Goal: Task Accomplishment & Management: Complete application form

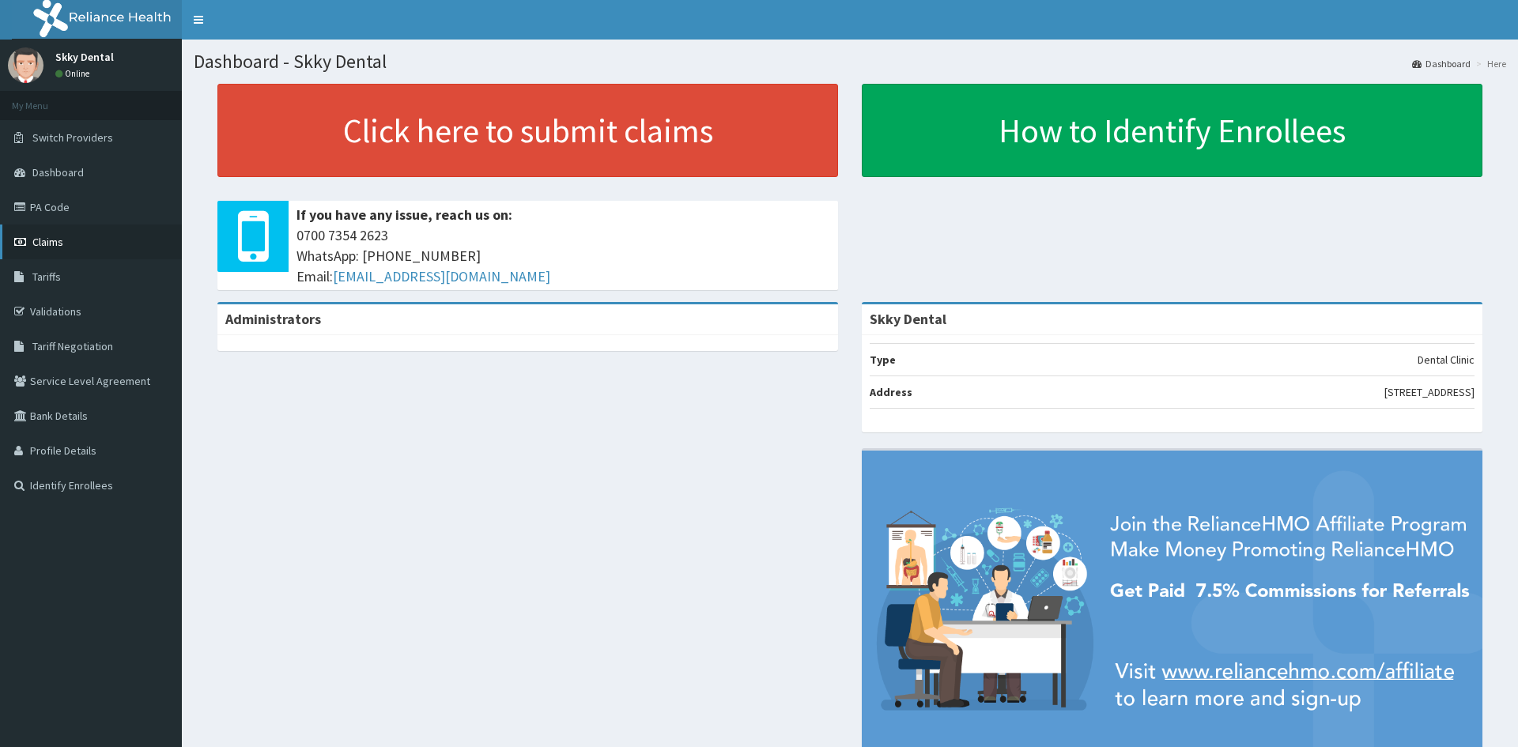
click at [49, 239] on span "Claims" at bounding box center [47, 242] width 31 height 14
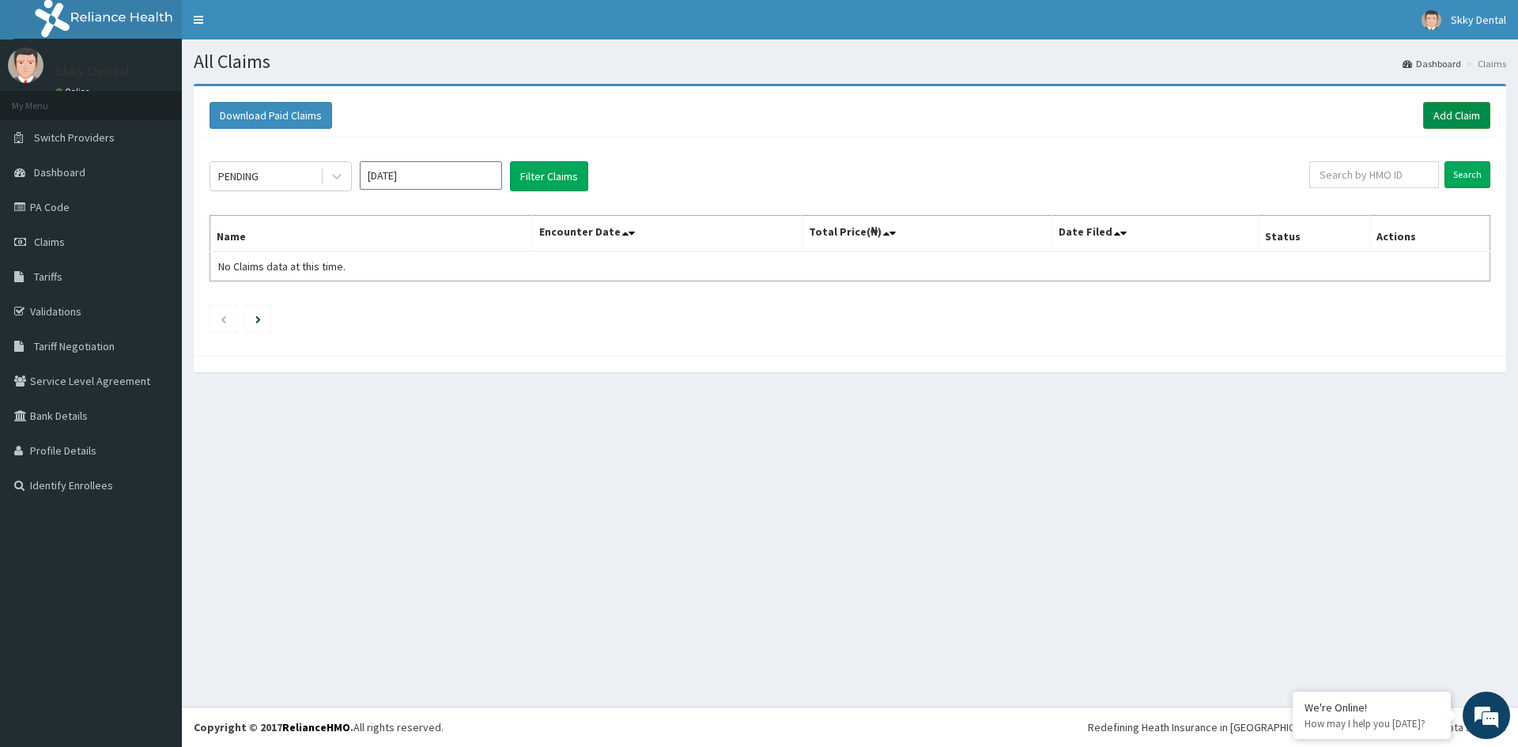
click at [1470, 112] on link "Add Claim" at bounding box center [1456, 115] width 67 height 27
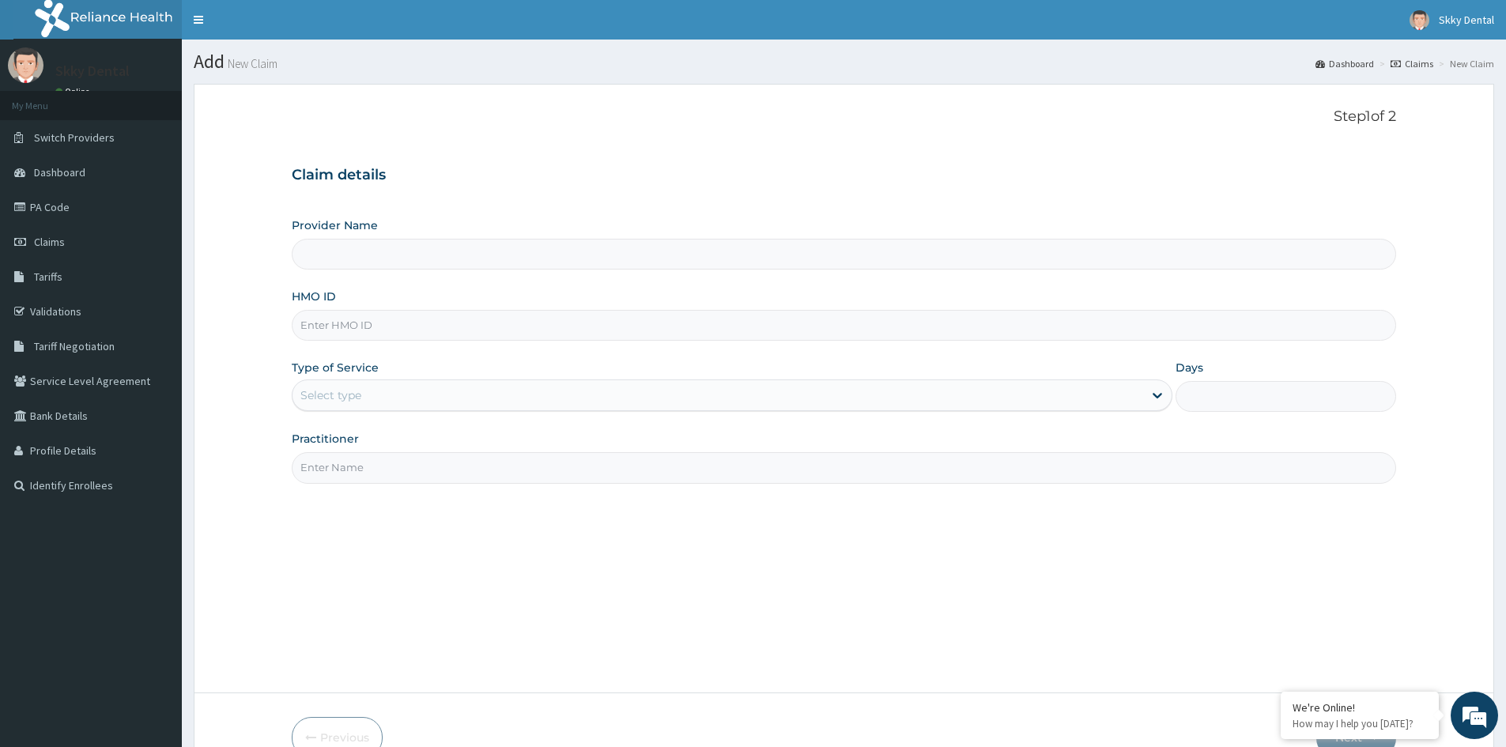
type input "Skky Dental"
click at [58, 242] on span "Claims" at bounding box center [49, 242] width 31 height 14
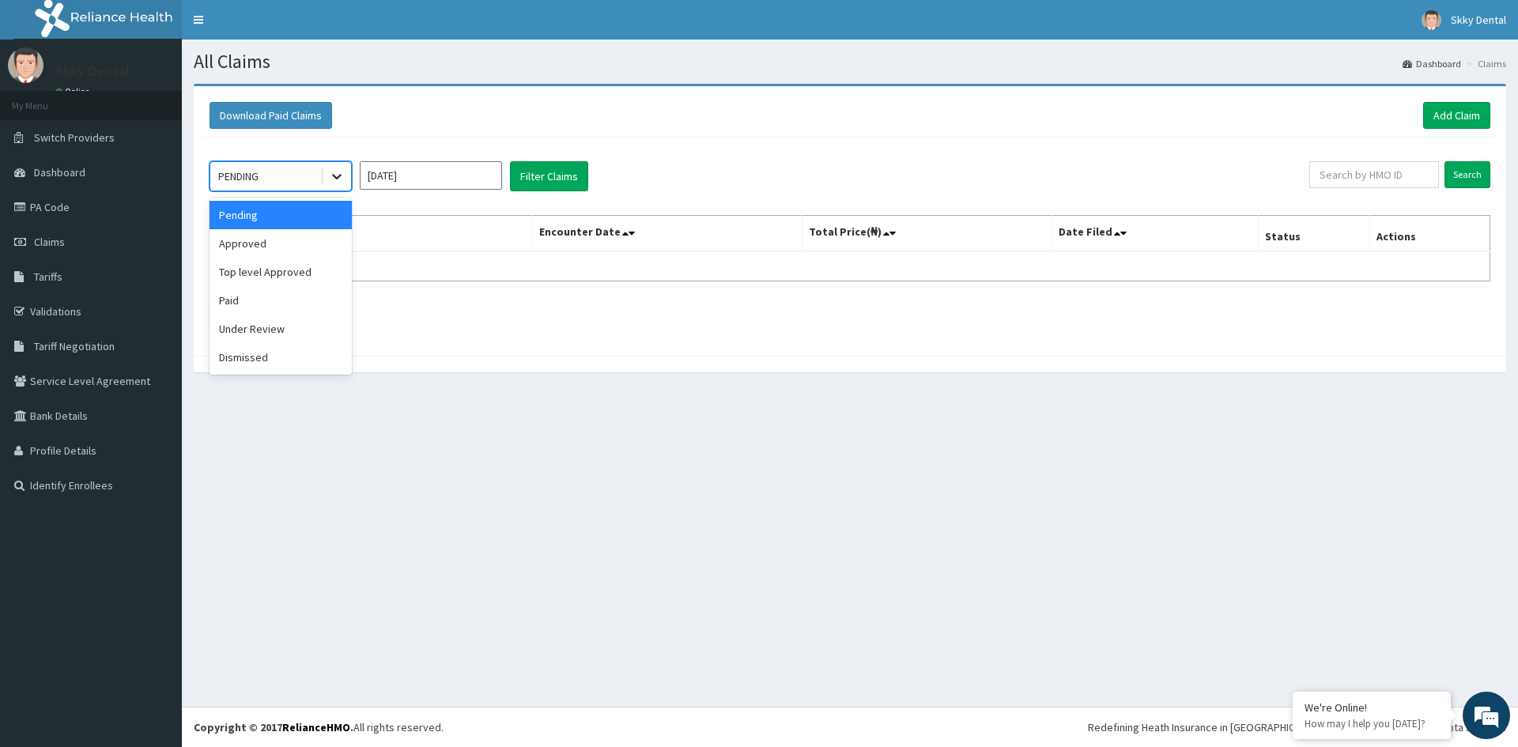
click at [335, 172] on icon at bounding box center [337, 176] width 16 height 16
click at [264, 240] on div "Approved" at bounding box center [281, 243] width 142 height 28
click at [264, 240] on th "Name" at bounding box center [371, 234] width 323 height 36
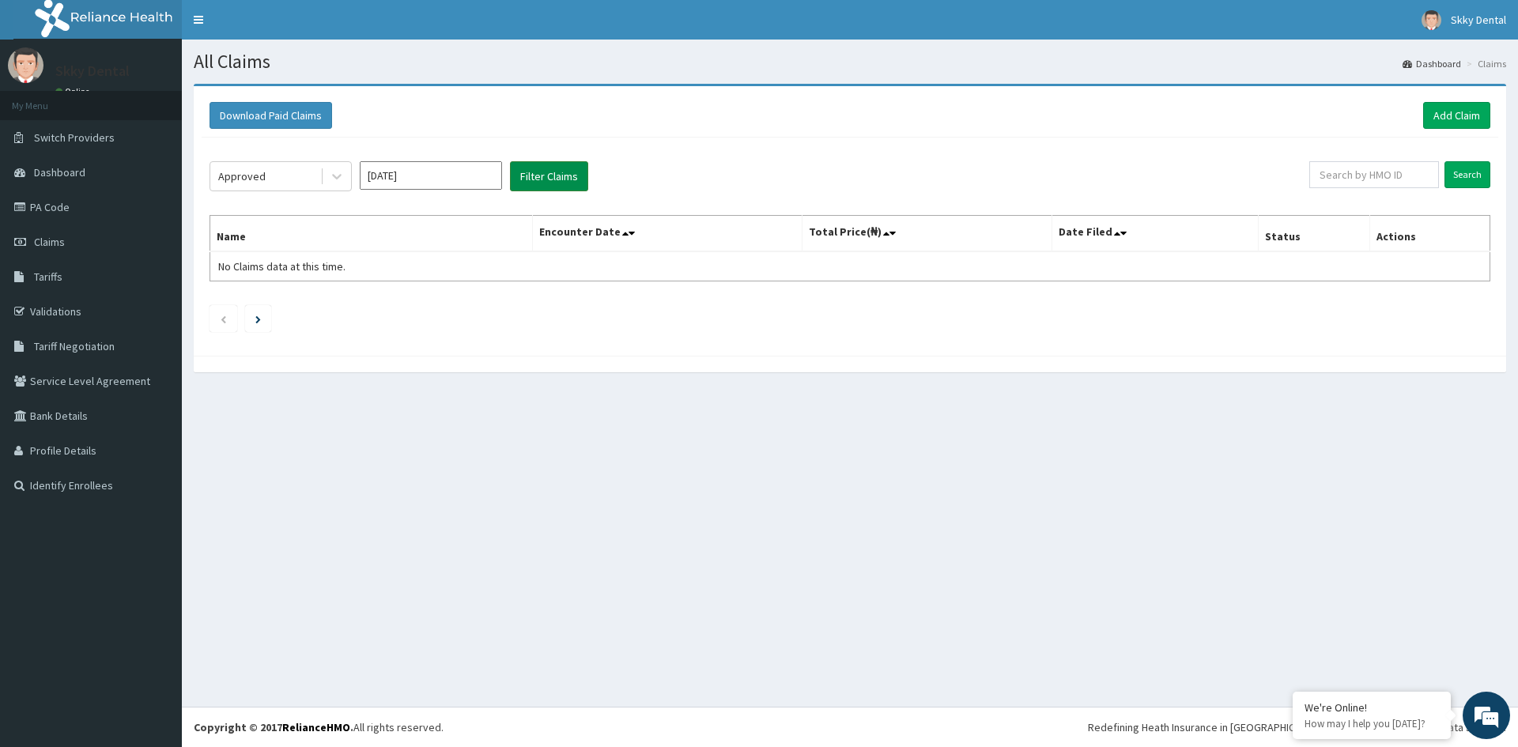
click at [538, 179] on button "Filter Claims" at bounding box center [549, 176] width 78 height 30
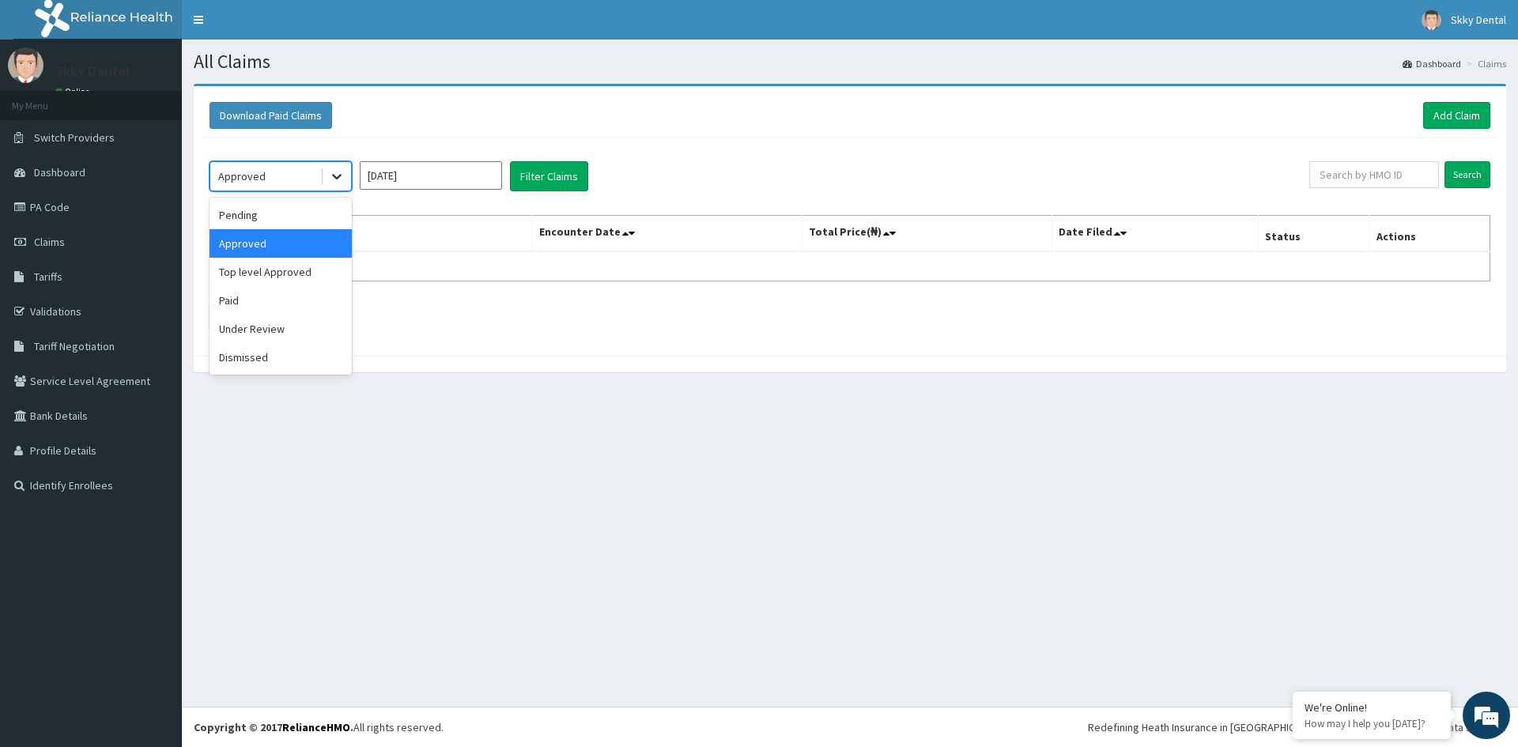
click at [338, 176] on icon at bounding box center [337, 176] width 16 height 16
click at [257, 218] on div "Pending" at bounding box center [281, 215] width 142 height 28
click at [257, 218] on th "Name" at bounding box center [371, 234] width 323 height 36
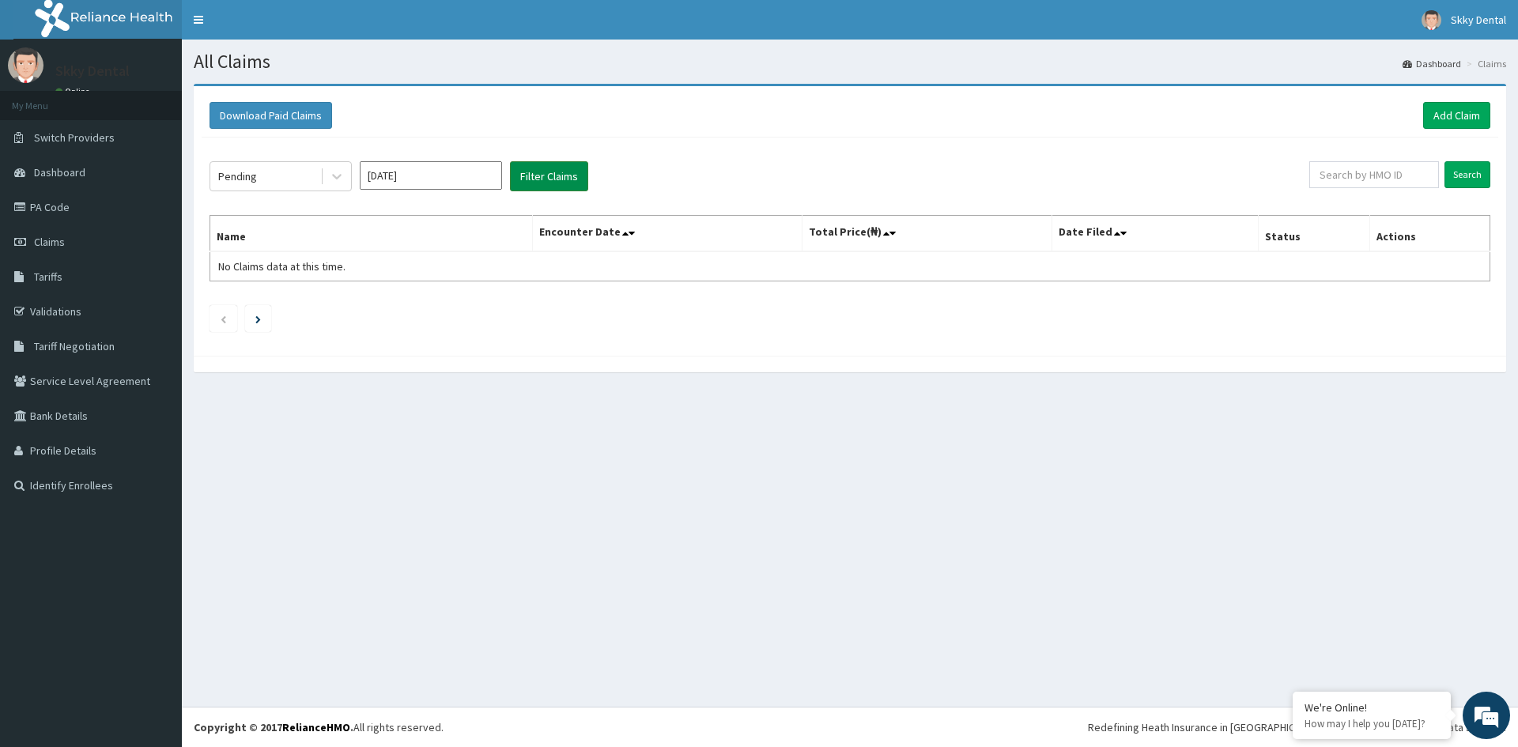
click at [541, 164] on button "Filter Claims" at bounding box center [549, 176] width 78 height 30
click at [332, 178] on icon at bounding box center [337, 176] width 16 height 16
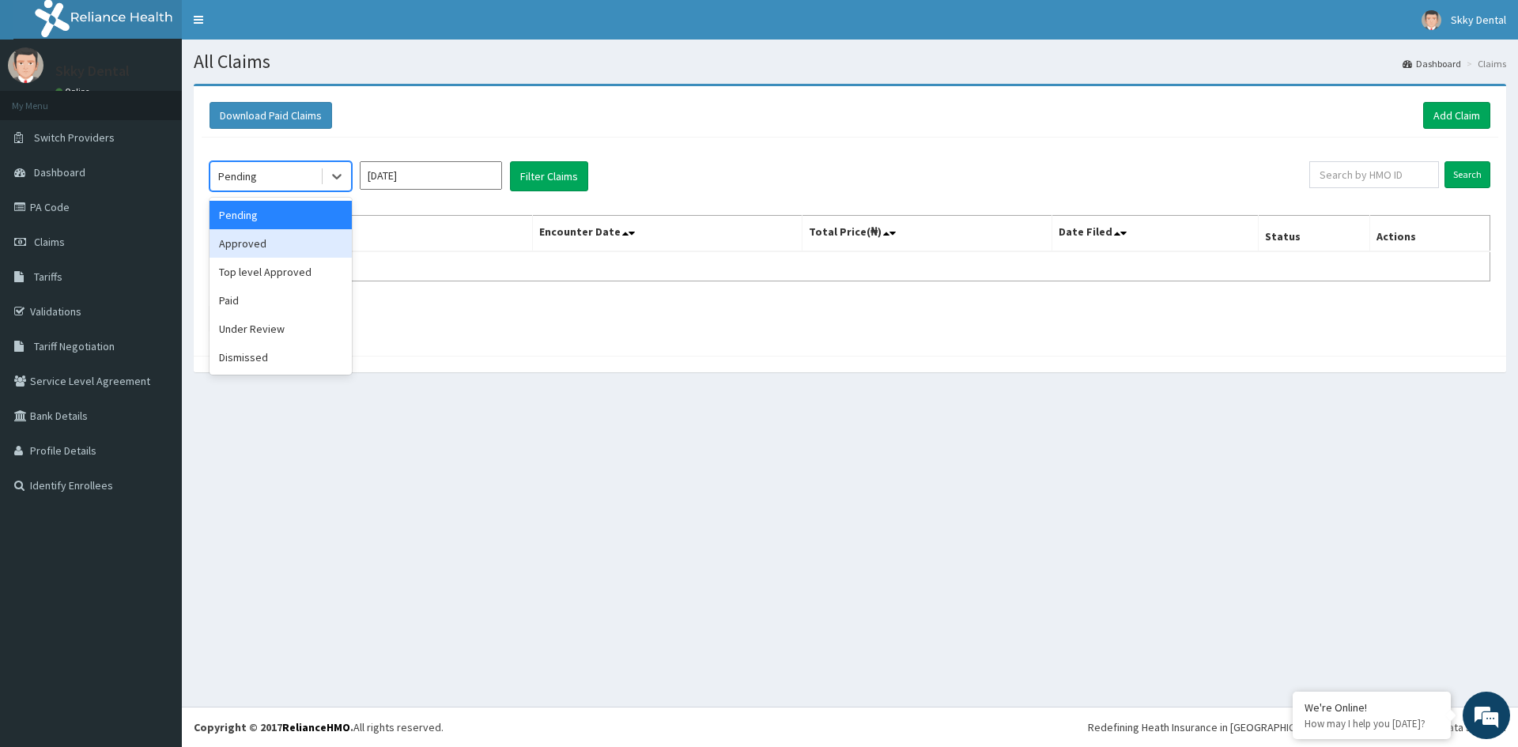
click at [241, 236] on div "Approved" at bounding box center [281, 243] width 142 height 28
click at [519, 177] on button "Filter Claims" at bounding box center [549, 176] width 78 height 30
click at [334, 169] on icon at bounding box center [337, 176] width 16 height 16
click at [295, 273] on div "Top level Approved" at bounding box center [281, 272] width 142 height 28
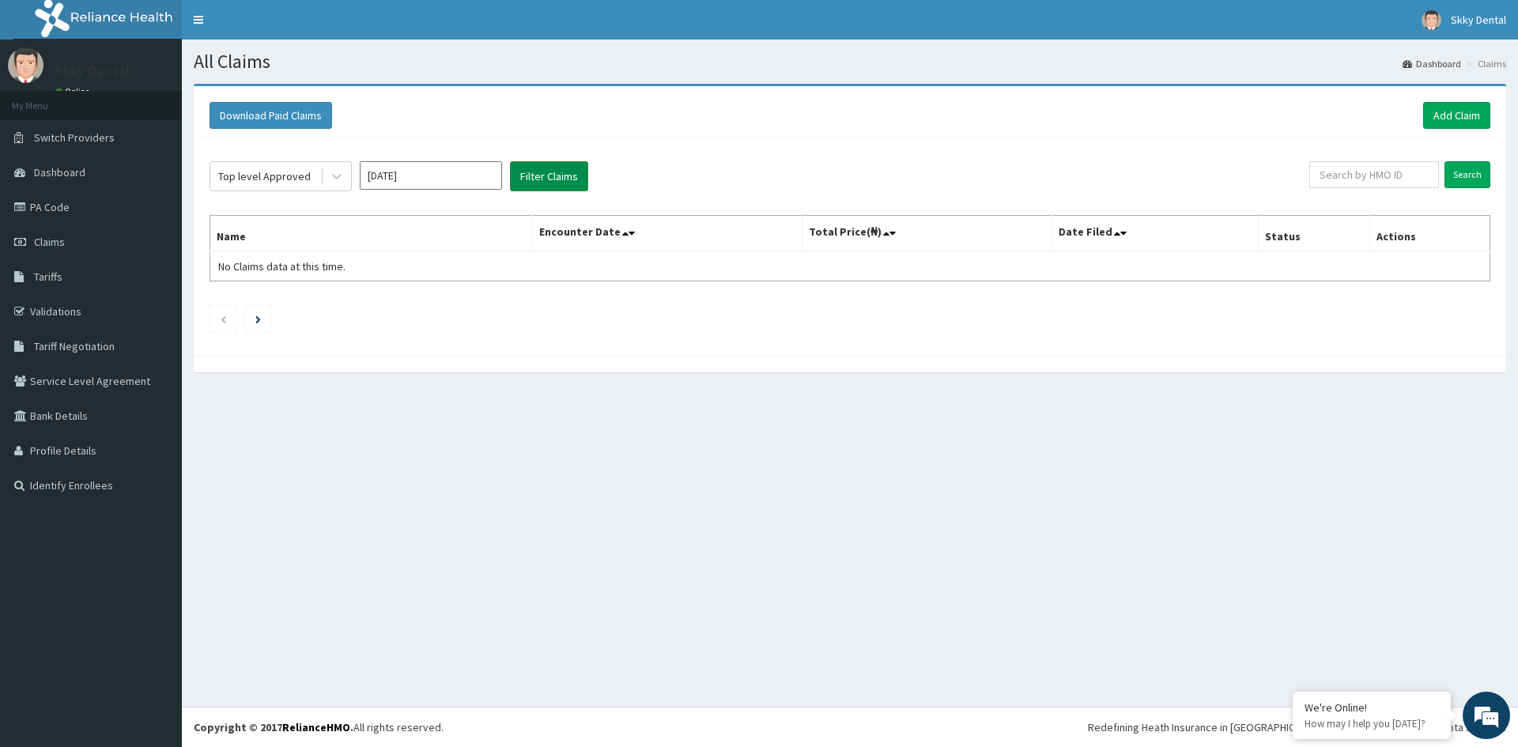
click at [529, 176] on button "Filter Claims" at bounding box center [549, 176] width 78 height 30
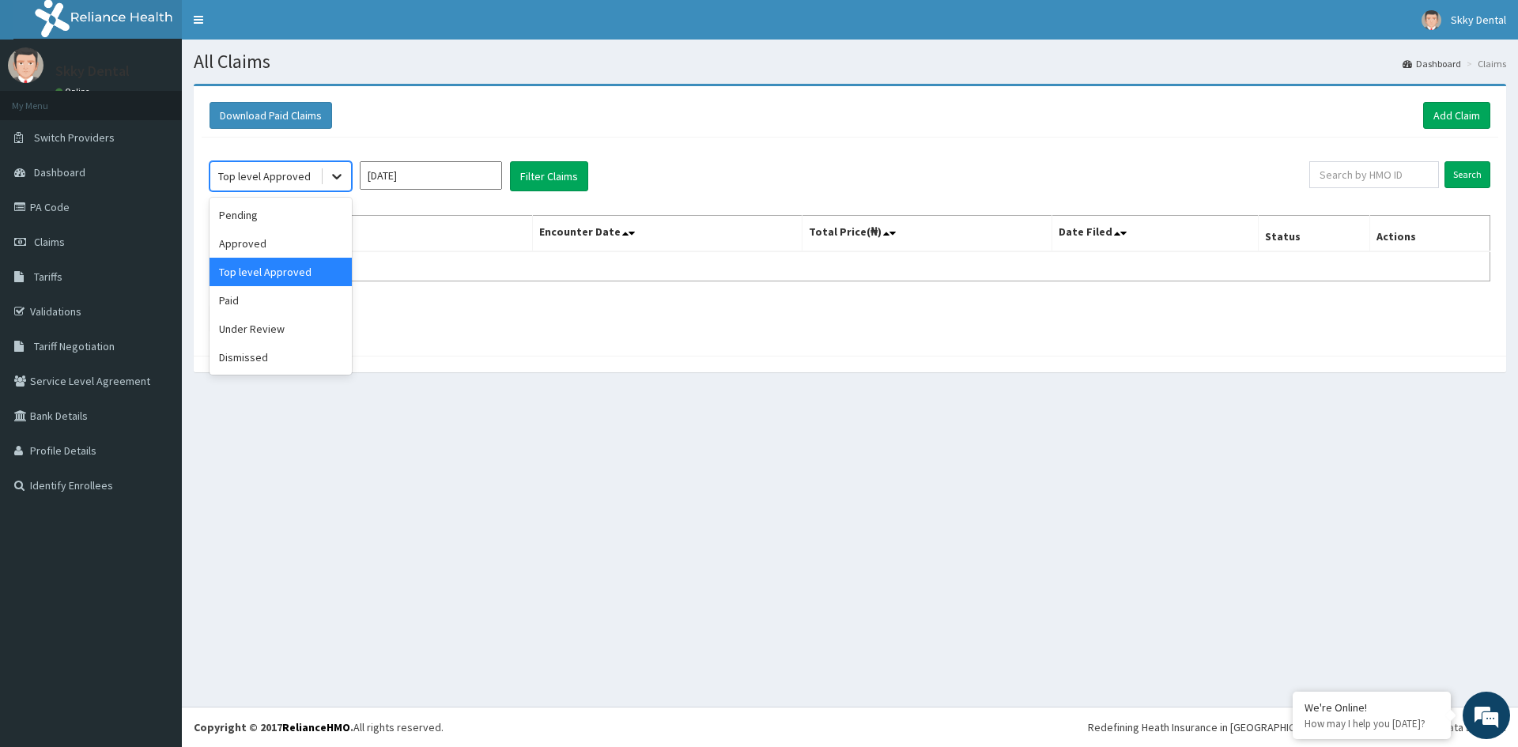
click at [347, 179] on div at bounding box center [337, 176] width 28 height 28
click at [280, 300] on div "Paid" at bounding box center [281, 300] width 142 height 28
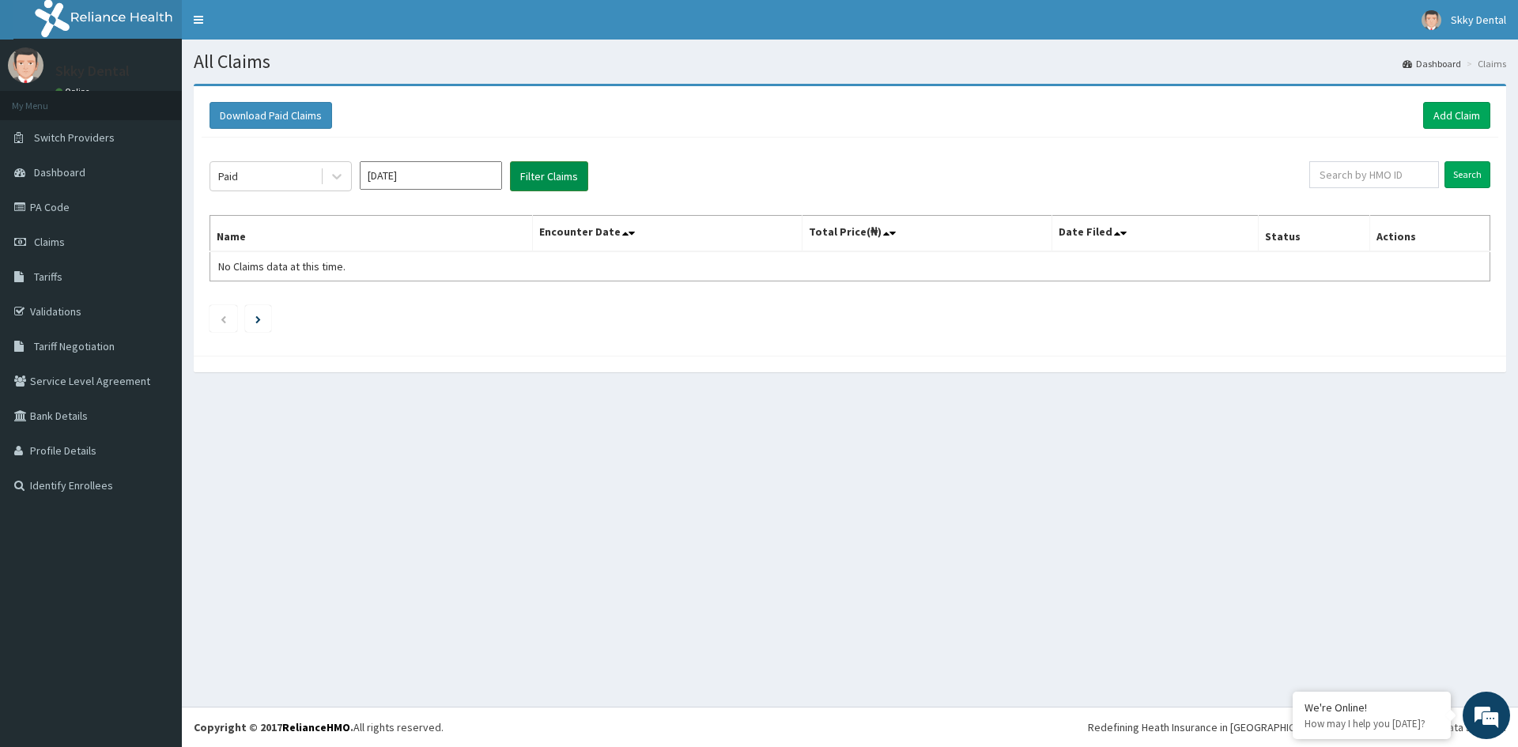
click at [559, 168] on button "Filter Claims" at bounding box center [549, 176] width 78 height 30
click at [338, 173] on icon at bounding box center [337, 176] width 16 height 16
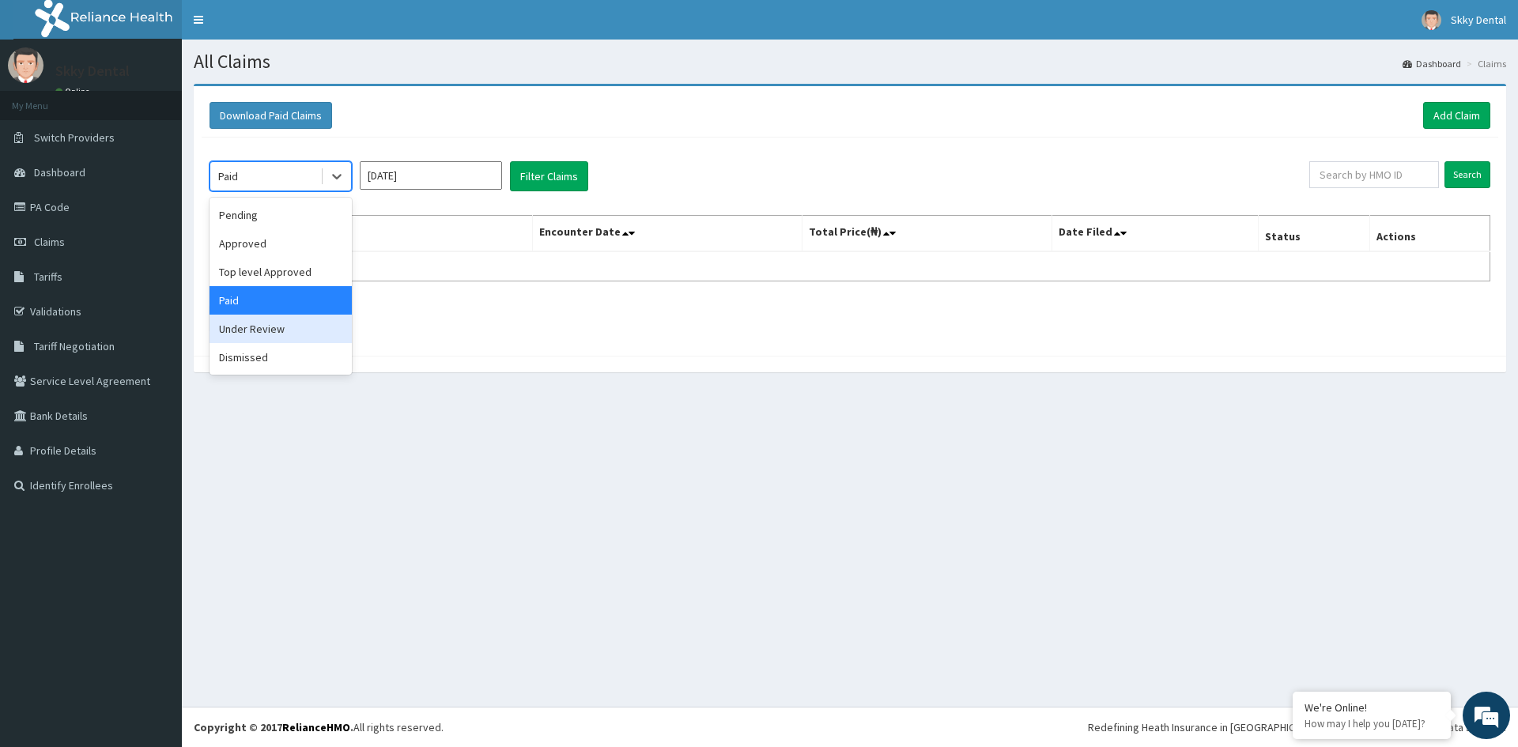
click at [262, 334] on div "Under Review" at bounding box center [281, 329] width 142 height 28
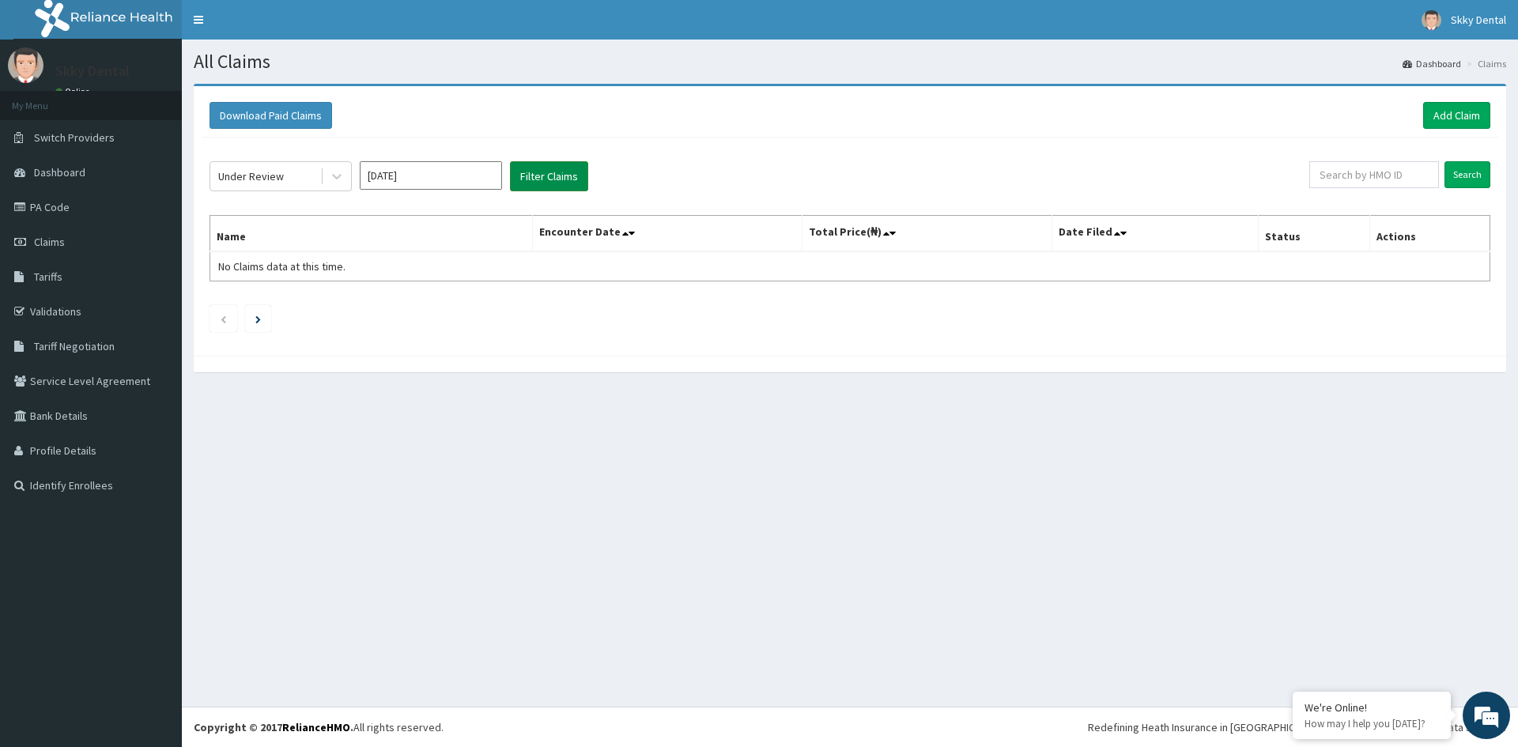
click at [519, 174] on button "Filter Claims" at bounding box center [549, 176] width 78 height 30
click at [334, 175] on icon at bounding box center [336, 178] width 9 height 6
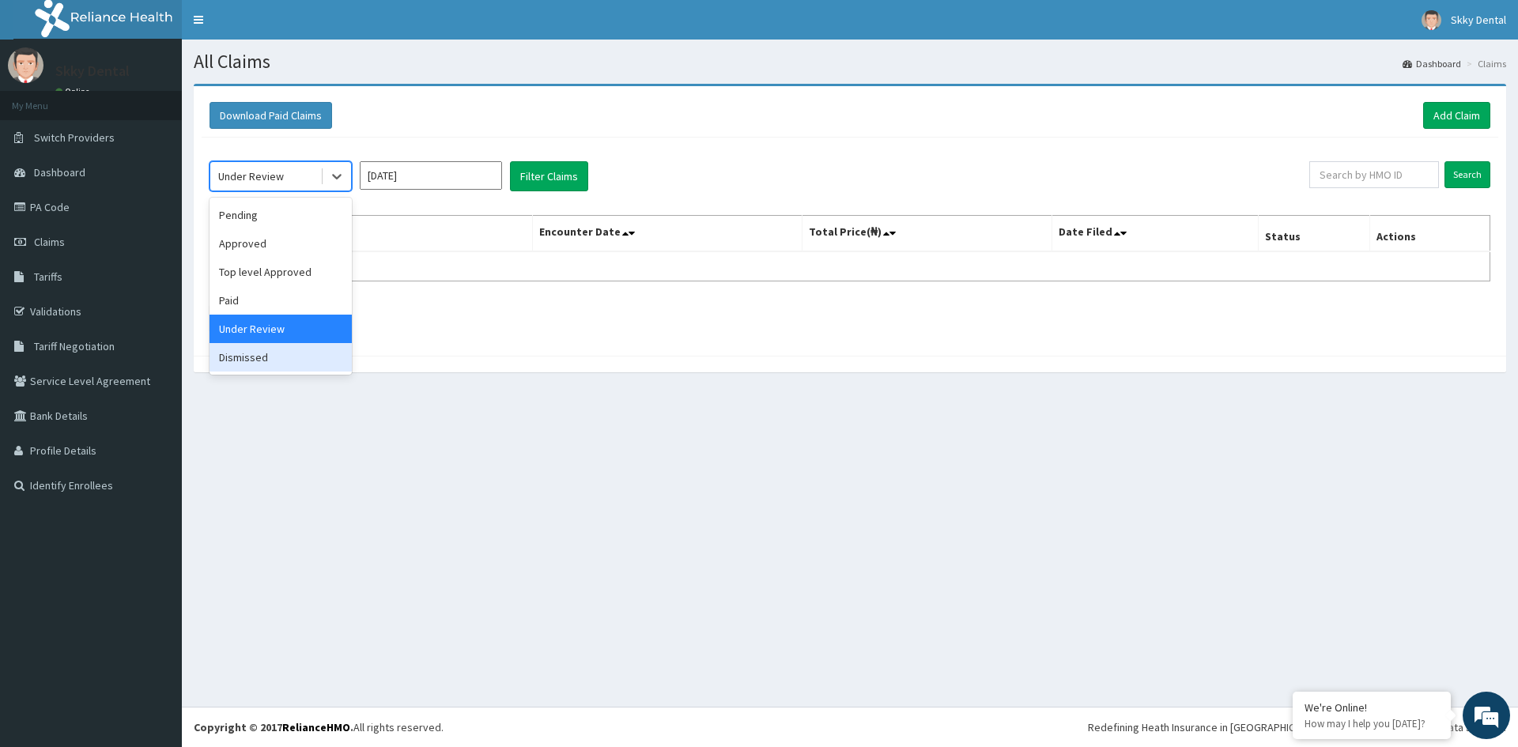
click at [312, 349] on div "Dismissed" at bounding box center [281, 357] width 142 height 28
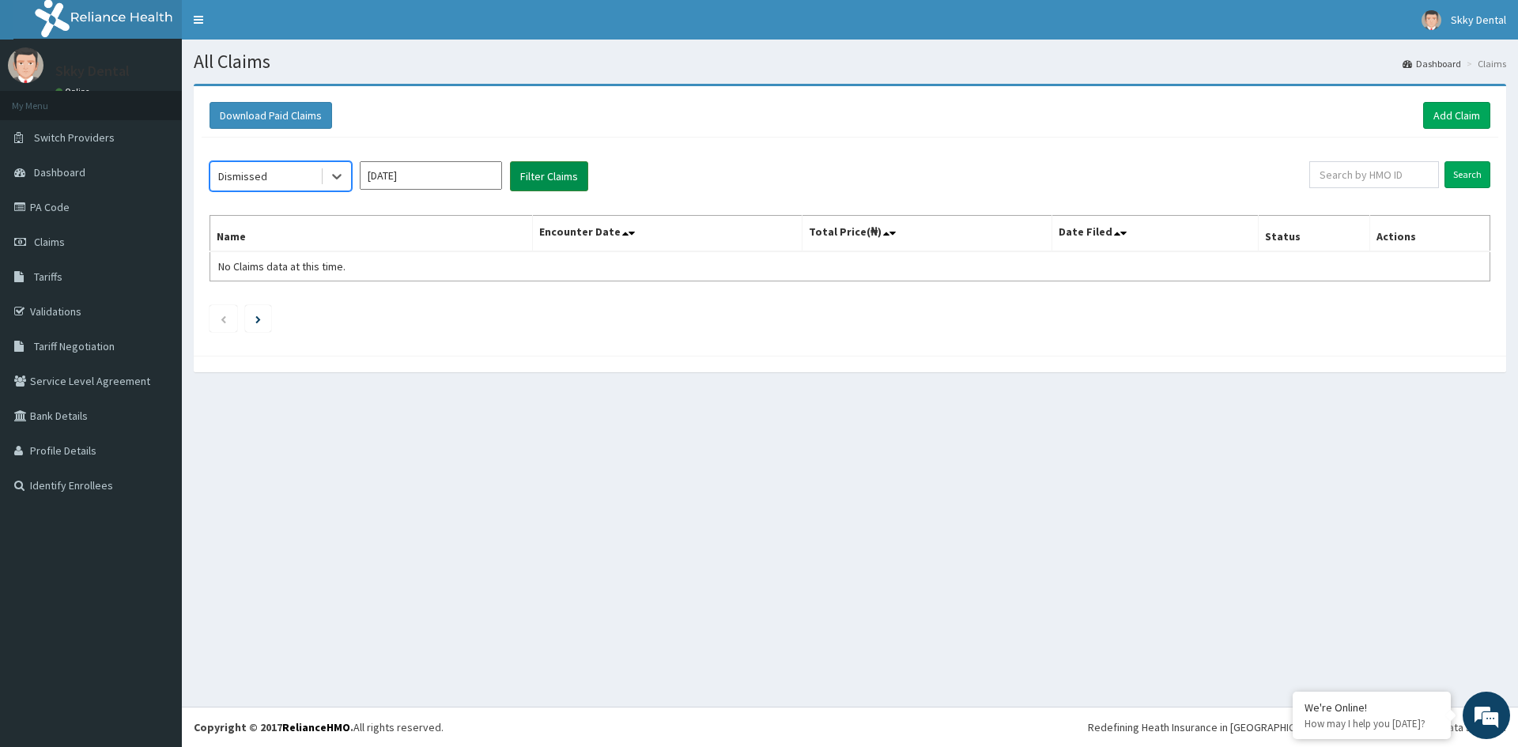
click at [558, 174] on button "Filter Claims" at bounding box center [549, 176] width 78 height 30
click at [334, 177] on icon at bounding box center [336, 178] width 9 height 6
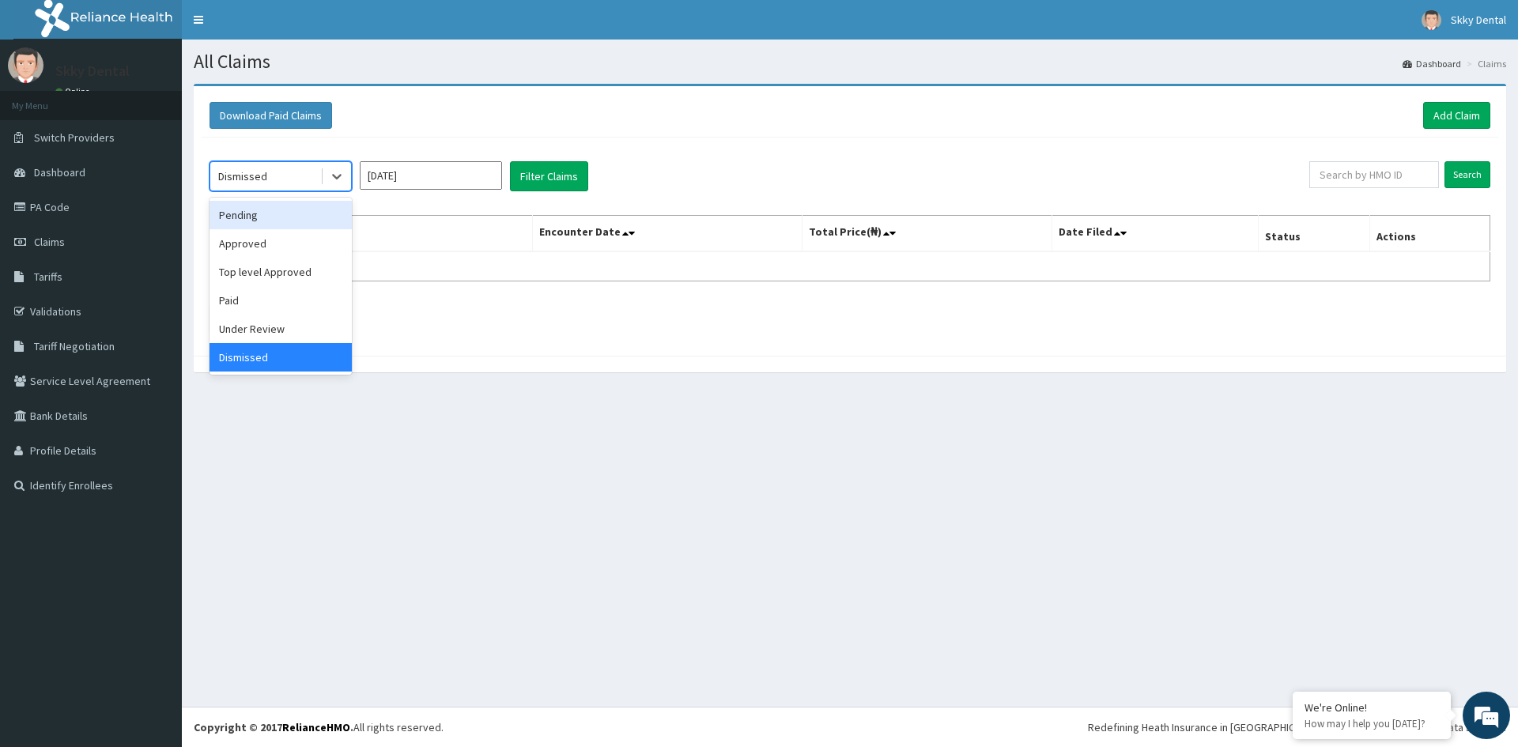
click at [286, 223] on div "Pending" at bounding box center [281, 215] width 142 height 28
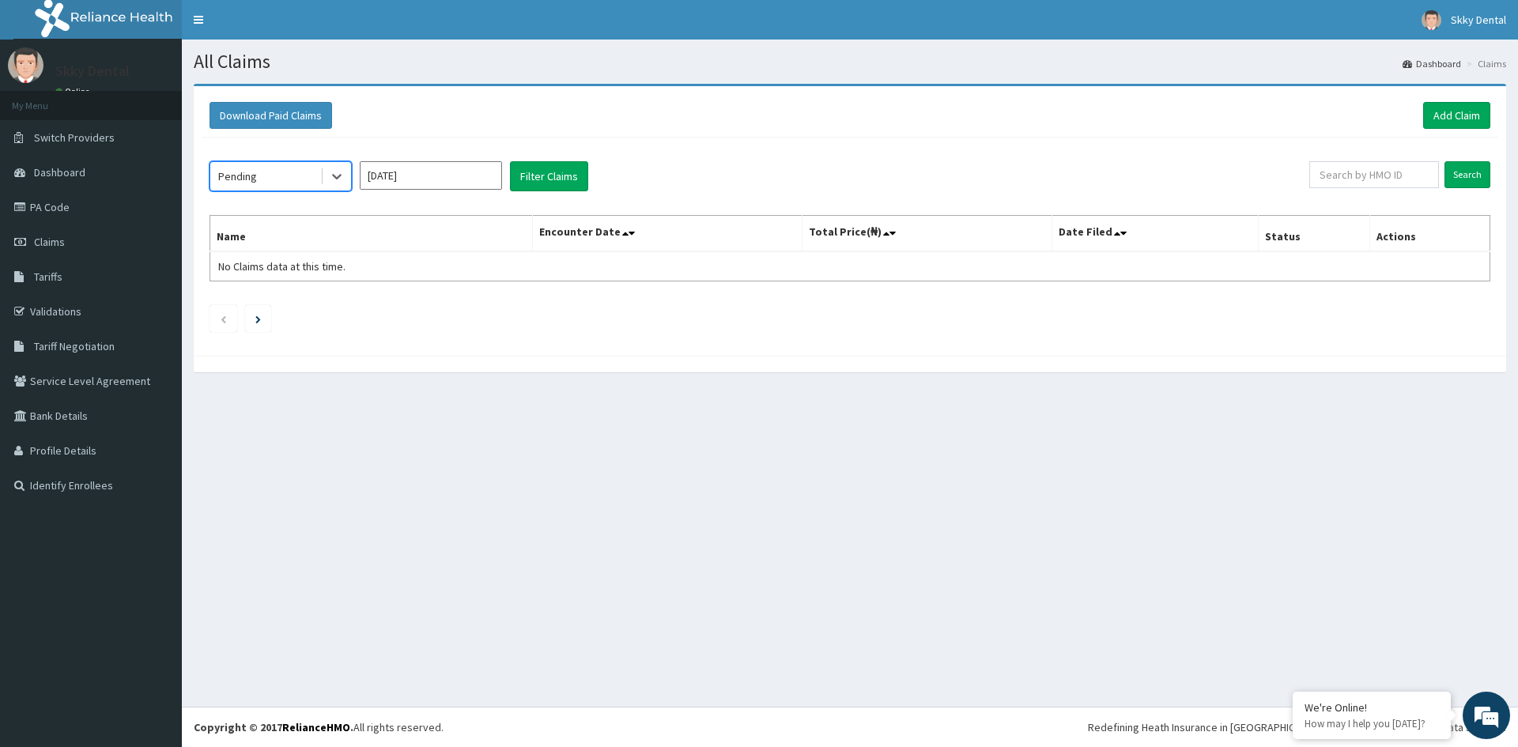
click at [420, 176] on input "[DATE]" at bounding box center [431, 175] width 142 height 28
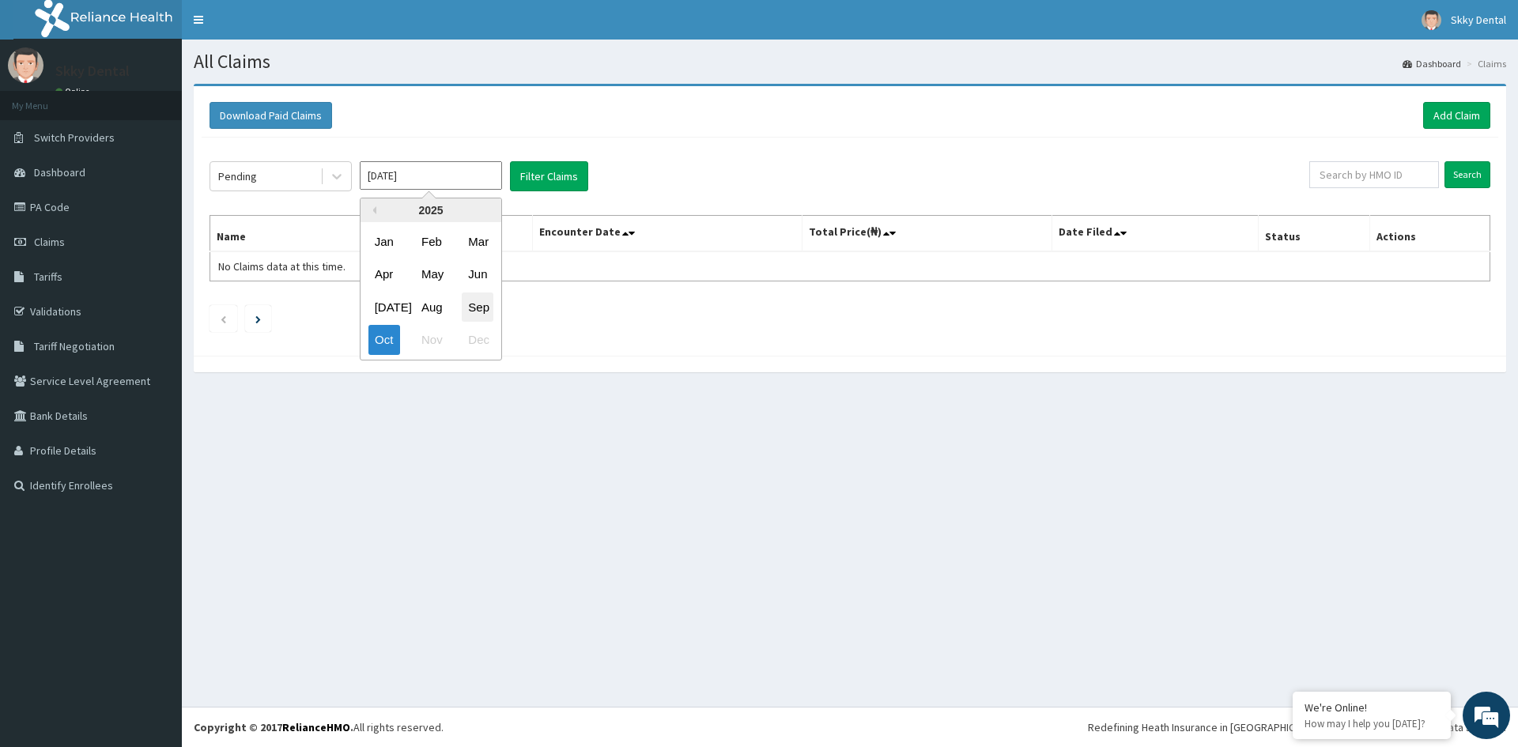
click at [472, 304] on div "Sep" at bounding box center [478, 307] width 32 height 29
click at [527, 178] on button "Filter Claims" at bounding box center [549, 176] width 78 height 30
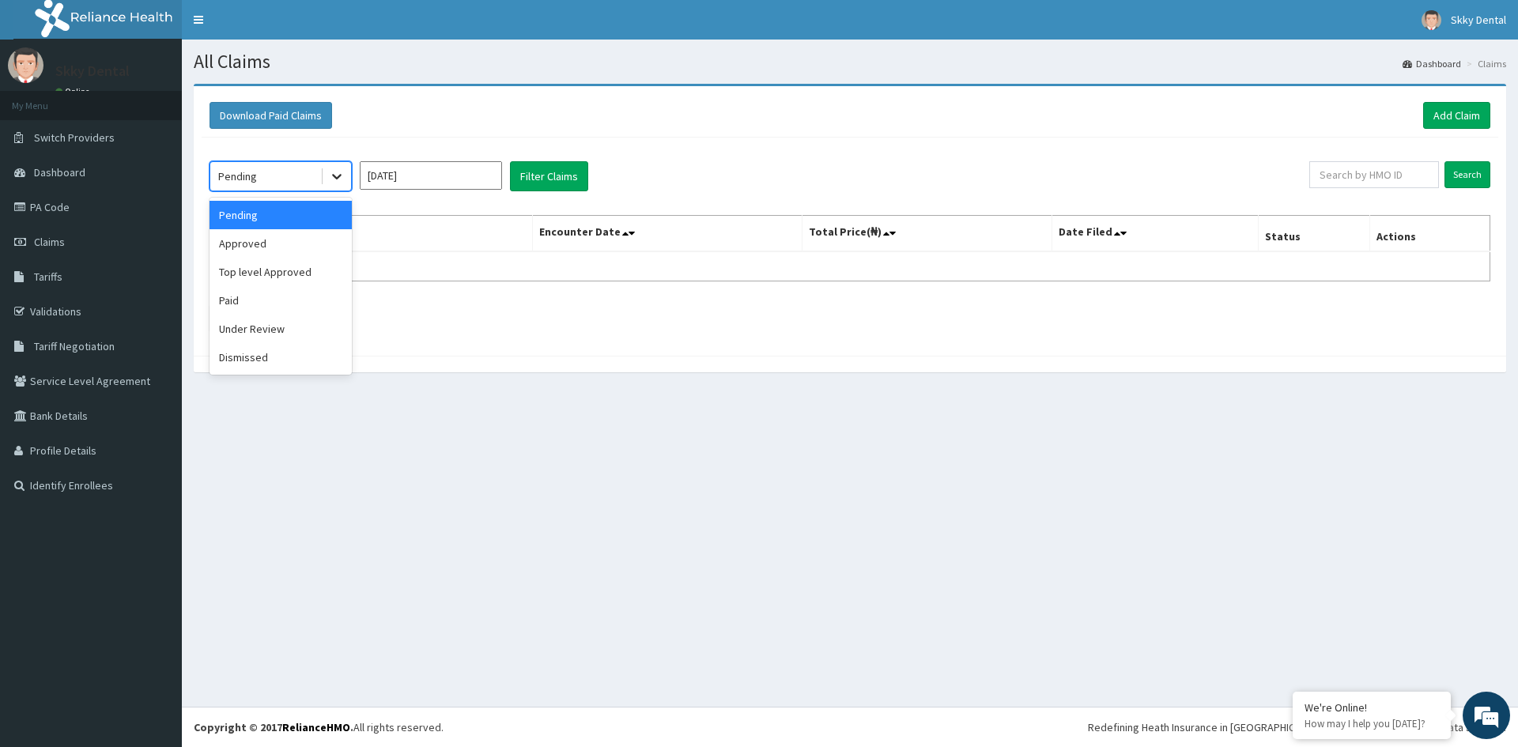
click at [335, 174] on icon at bounding box center [337, 176] width 16 height 16
click at [242, 250] on div "Approved" at bounding box center [281, 243] width 142 height 28
click at [242, 250] on th "Name" at bounding box center [371, 234] width 323 height 36
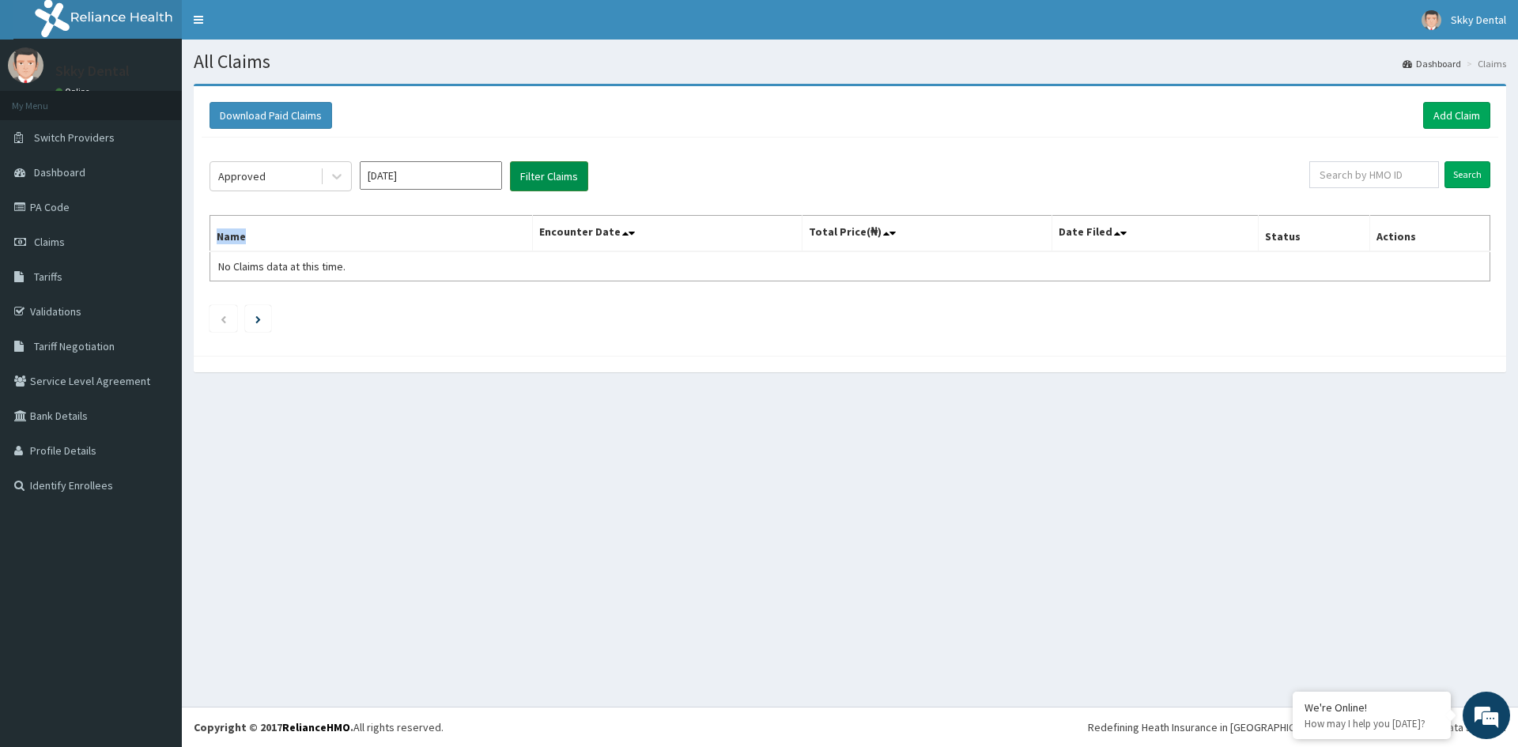
click at [531, 183] on button "Filter Claims" at bounding box center [549, 176] width 78 height 30
click at [536, 180] on button "Filter Claims" at bounding box center [549, 176] width 78 height 30
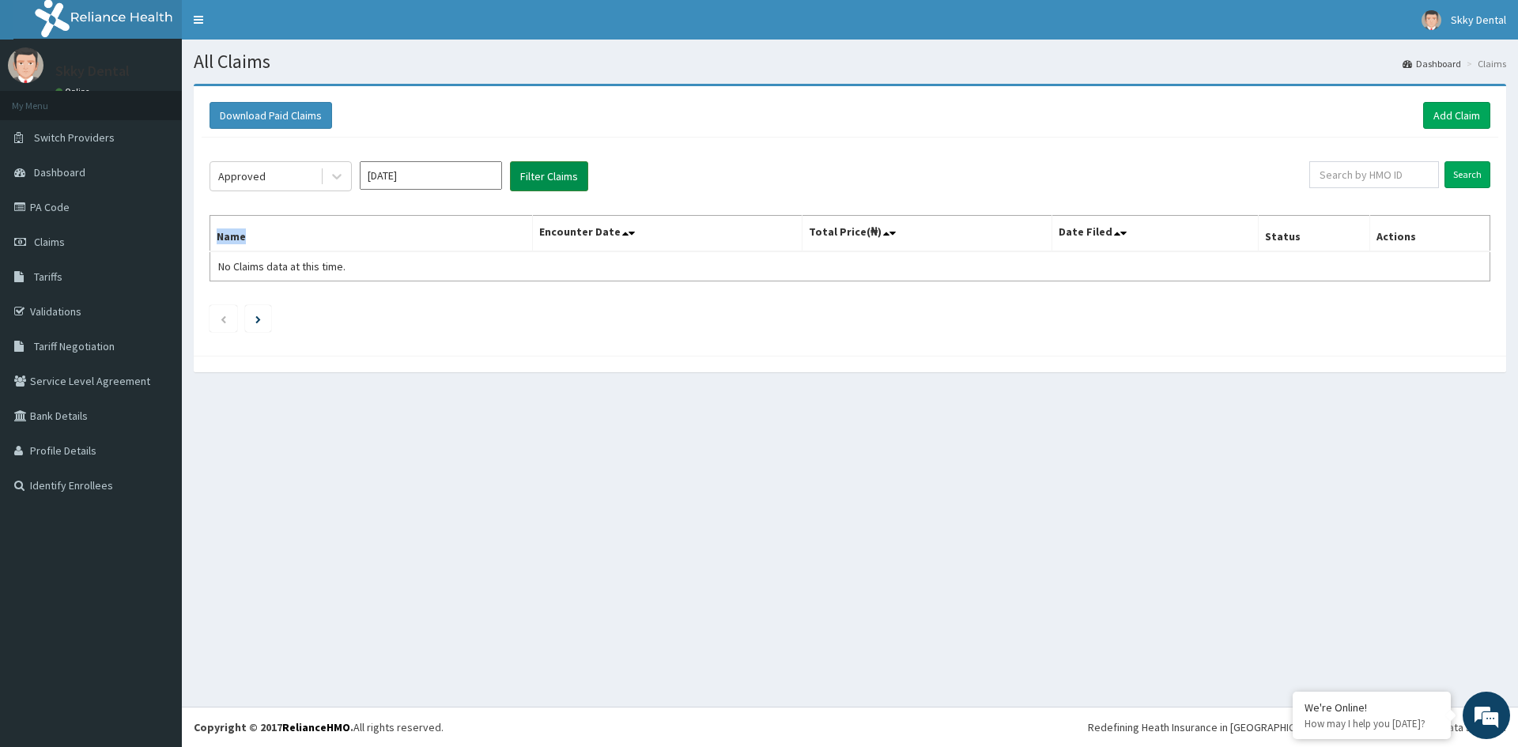
click at [536, 180] on button "Filter Claims" at bounding box center [549, 176] width 78 height 30
click at [421, 178] on input "Sep 2025" at bounding box center [431, 175] width 142 height 28
click at [420, 308] on div "Aug" at bounding box center [431, 307] width 32 height 29
type input "Aug 2025"
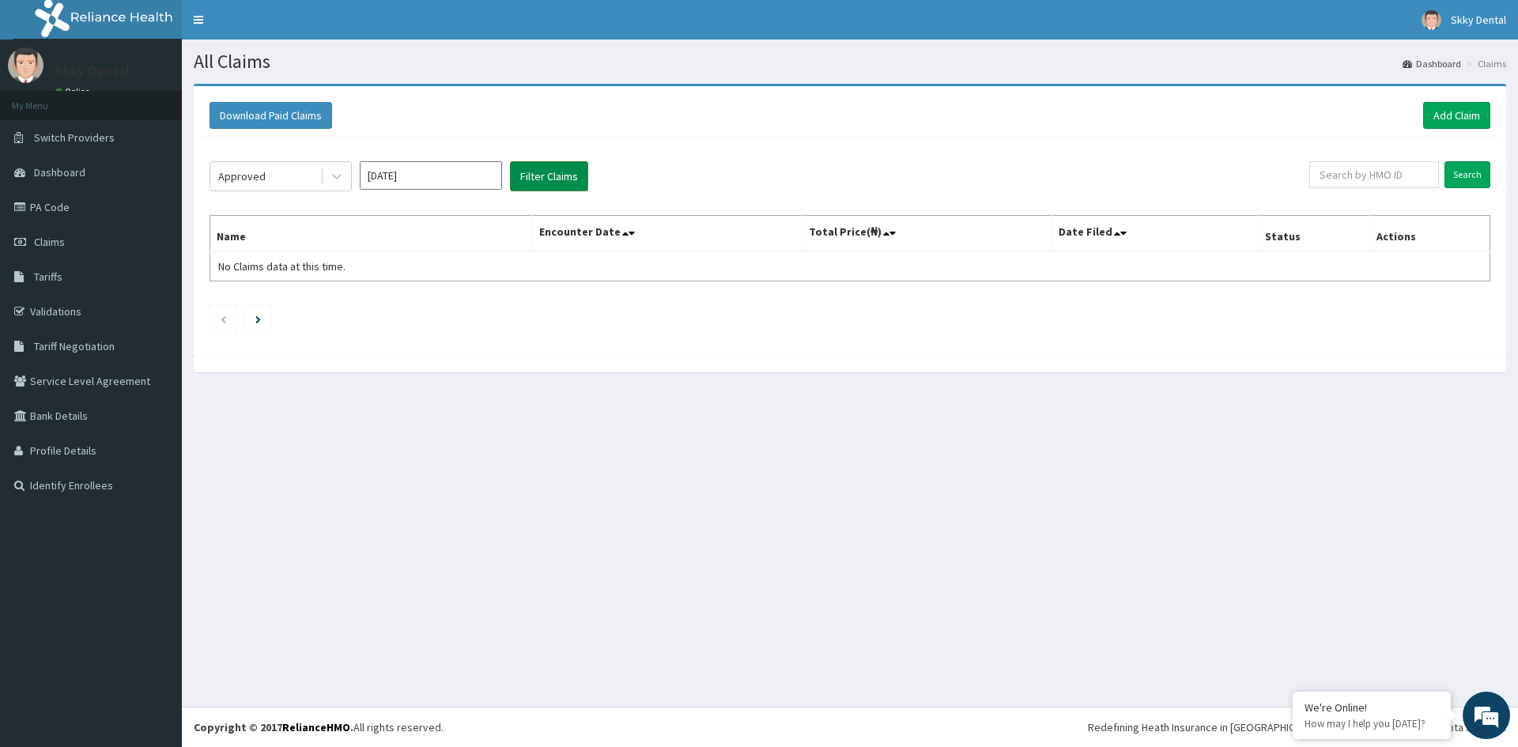
click at [544, 179] on button "Filter Claims" at bounding box center [549, 176] width 78 height 30
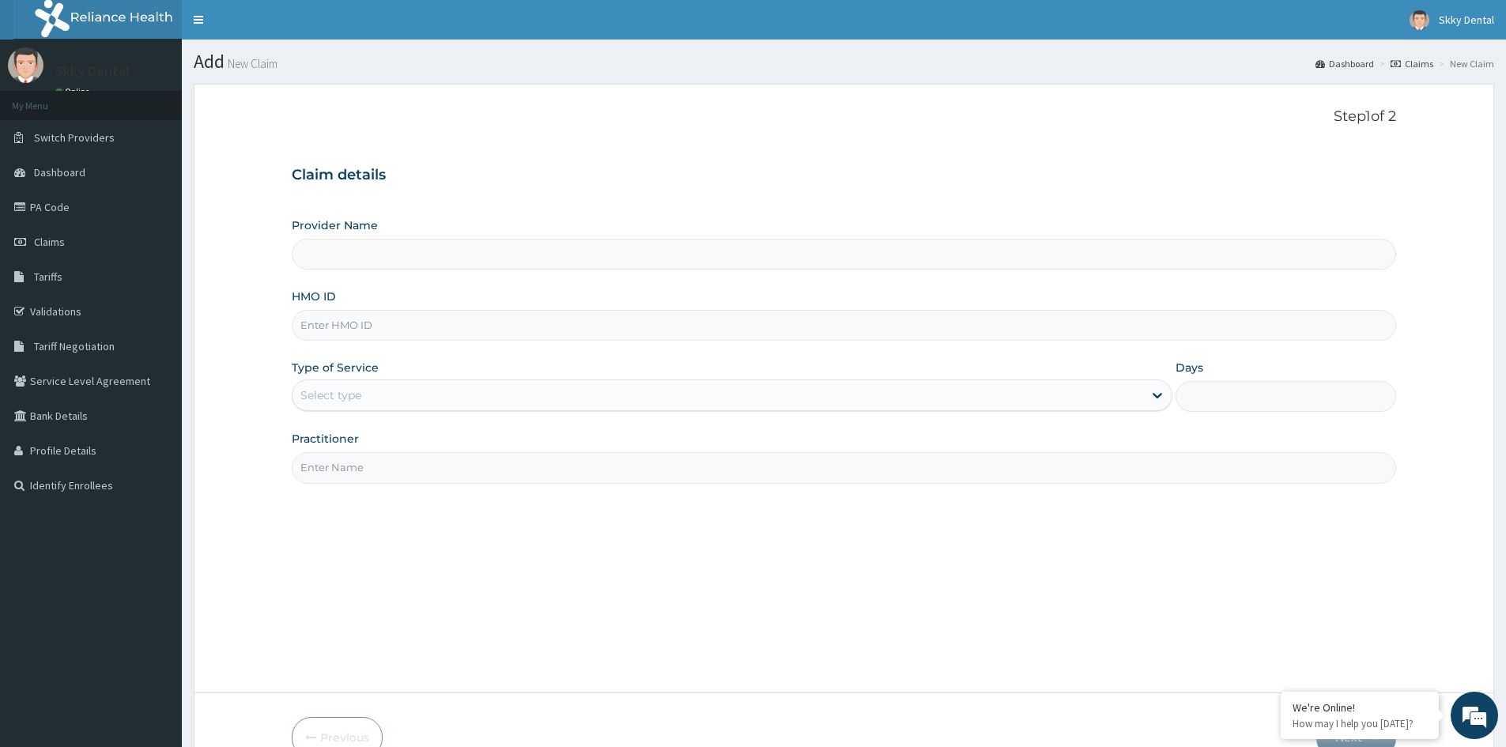
type input "Skky Dental"
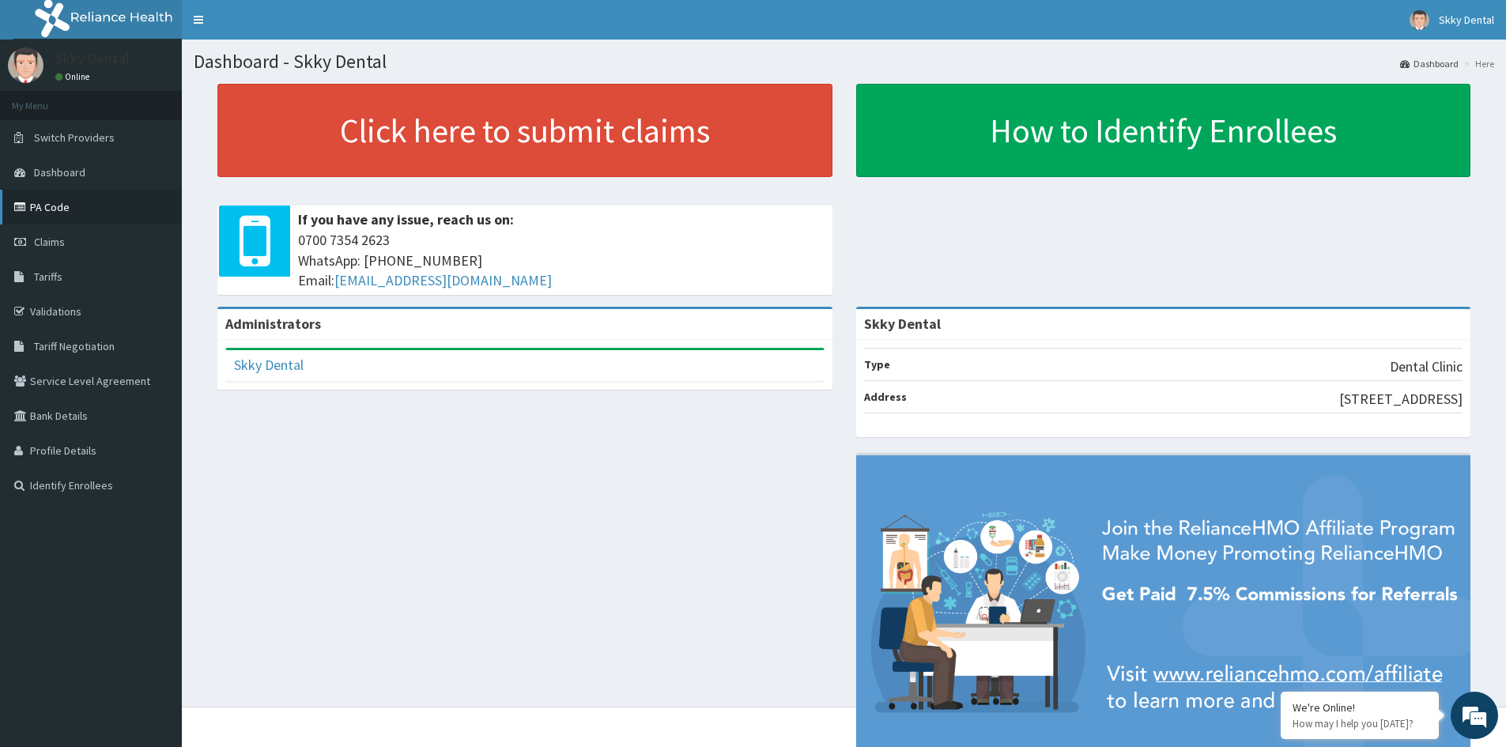
click at [55, 209] on link "PA Code" at bounding box center [91, 207] width 182 height 35
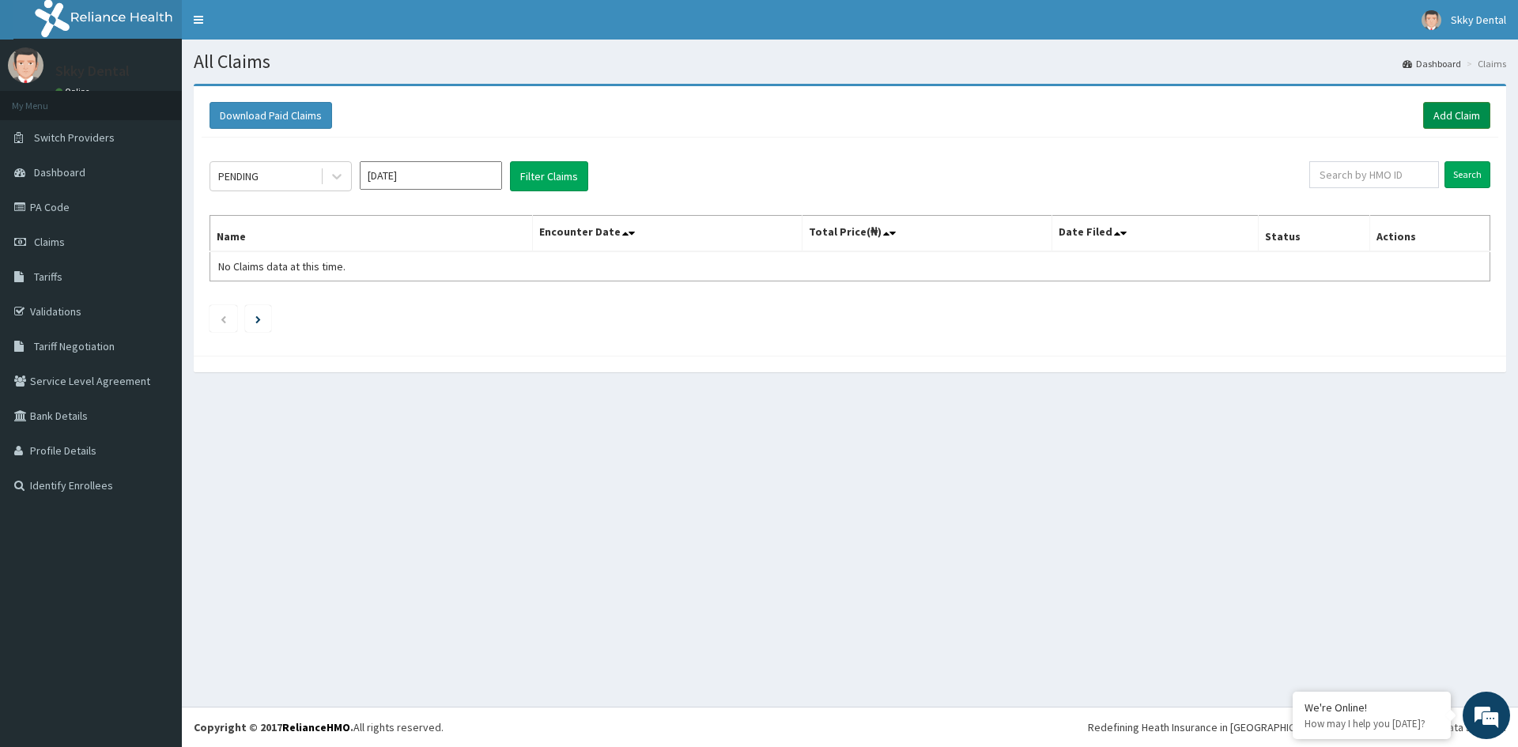
click at [1459, 118] on link "Add Claim" at bounding box center [1456, 115] width 67 height 27
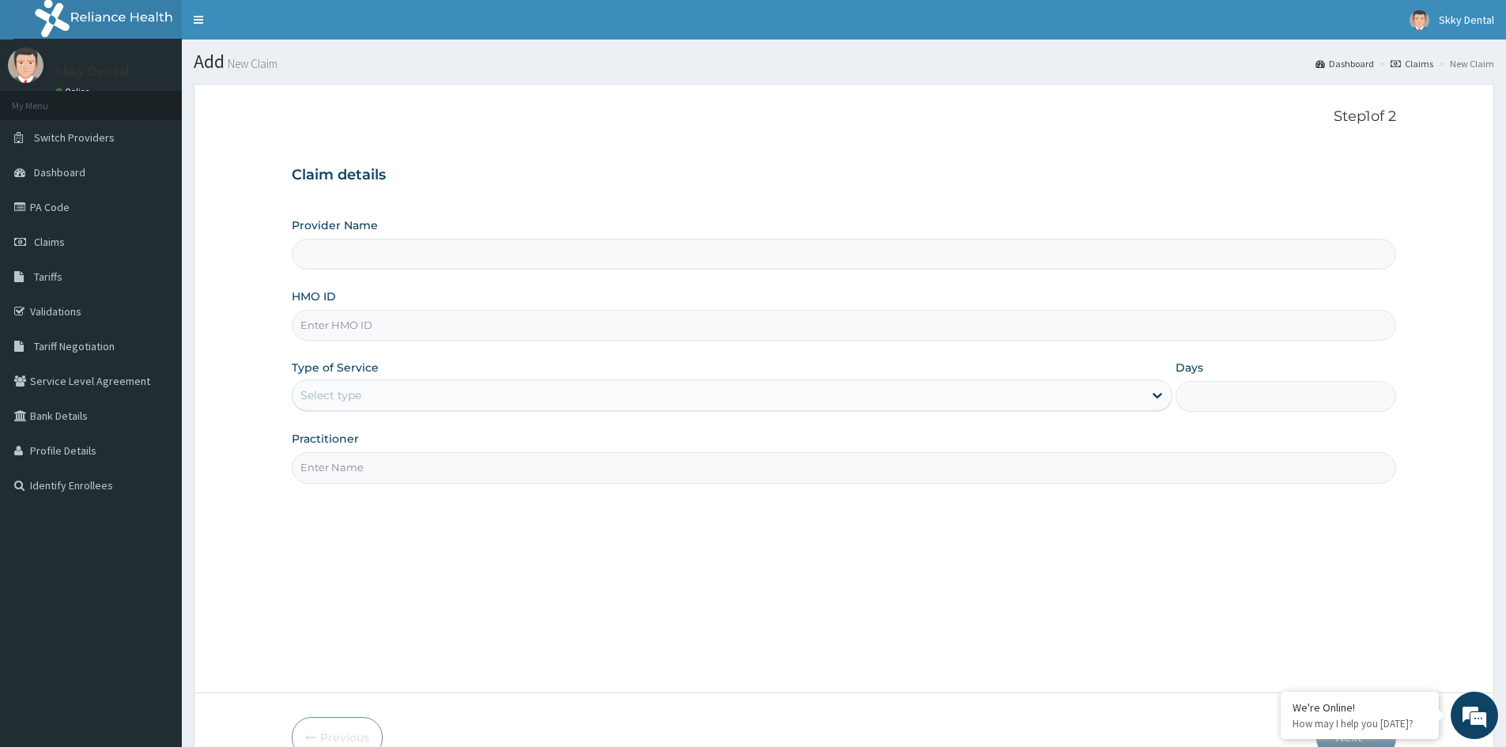
click at [442, 315] on input "HMO ID" at bounding box center [844, 325] width 1105 height 31
type input "Skky Dental"
type input "TLR/10156/A"
click at [429, 393] on div "Select type" at bounding box center [718, 395] width 851 height 25
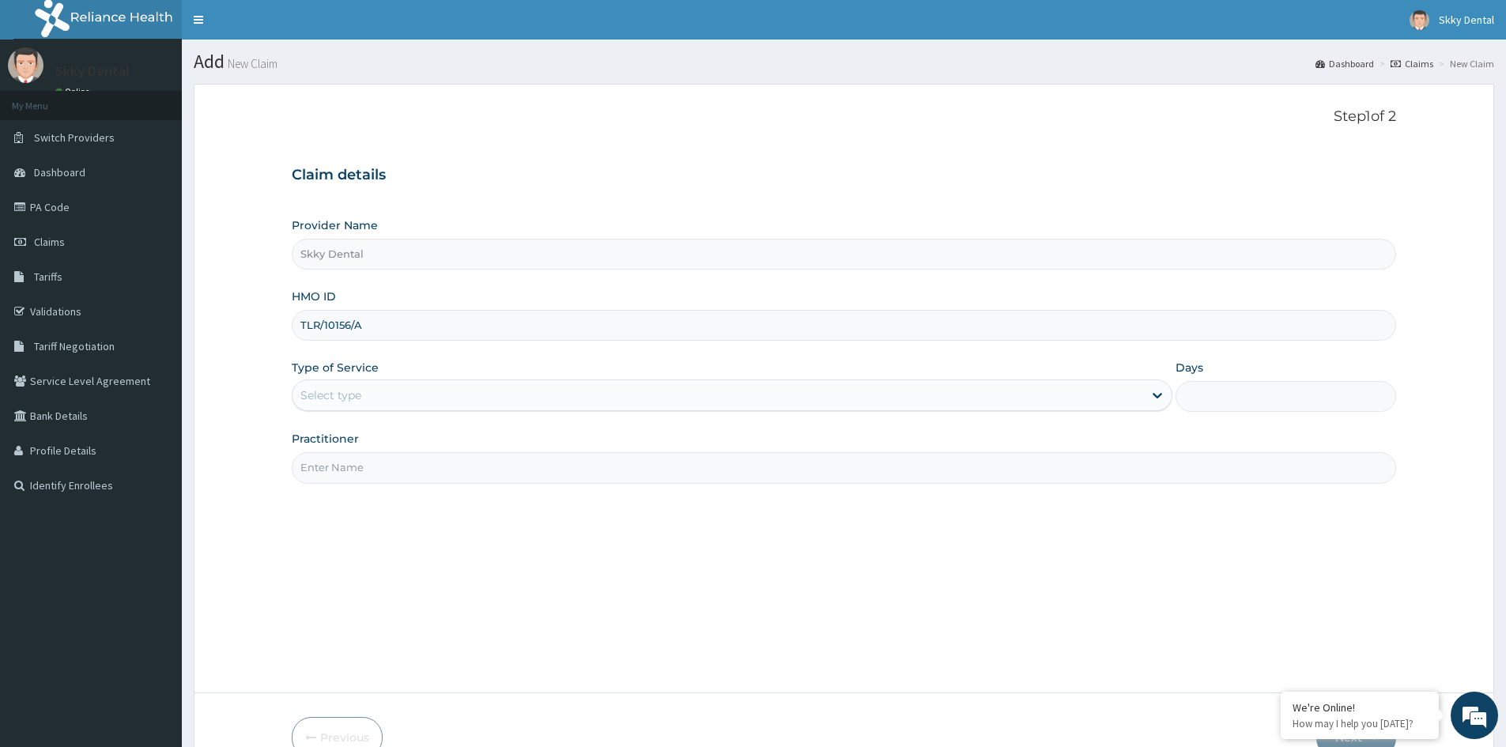
click at [429, 393] on div "Select type" at bounding box center [718, 395] width 851 height 25
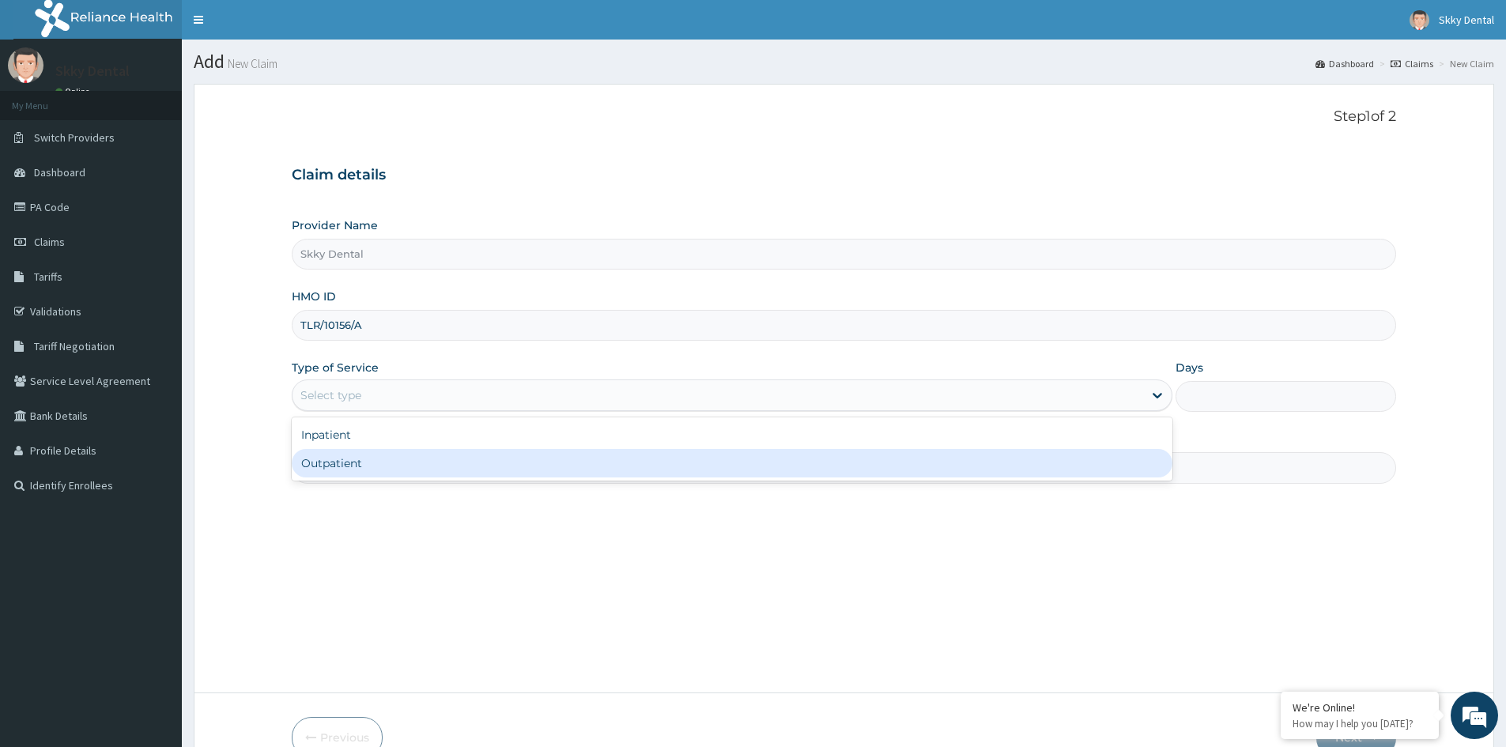
click at [451, 474] on div "Outpatient" at bounding box center [732, 463] width 881 height 28
type input "1"
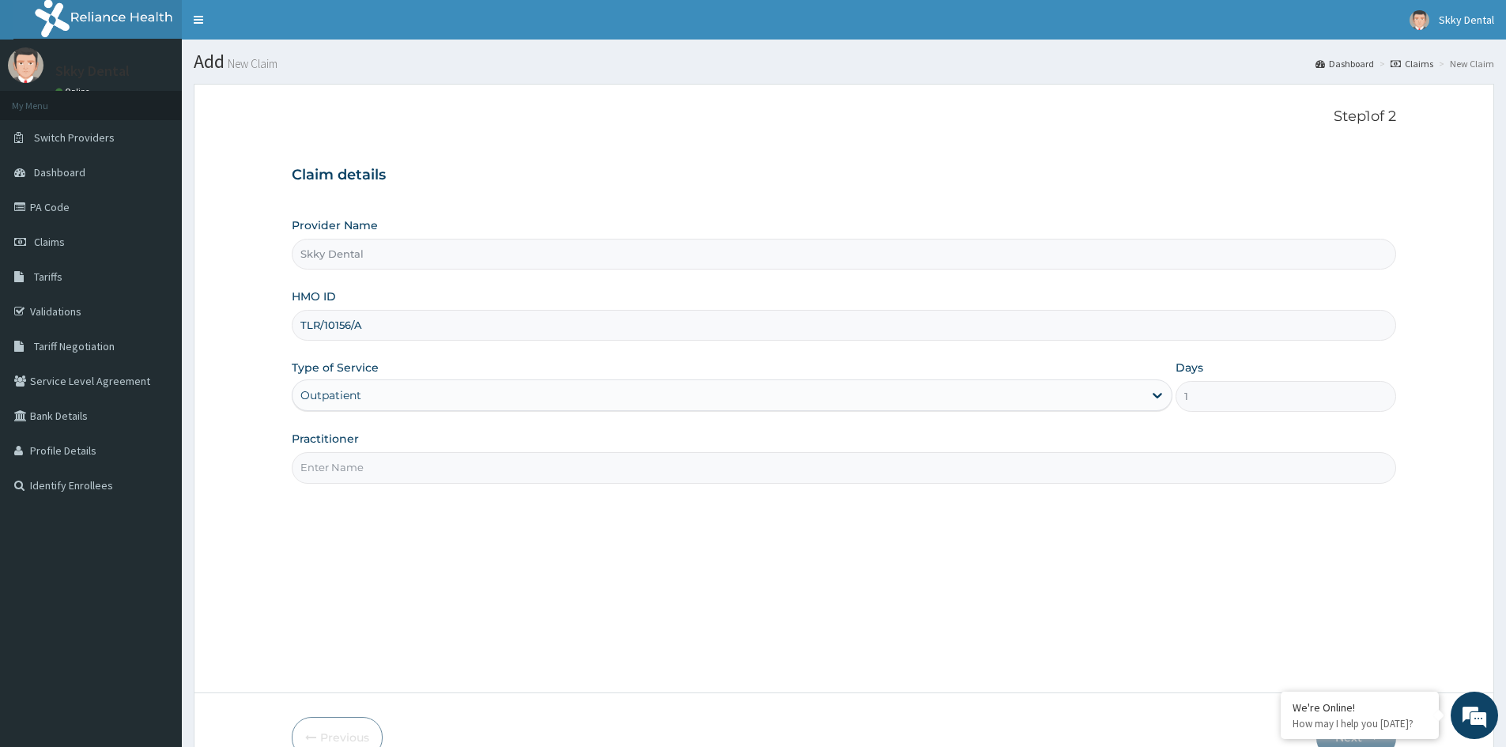
click at [452, 471] on input "Practitioner" at bounding box center [844, 467] width 1105 height 31
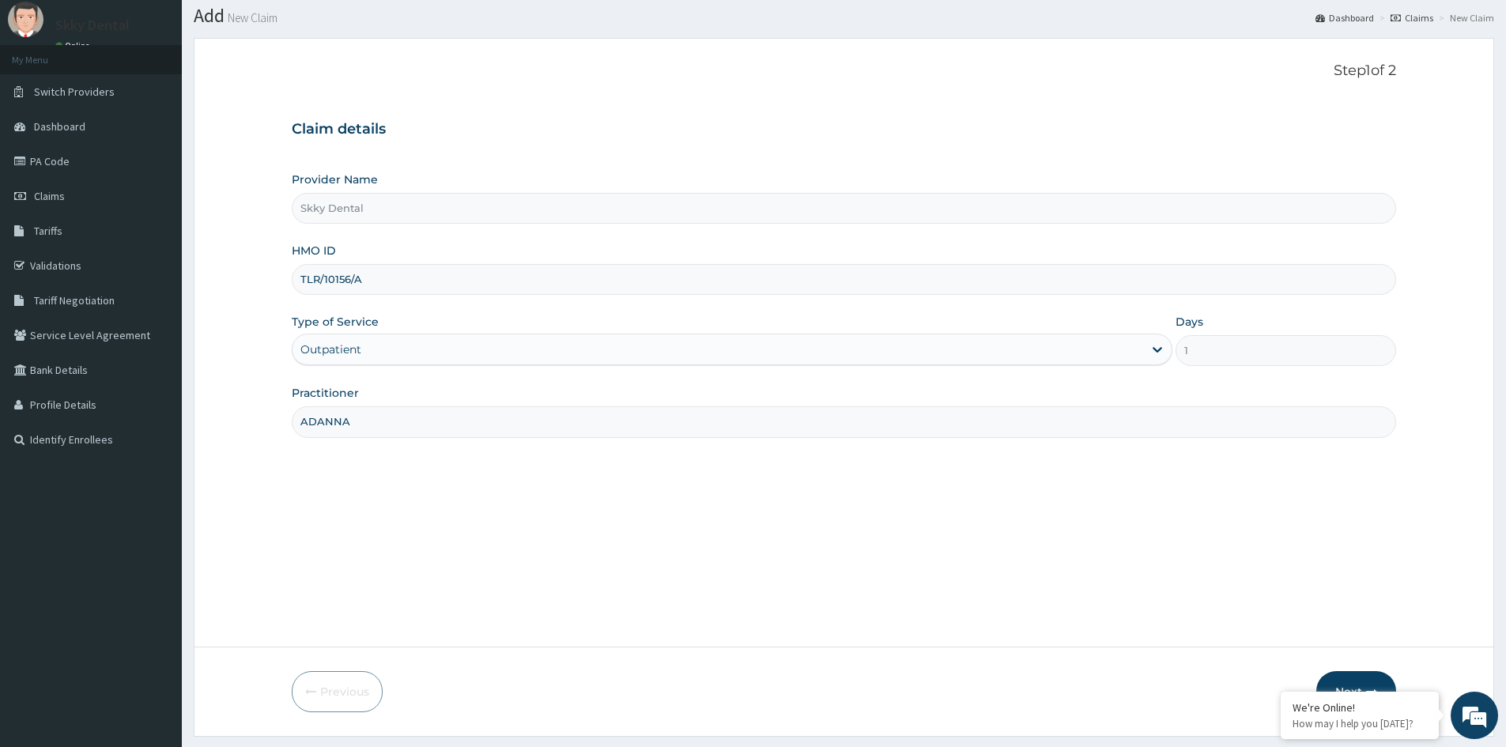
scroll to position [88, 0]
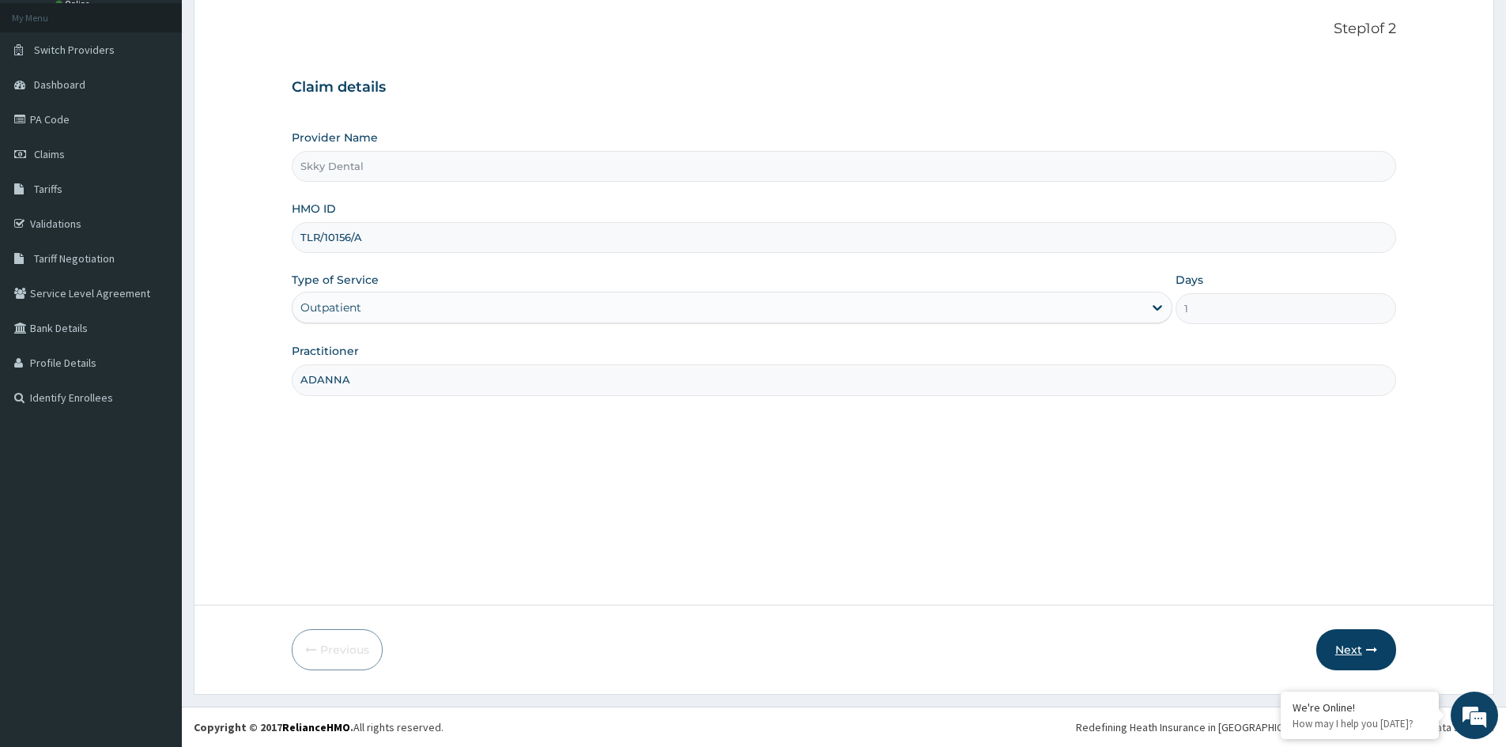
type input "ADANNA"
click at [1369, 659] on button "Next" at bounding box center [1356, 649] width 80 height 41
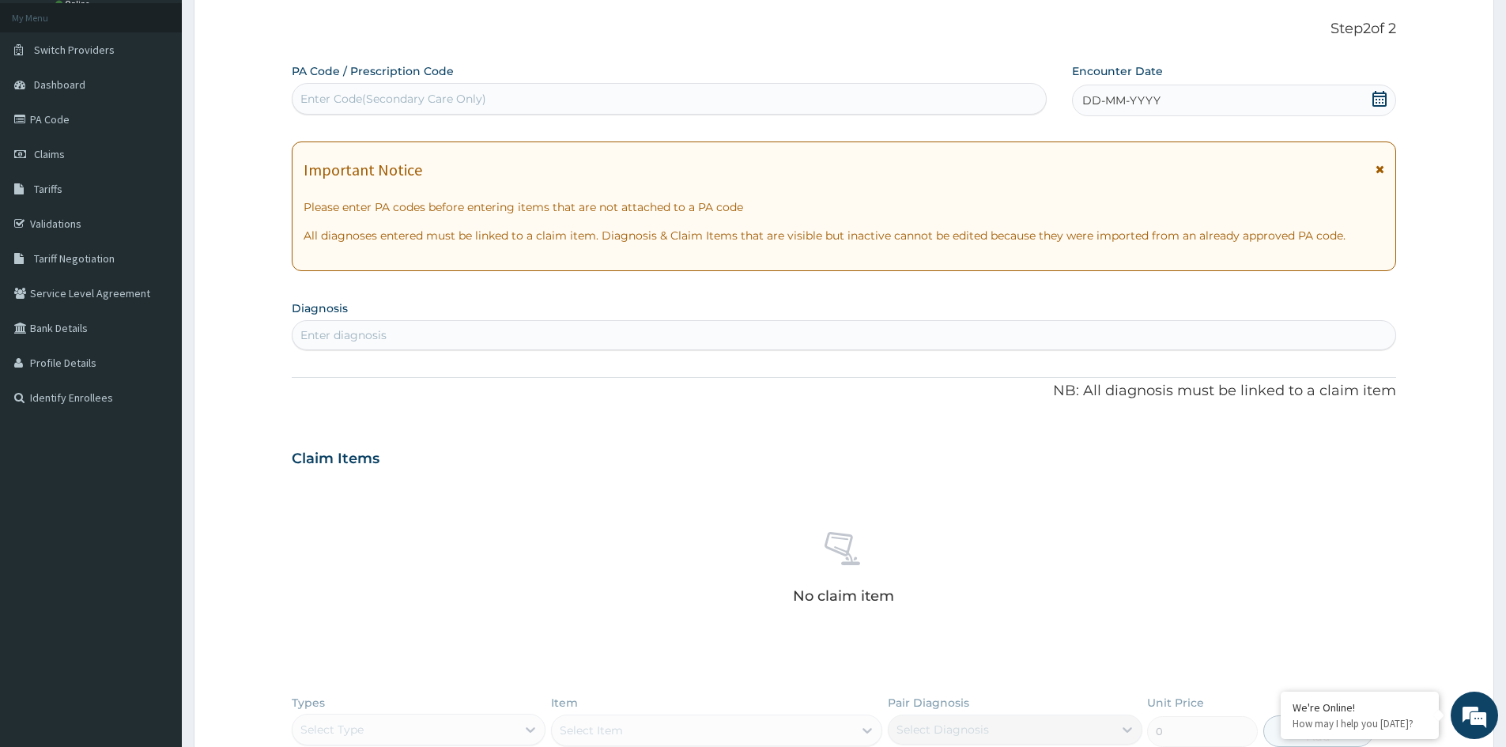
click at [552, 99] on div "Enter Code(Secondary Care Only)" at bounding box center [669, 98] width 753 height 25
click at [538, 336] on div "Enter diagnosis" at bounding box center [844, 335] width 1103 height 25
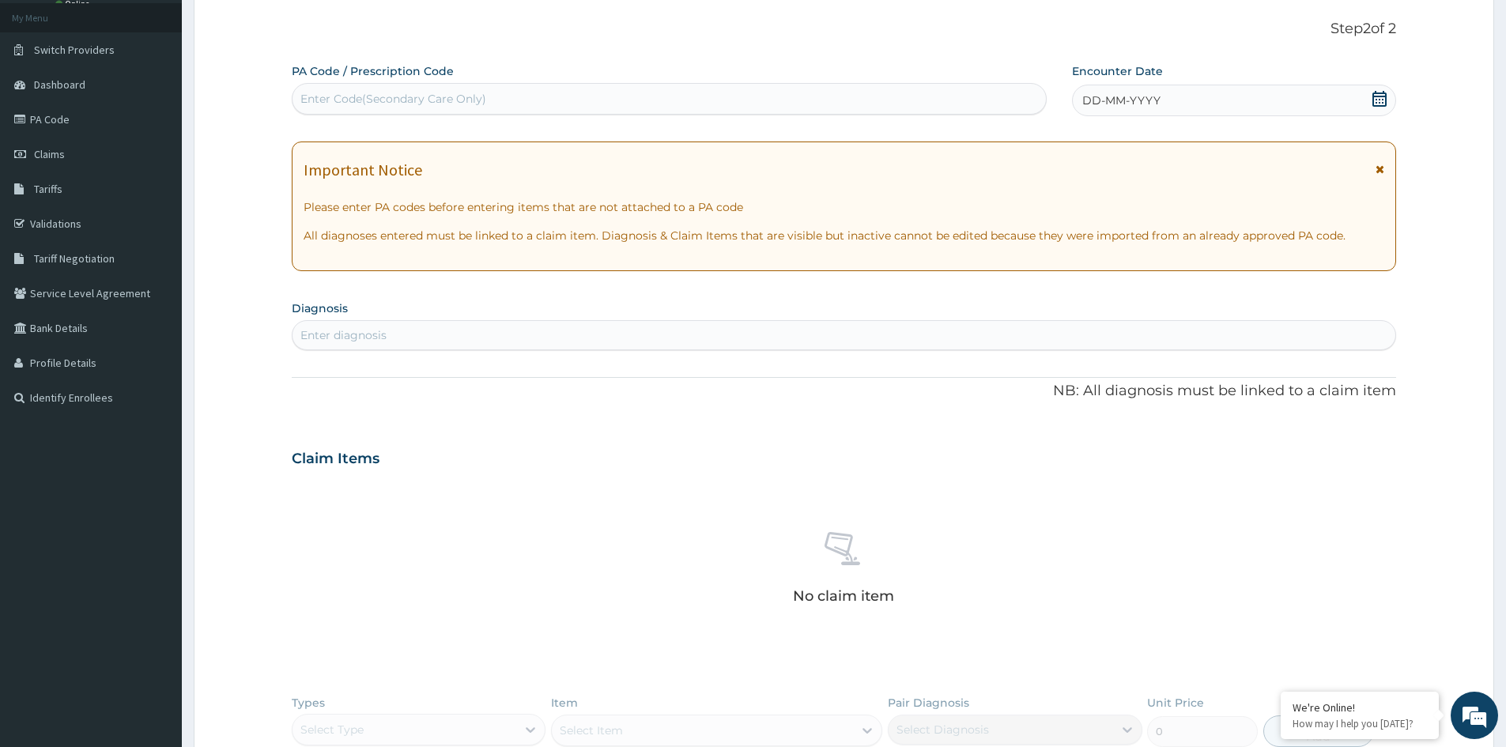
click at [538, 336] on div "Enter diagnosis" at bounding box center [844, 335] width 1103 height 25
click at [503, 89] on div "Enter Code(Secondary Care Only)" at bounding box center [669, 98] width 753 height 25
type input "PA/D79744"
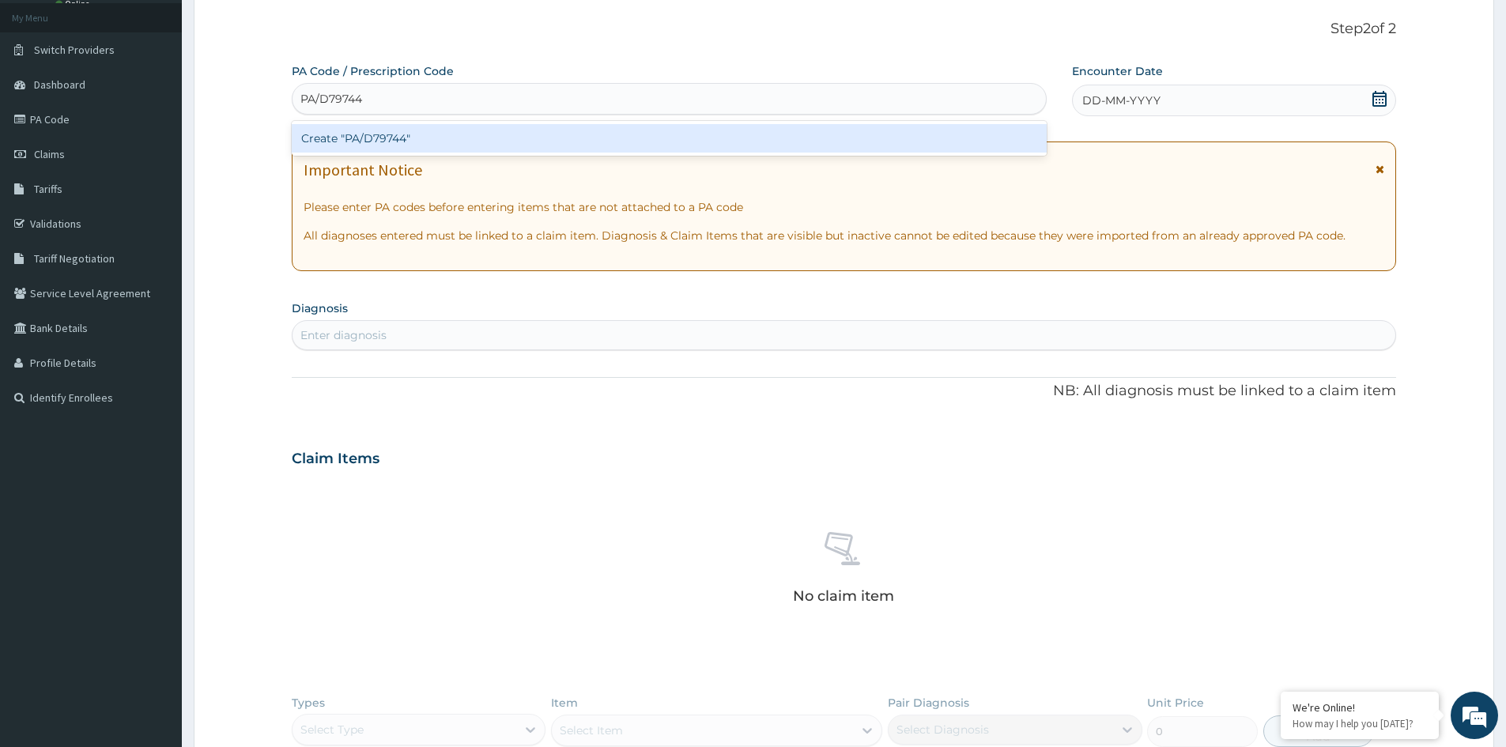
click at [524, 134] on div "Create "PA/D79744"" at bounding box center [669, 138] width 755 height 28
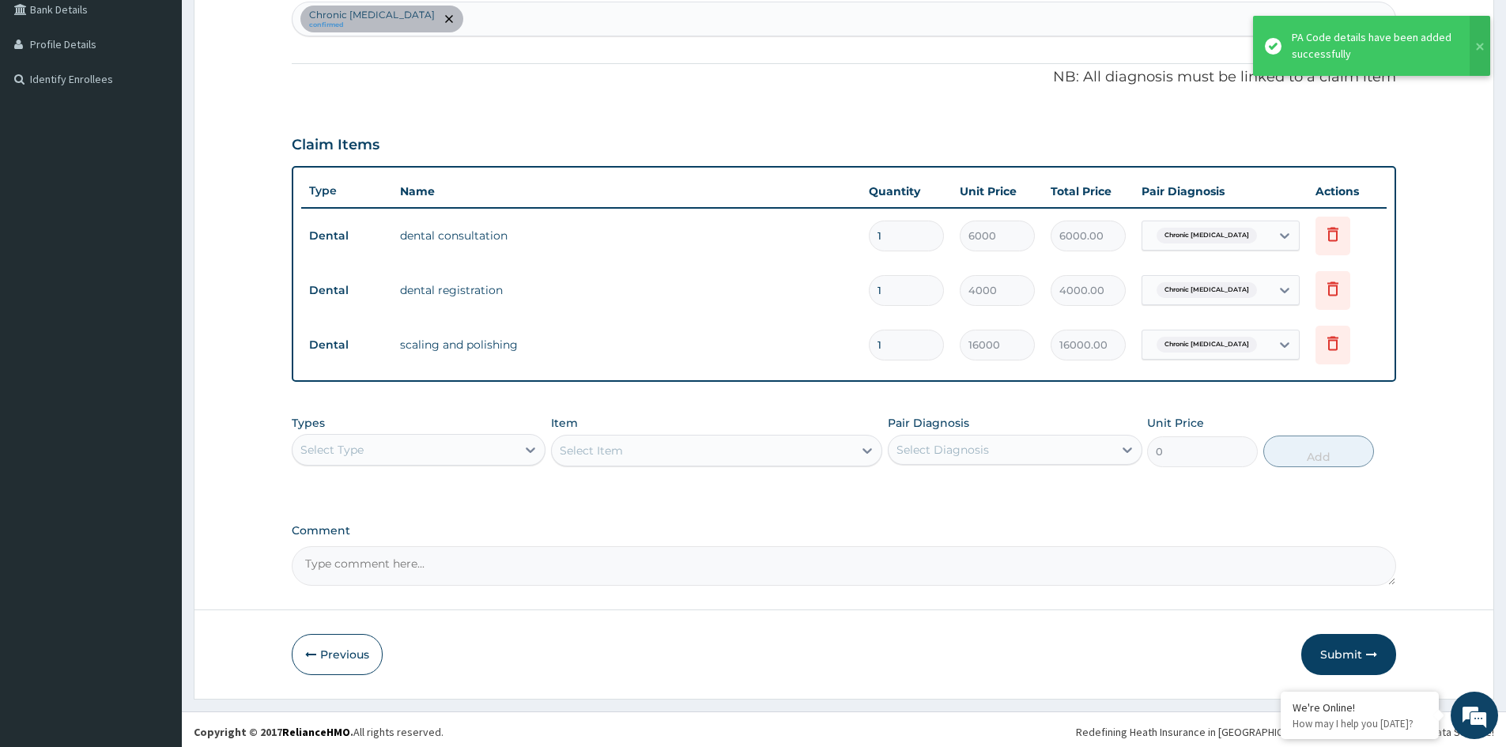
scroll to position [411, 0]
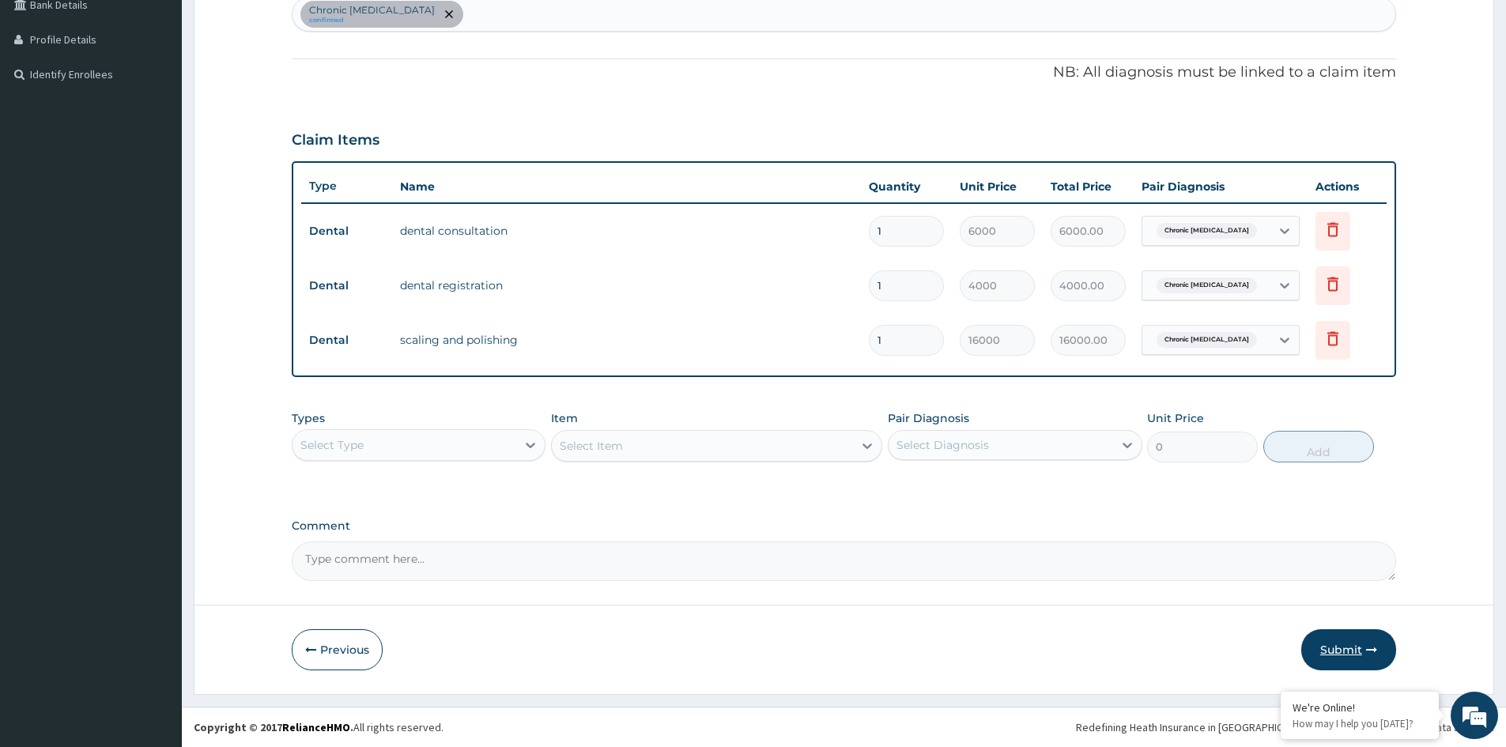
click at [1336, 655] on button "Submit" at bounding box center [1348, 649] width 95 height 41
click at [1336, 655] on div "Step 2 of 2 PA Code / Prescription Code PA/D79744 Encounter Date 11-10-2025 Imp…" at bounding box center [844, 183] width 1301 height 1021
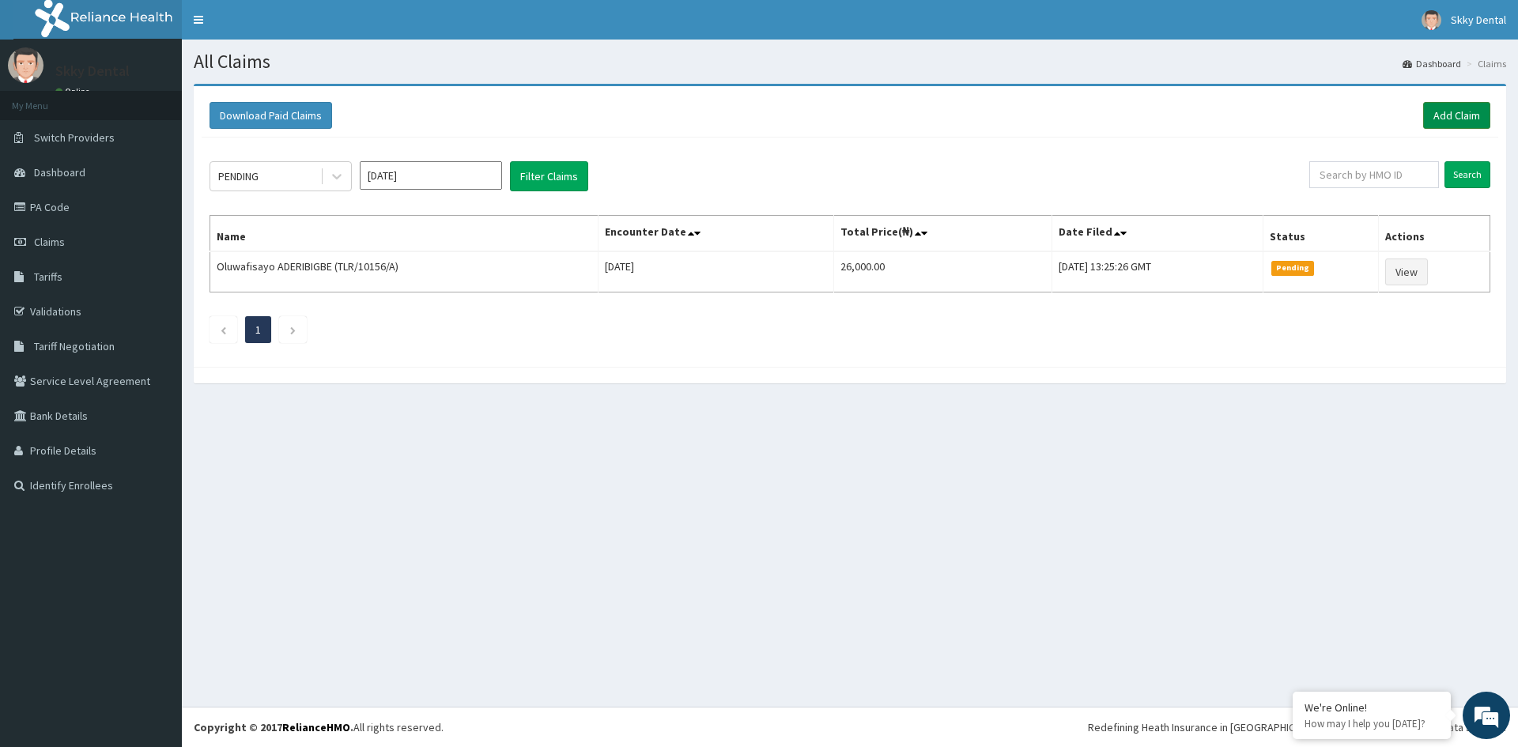
click at [1444, 126] on link "Add Claim" at bounding box center [1456, 115] width 67 height 27
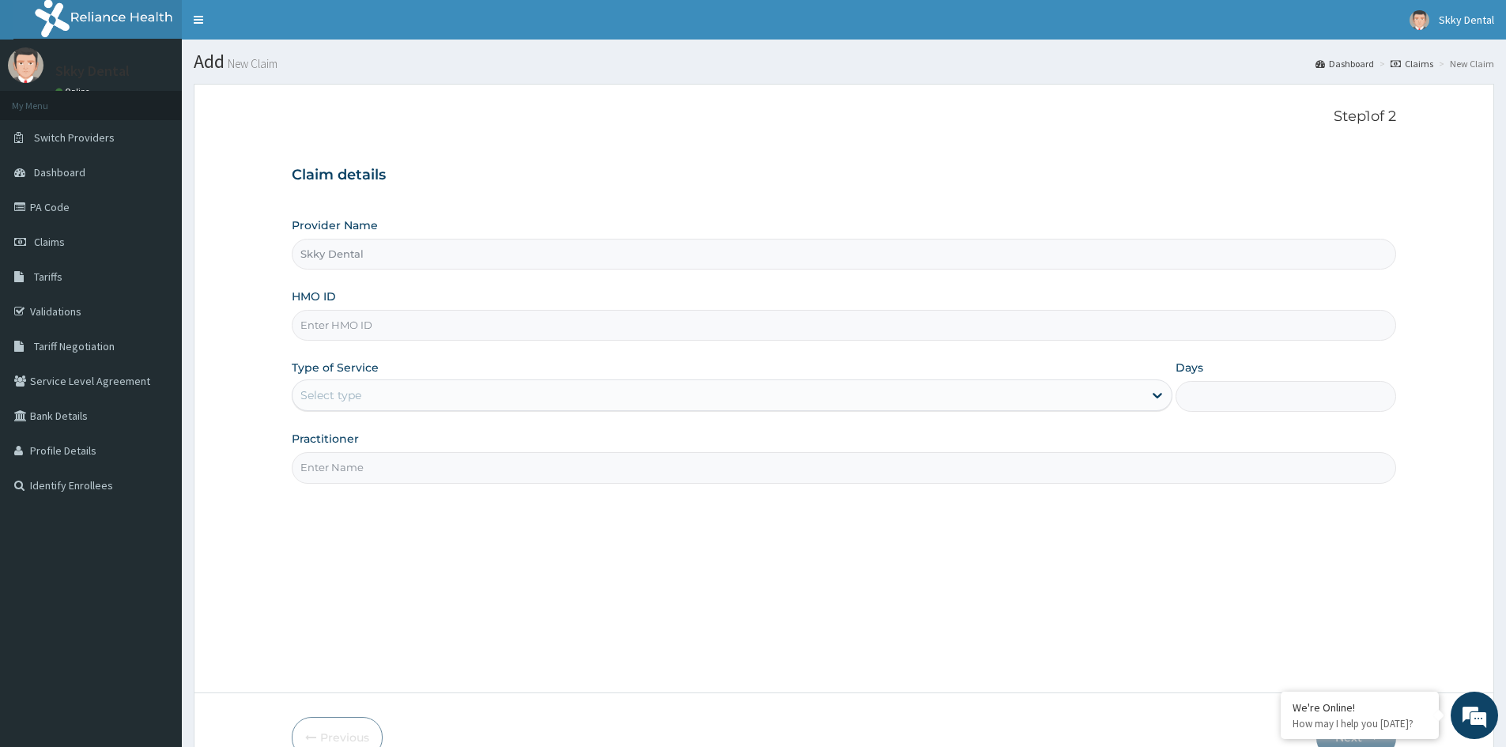
type input "Skky Dental"
click at [528, 334] on input "HMO ID" at bounding box center [844, 325] width 1105 height 31
type input "NPT/10002/B"
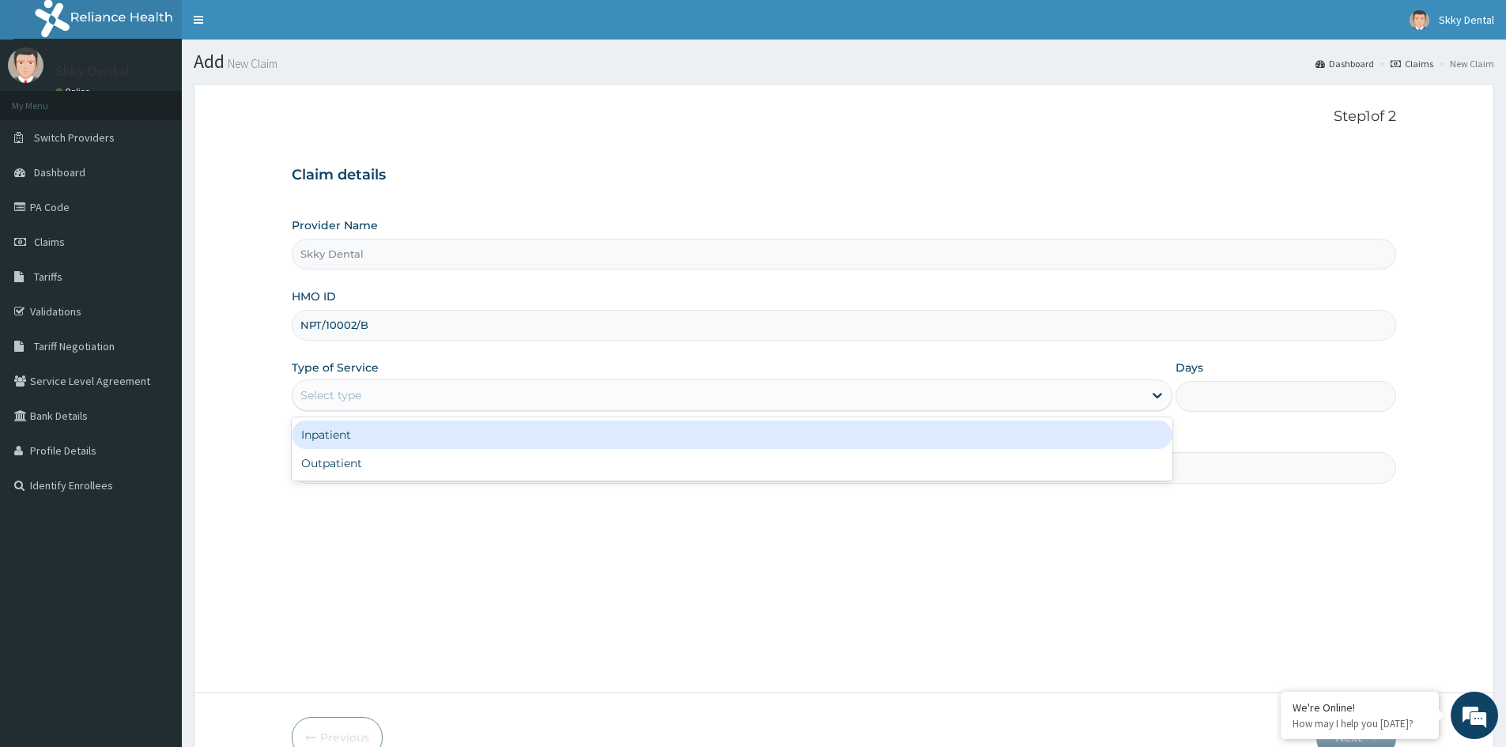
click at [514, 389] on div "Select type" at bounding box center [718, 395] width 851 height 25
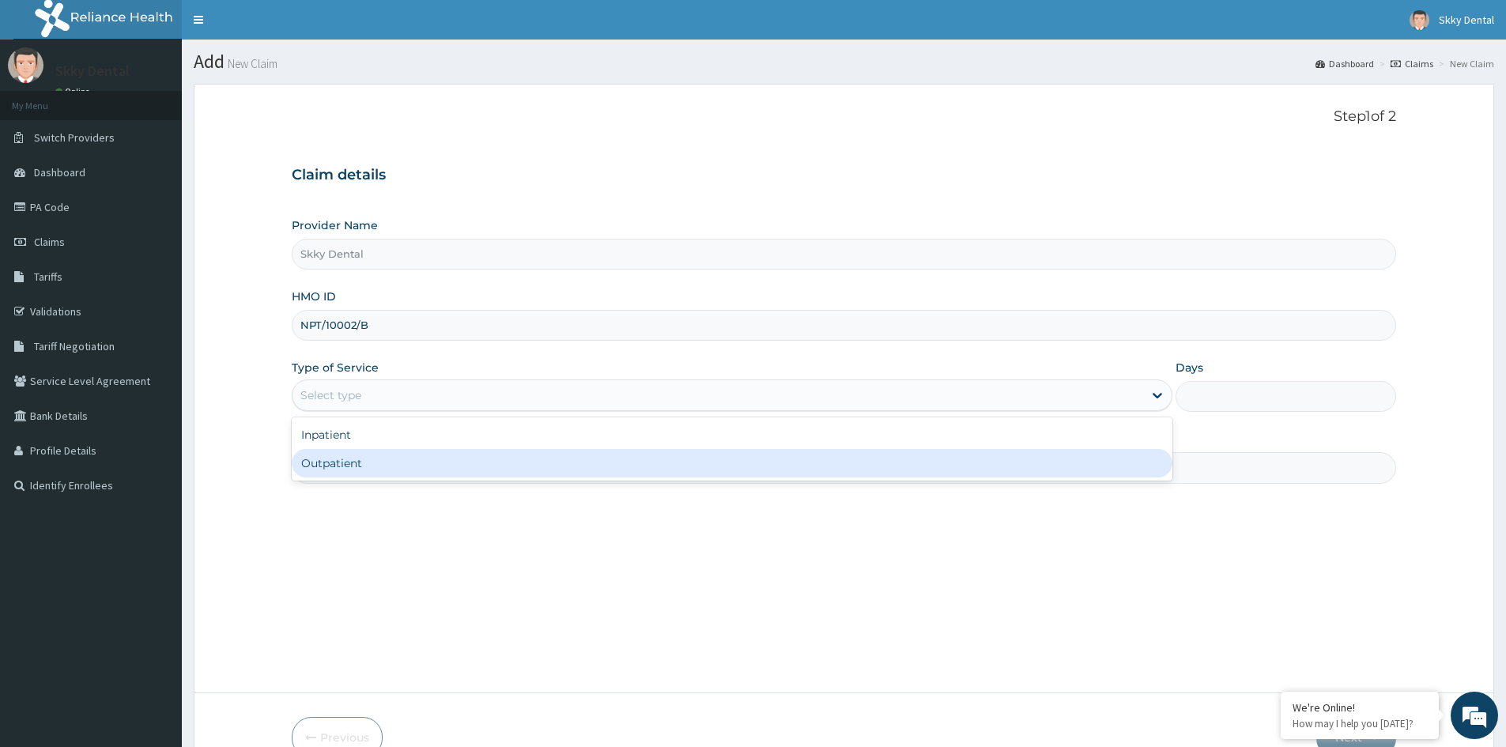
click at [475, 462] on div "Outpatient" at bounding box center [732, 463] width 881 height 28
type input "1"
click at [475, 462] on input "Practitioner" at bounding box center [844, 467] width 1105 height 31
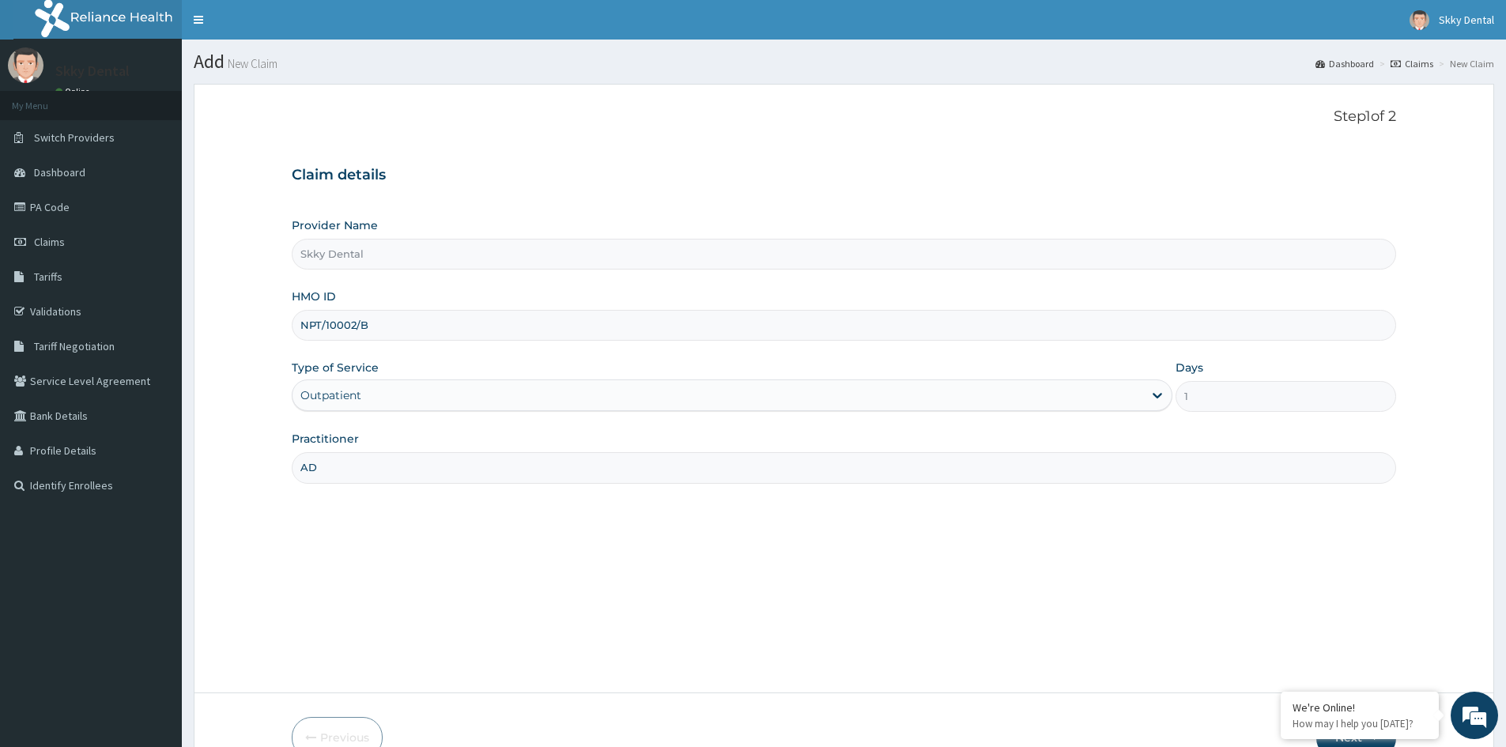
type input "A"
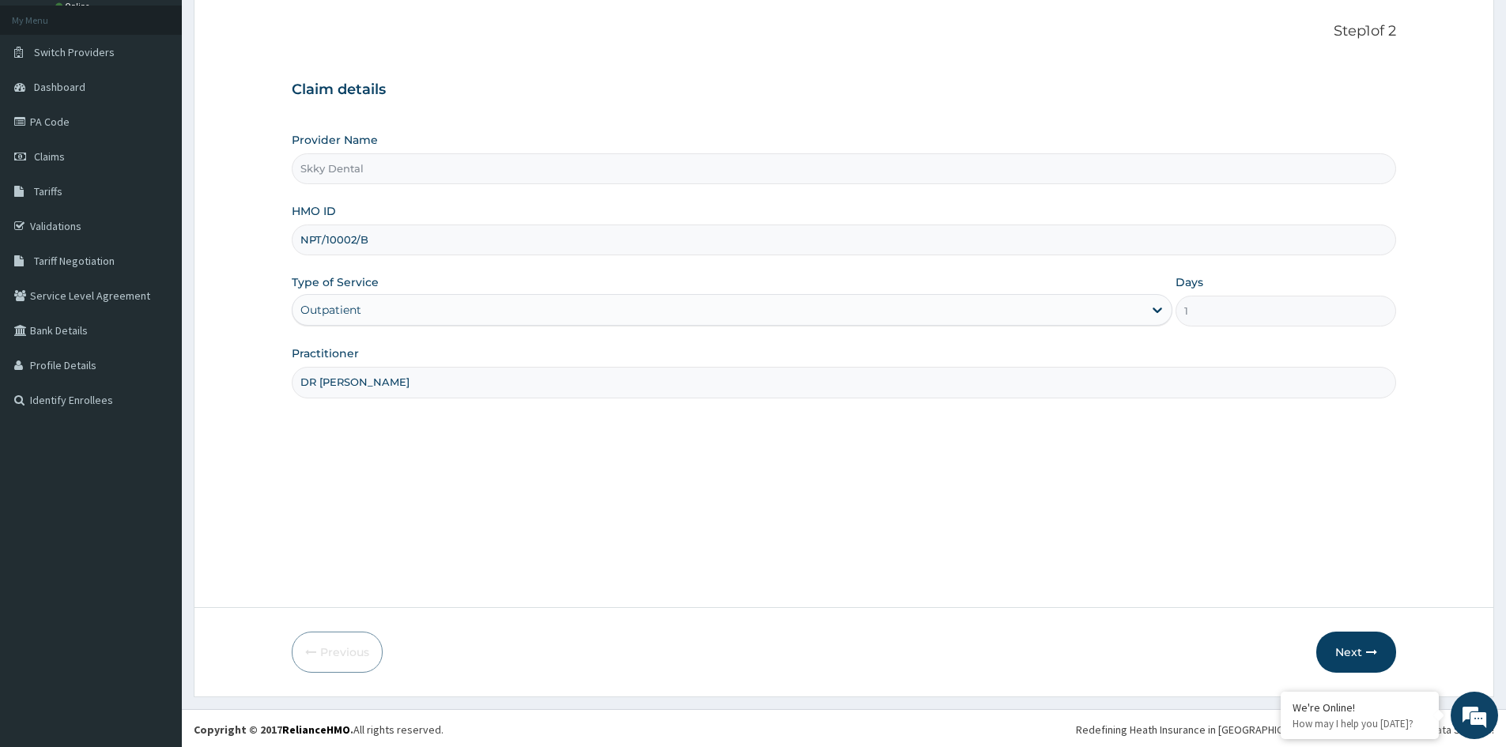
scroll to position [88, 0]
type input "DR ADANNA"
click at [1331, 644] on button "Next" at bounding box center [1356, 649] width 80 height 41
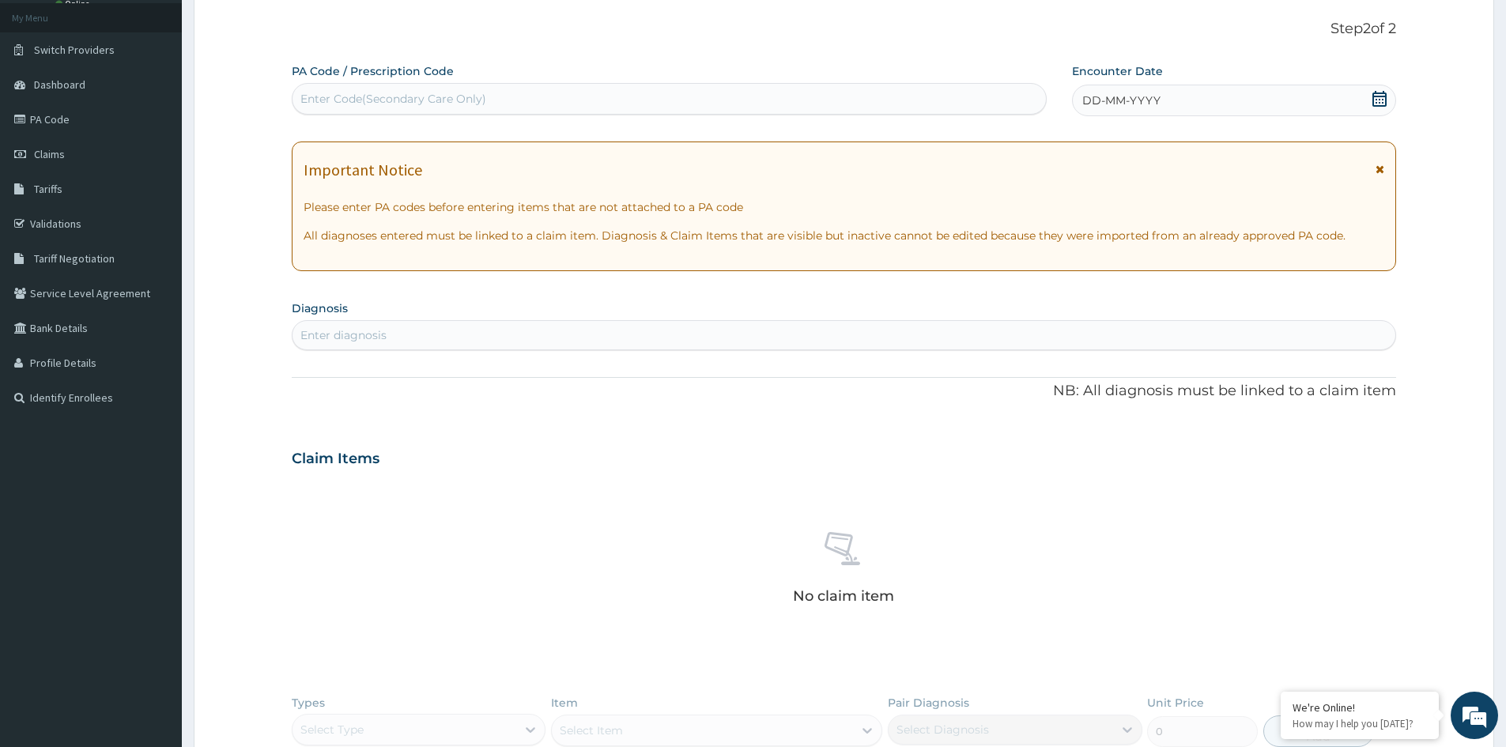
click at [710, 100] on div "Enter Code(Secondary Care Only)" at bounding box center [669, 98] width 753 height 25
type input "PA/4E6C79"
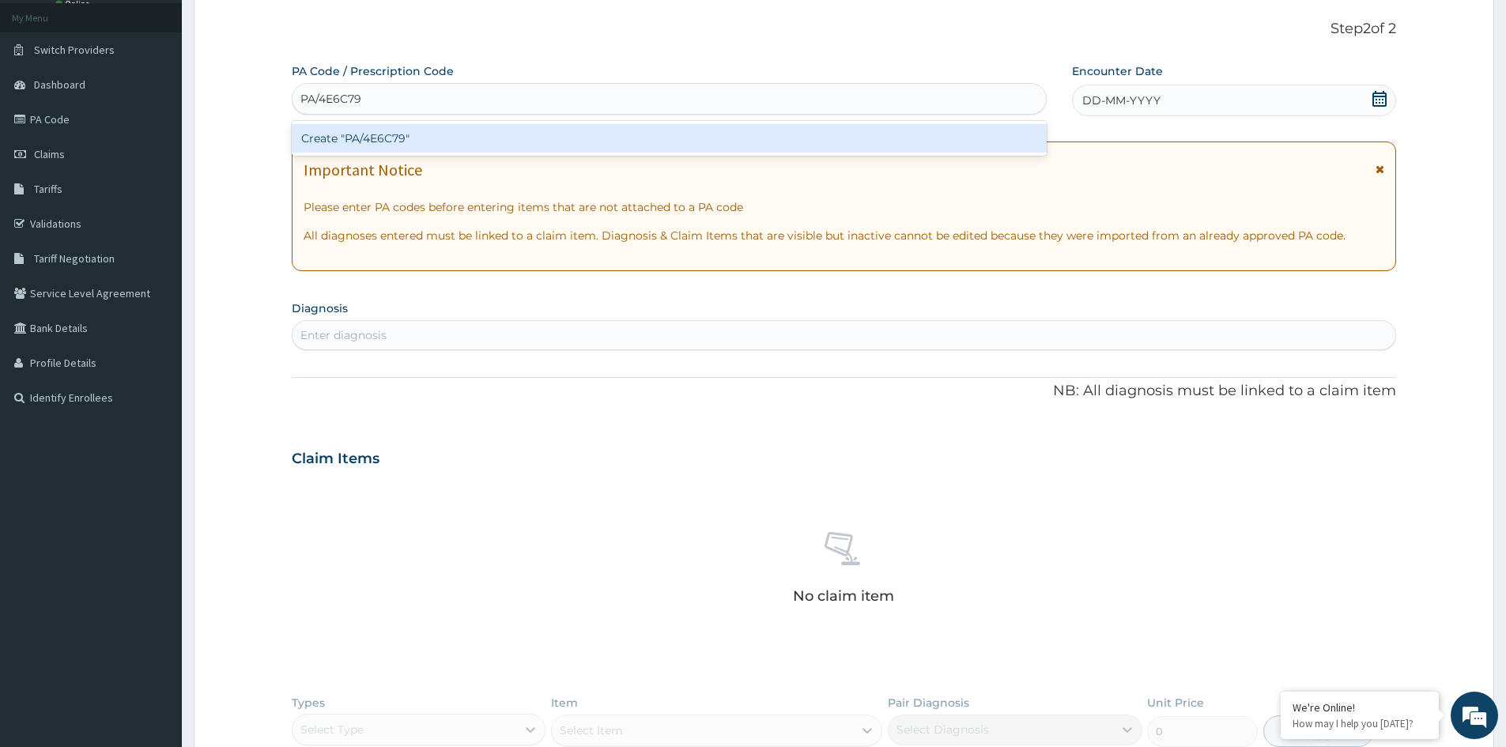
click at [710, 138] on div "Create "PA/4E6C79"" at bounding box center [669, 138] width 755 height 28
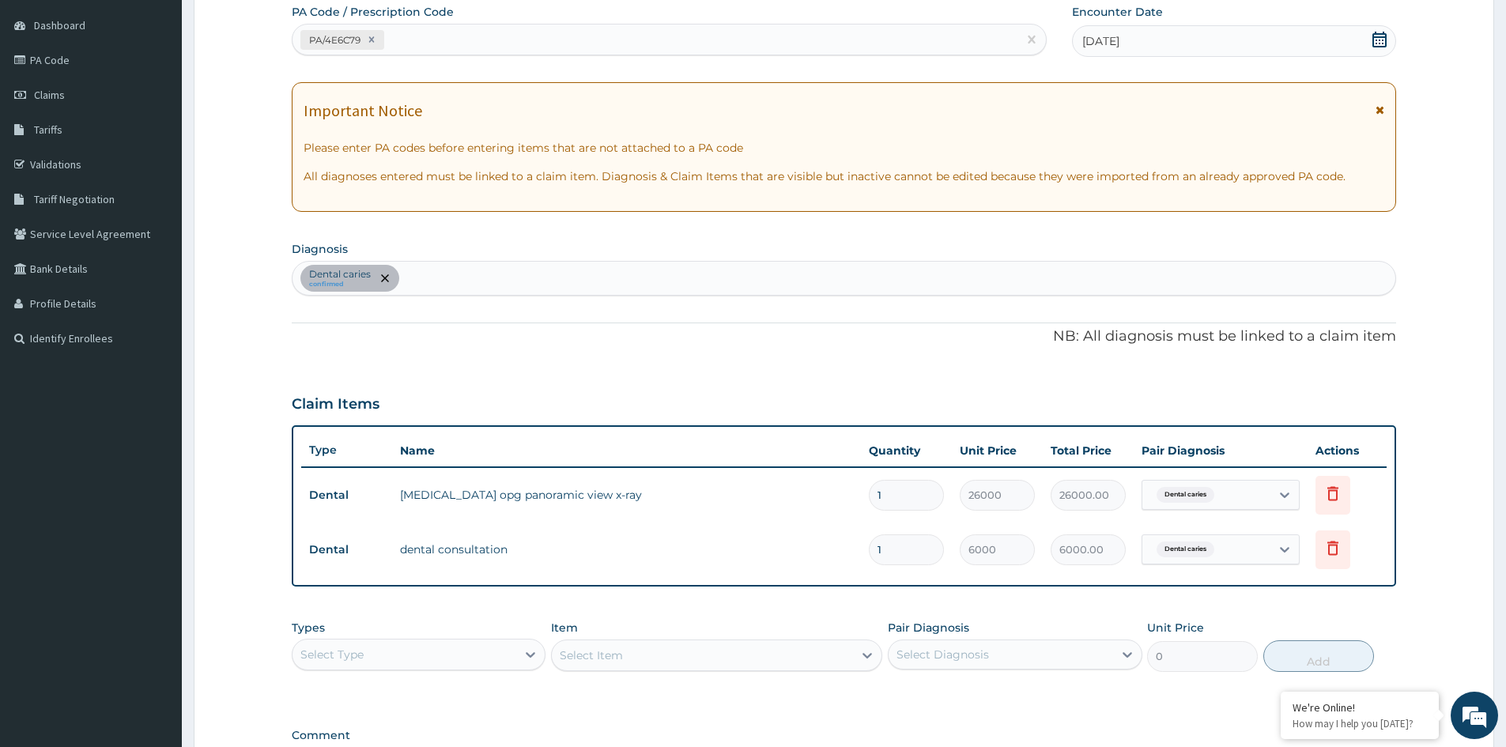
scroll to position [246, 0]
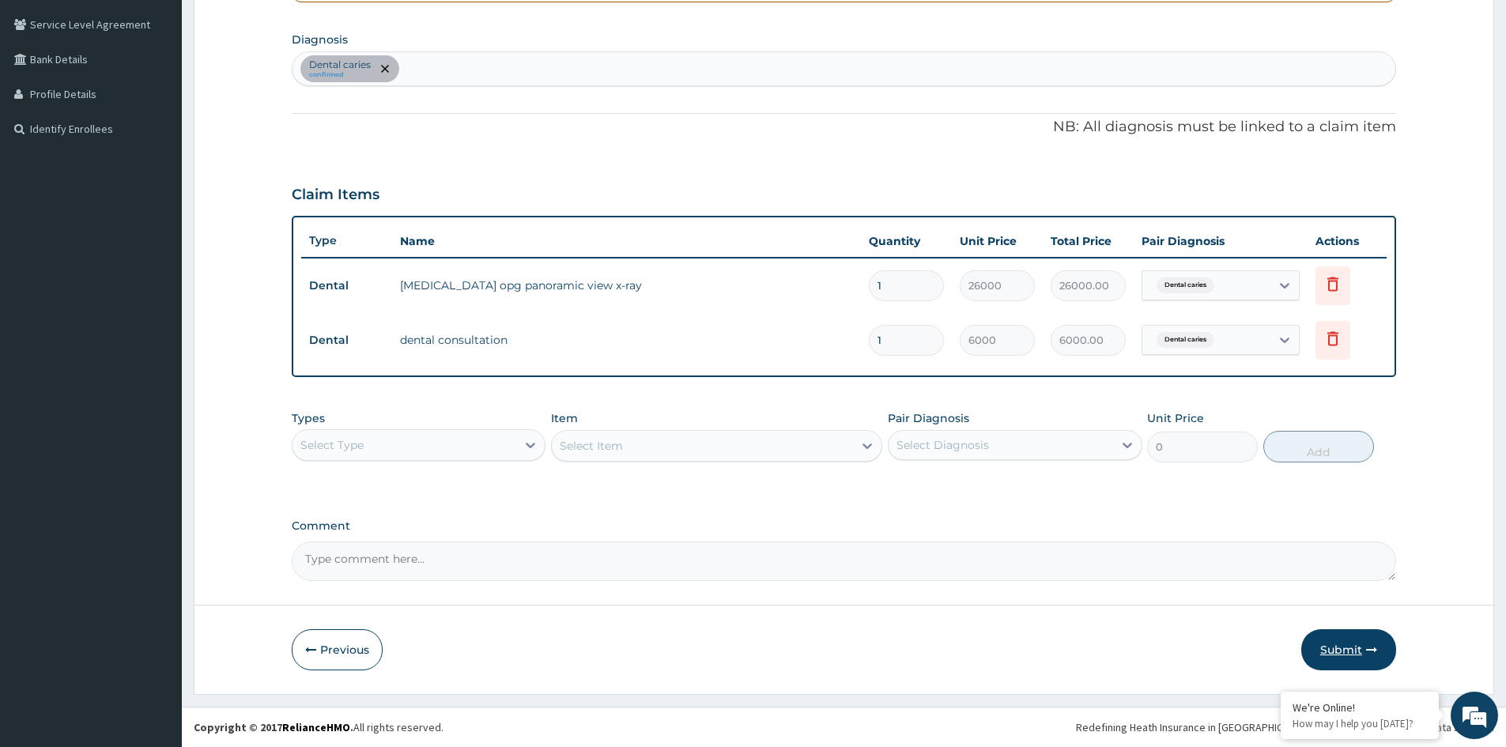
click at [1359, 646] on button "Submit" at bounding box center [1348, 649] width 95 height 41
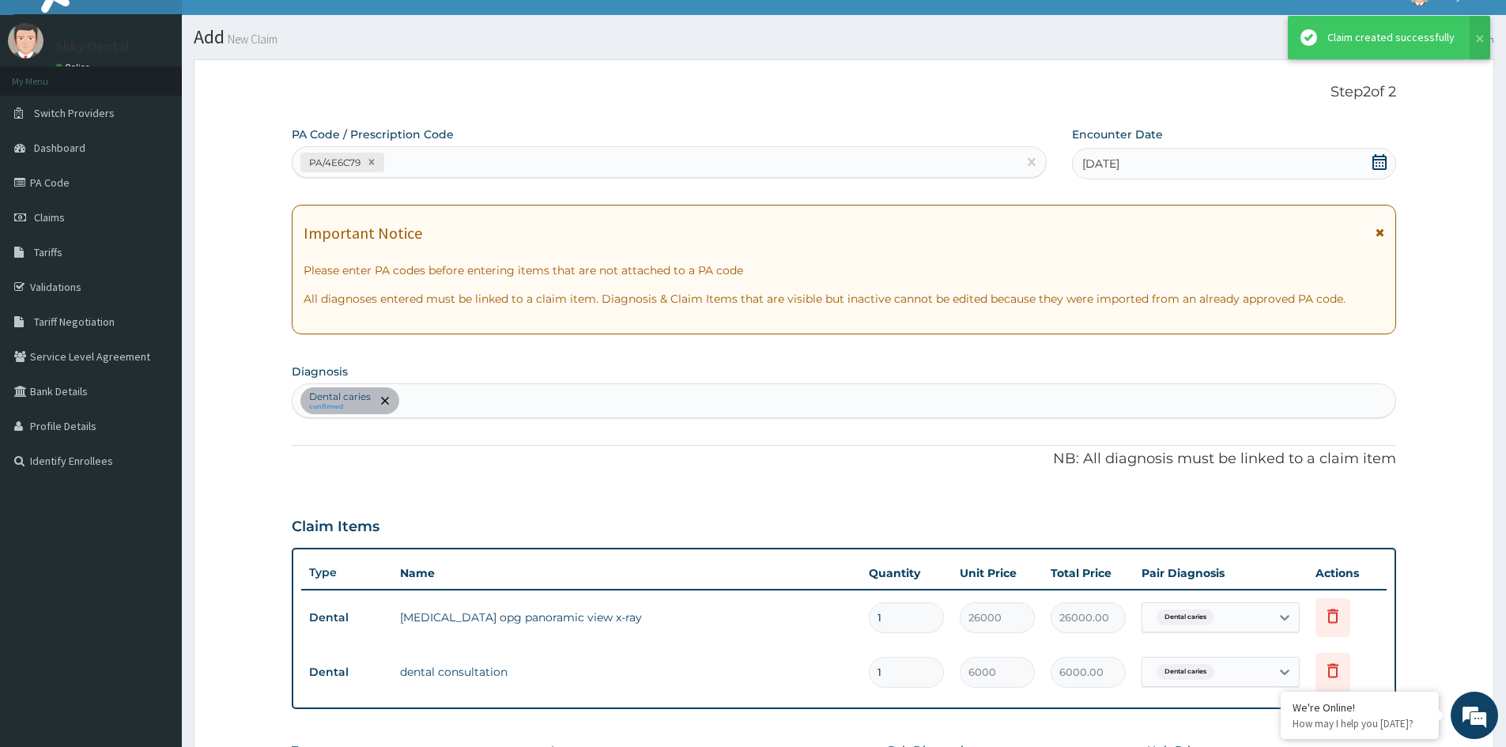
scroll to position [357, 0]
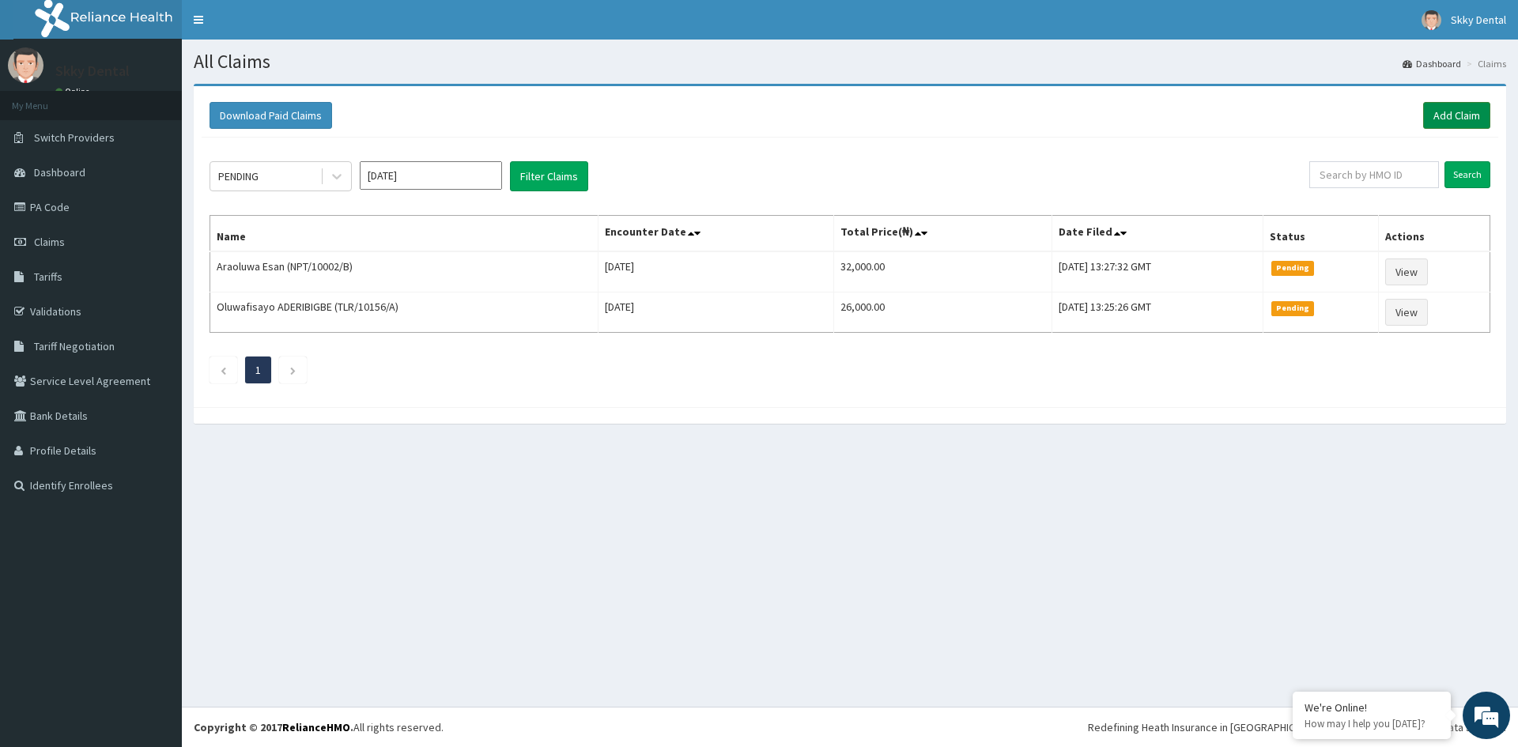
click at [1475, 118] on link "Add Claim" at bounding box center [1456, 115] width 67 height 27
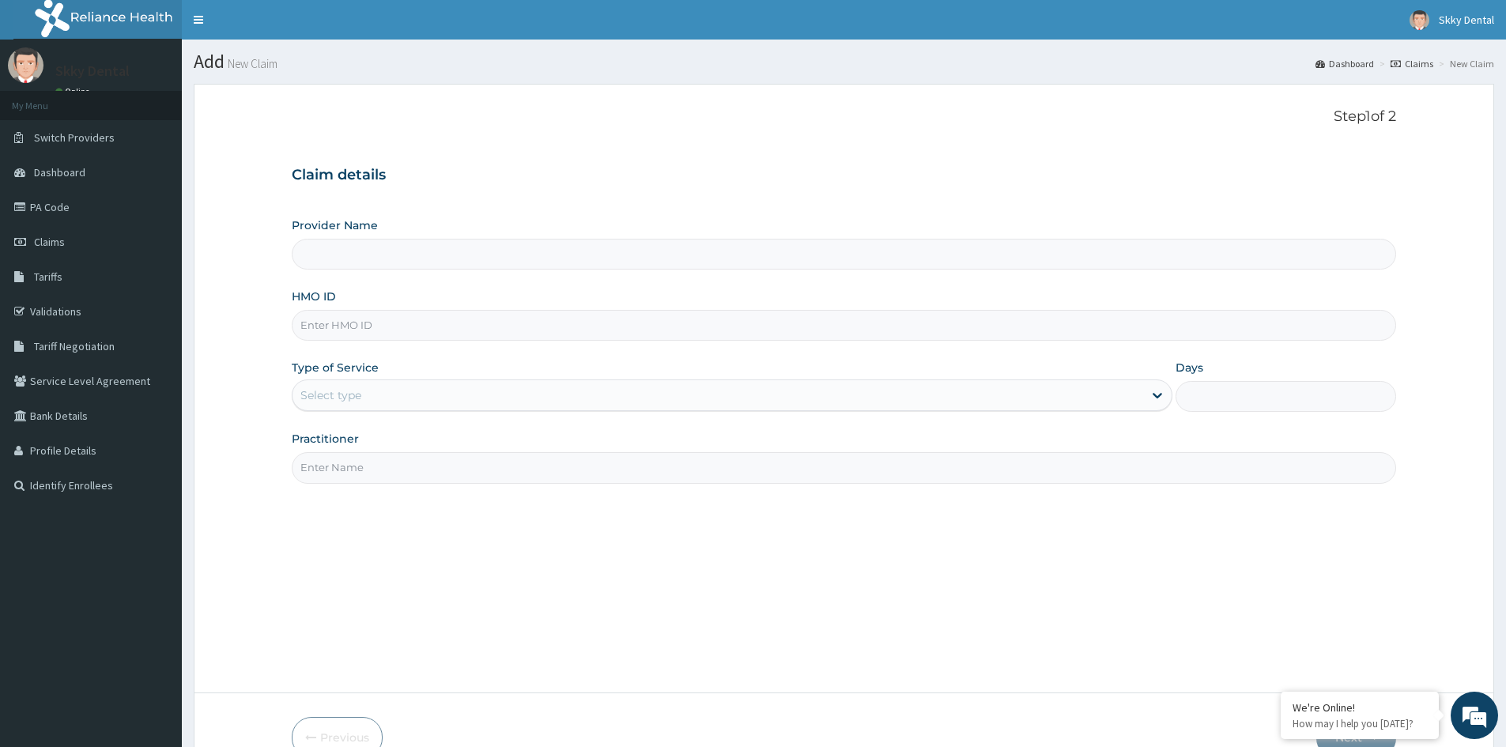
type input "Skky Dental"
click at [708, 325] on input "HMO ID" at bounding box center [844, 325] width 1105 height 31
type input "QPA/10017/D"
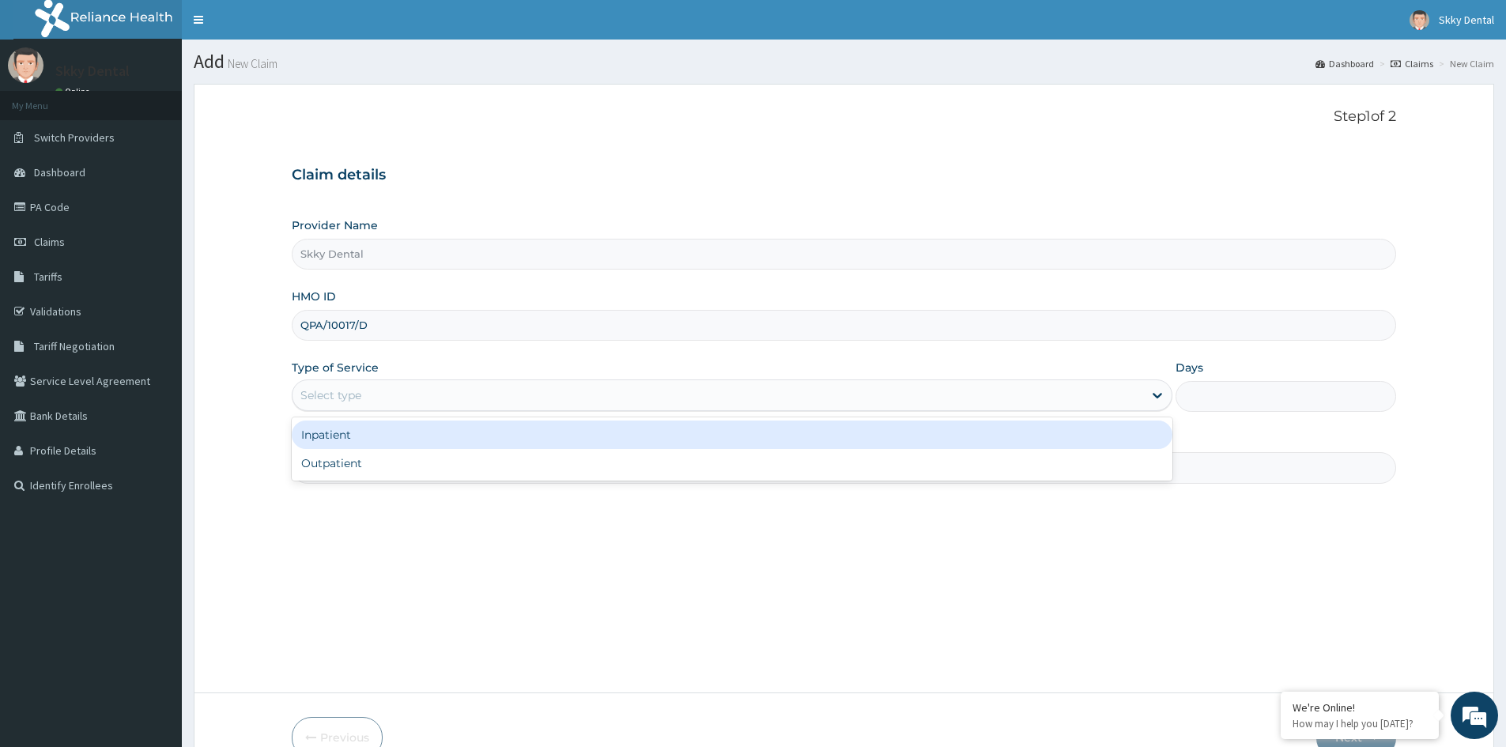
click at [441, 385] on div "Select type" at bounding box center [718, 395] width 851 height 25
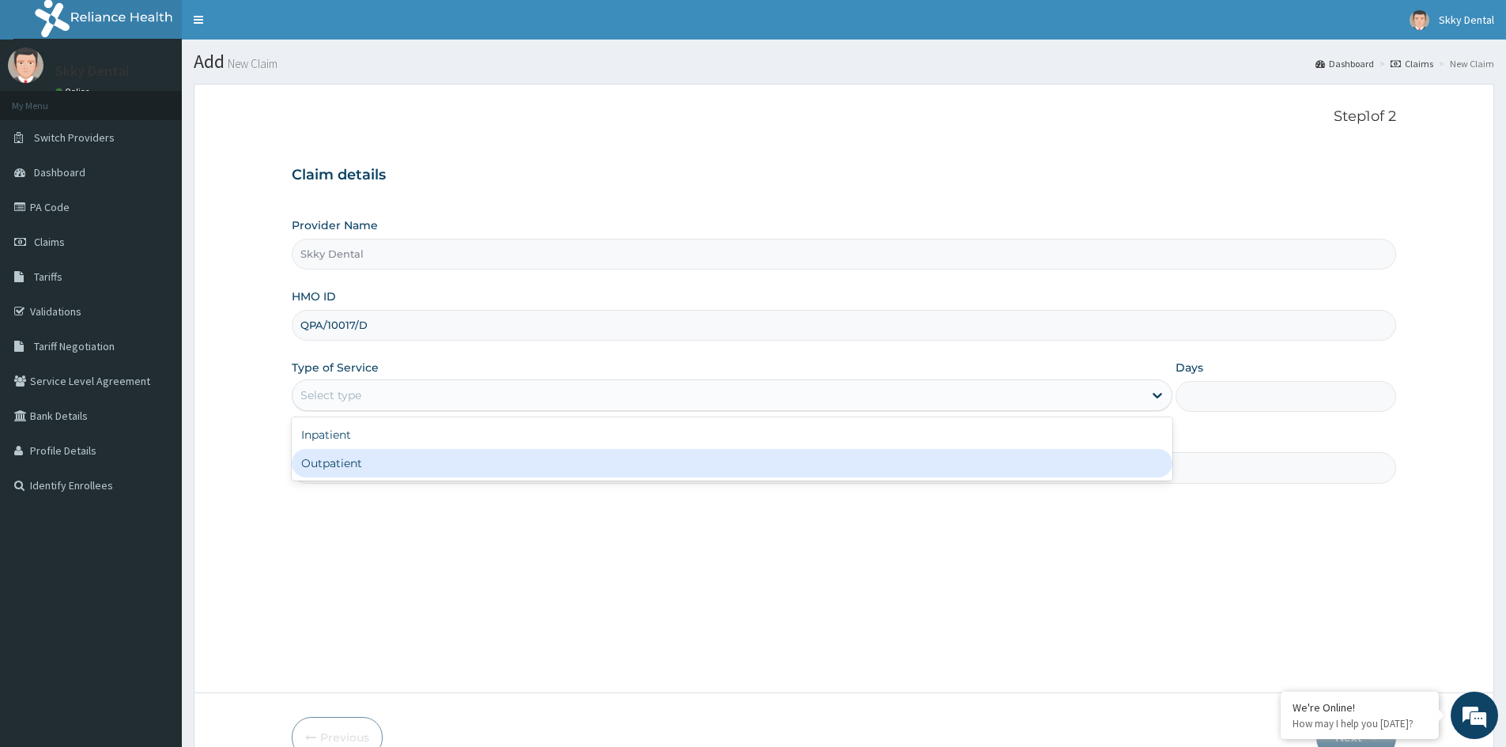
click at [451, 455] on div "Outpatient" at bounding box center [732, 463] width 881 height 28
type input "1"
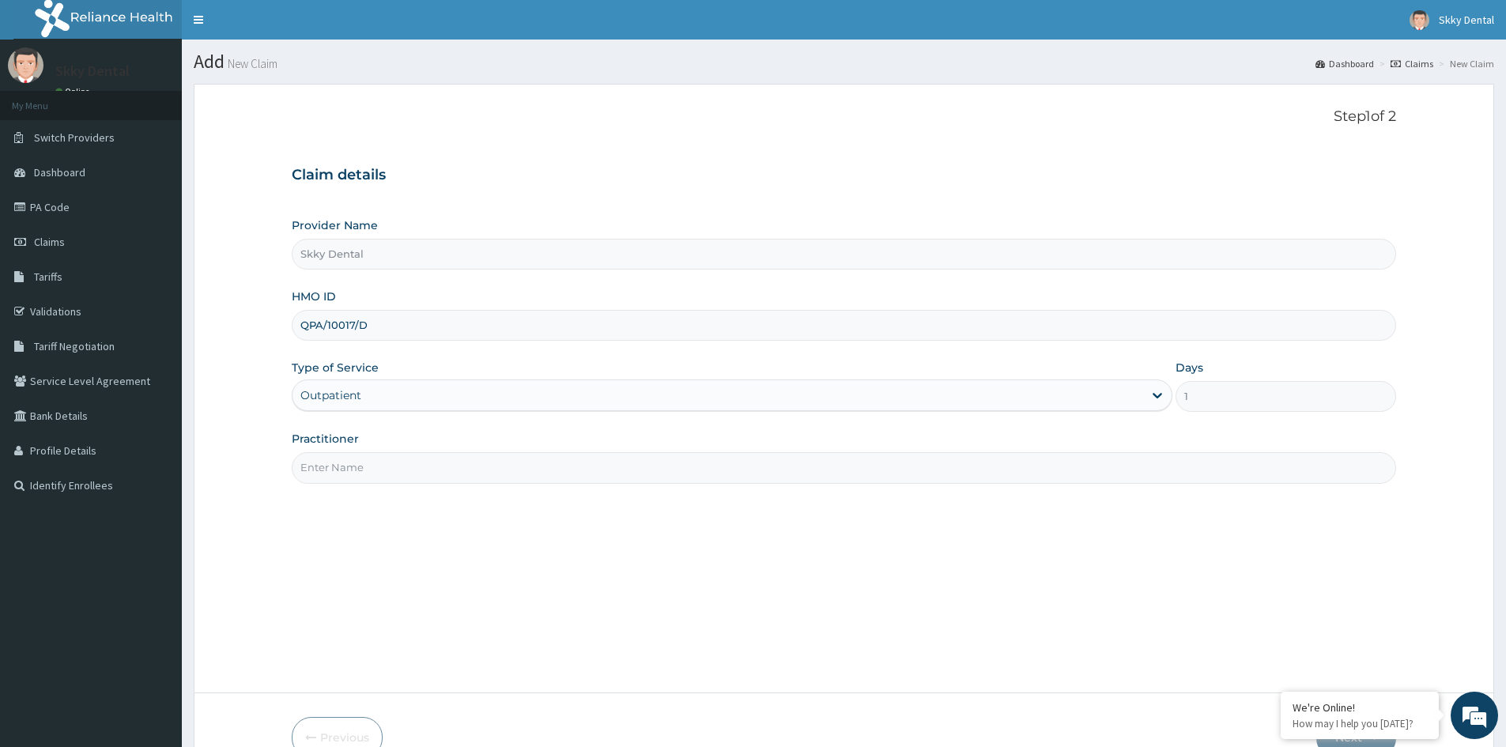
click at [448, 461] on input "Practitioner" at bounding box center [844, 467] width 1105 height 31
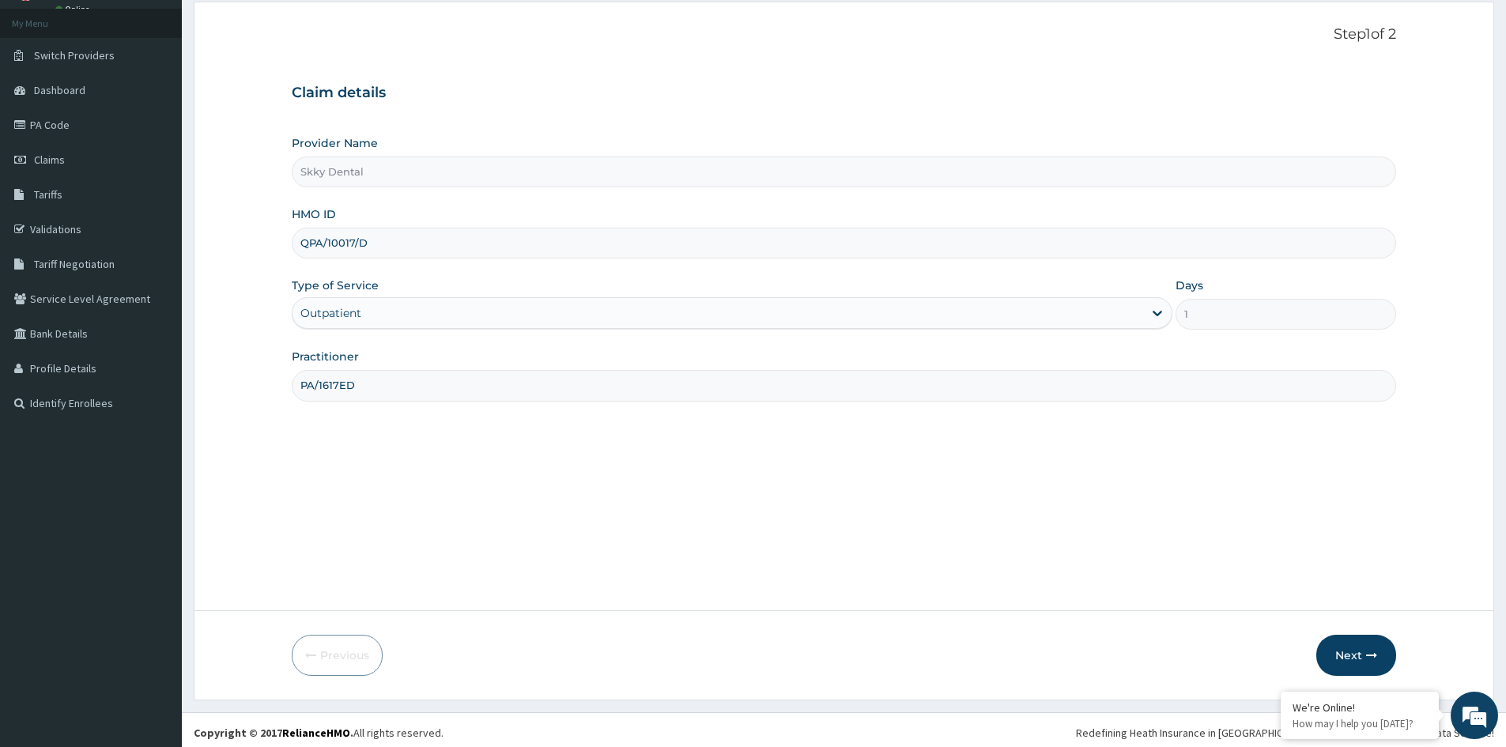
scroll to position [88, 0]
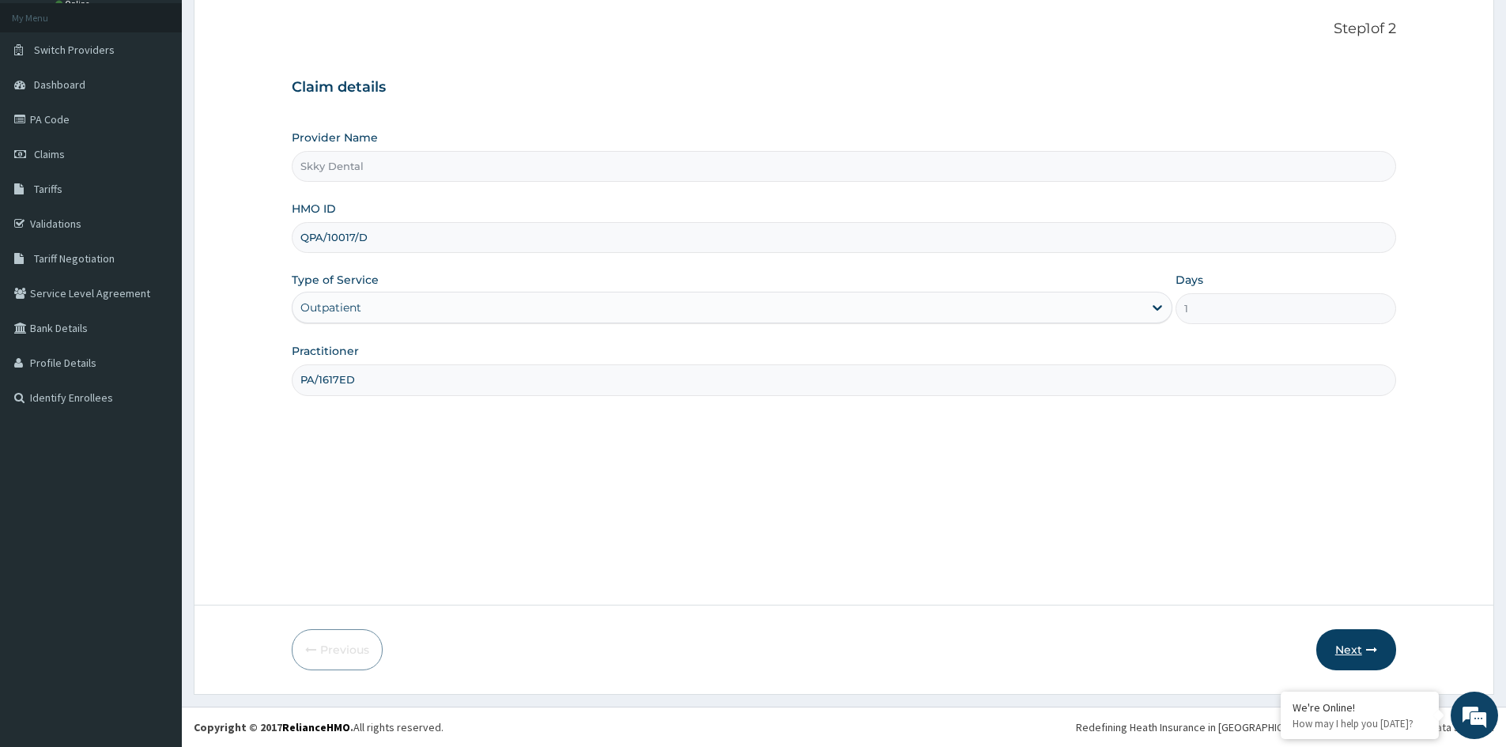
type input "PA/1617ED"
click at [1346, 644] on button "Next" at bounding box center [1356, 649] width 80 height 41
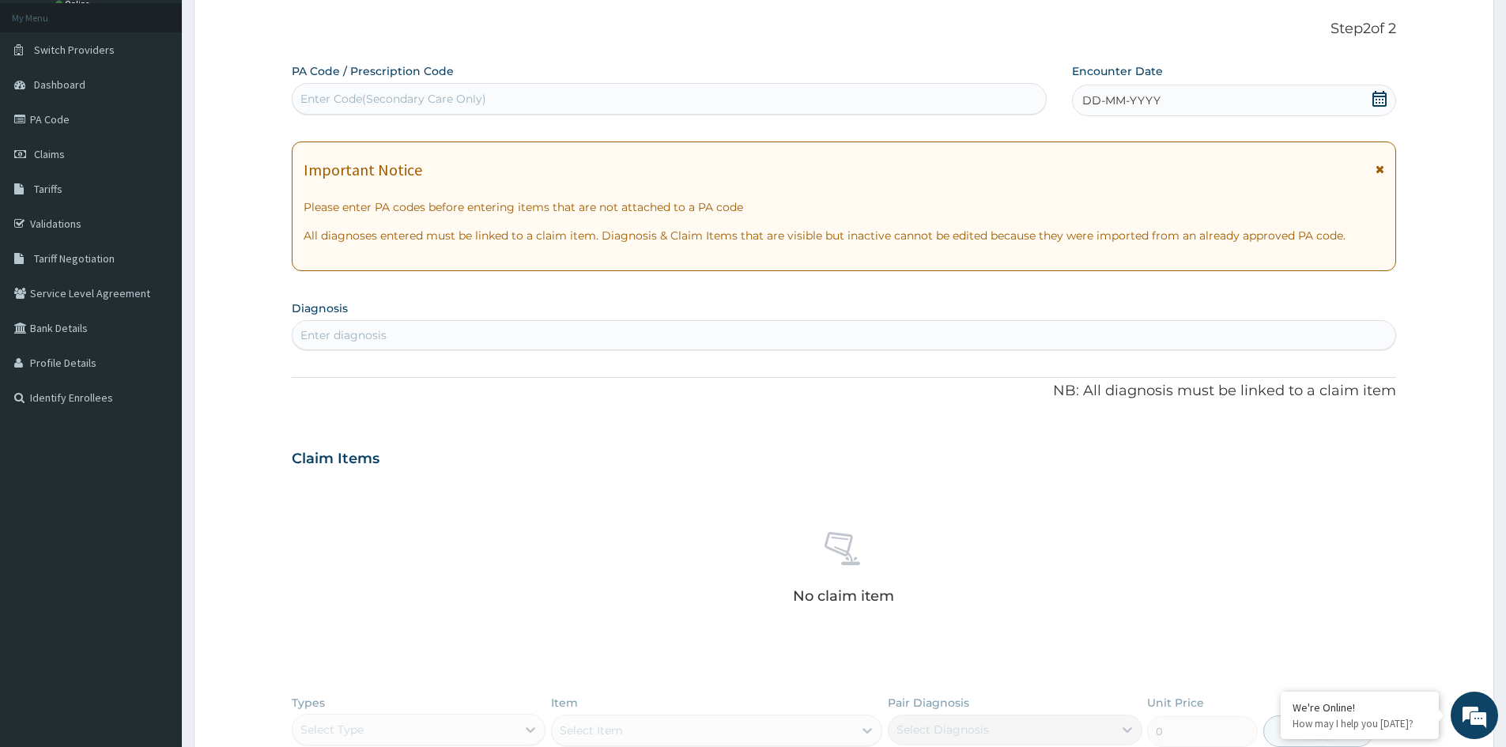
click at [635, 94] on div "Enter Code(Secondary Care Only)" at bounding box center [669, 98] width 753 height 25
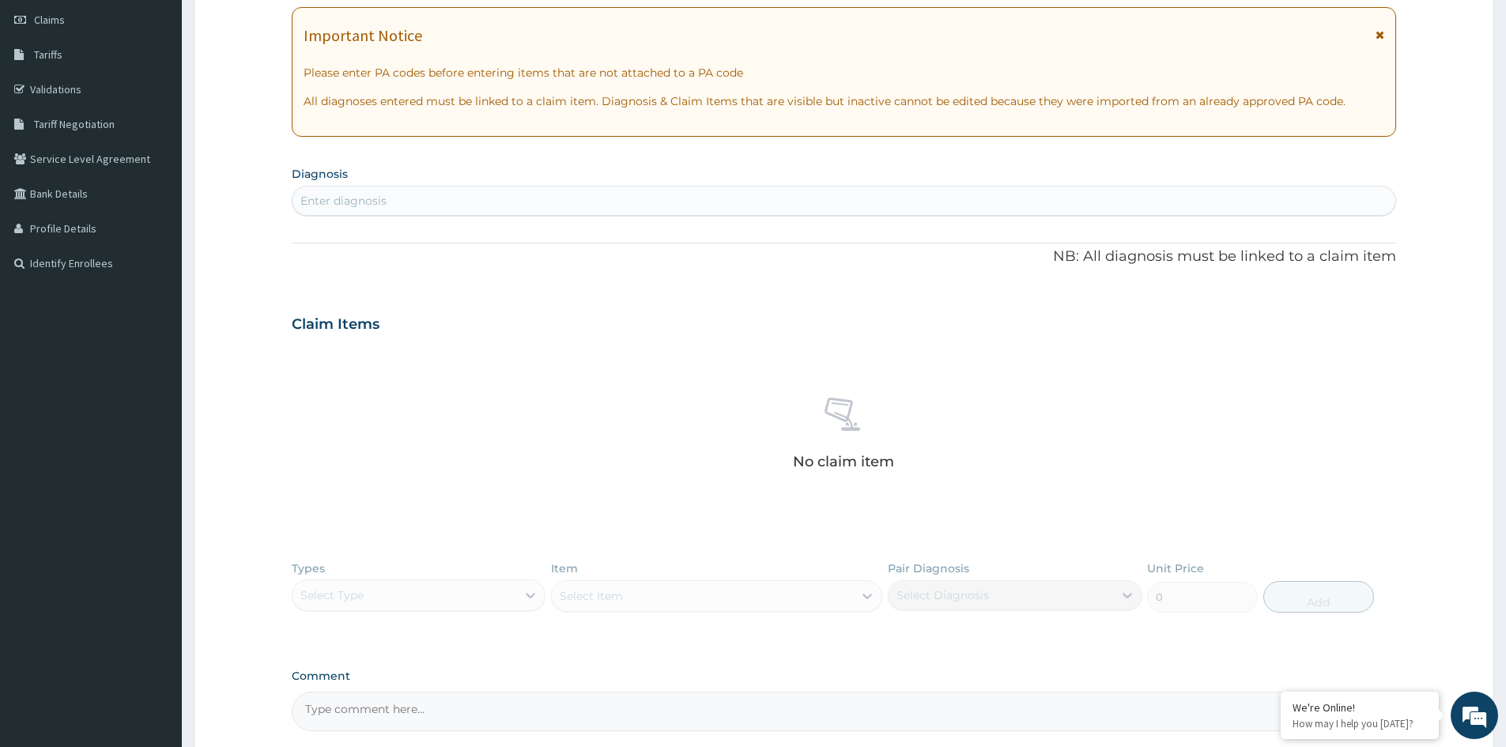
scroll to position [372, 0]
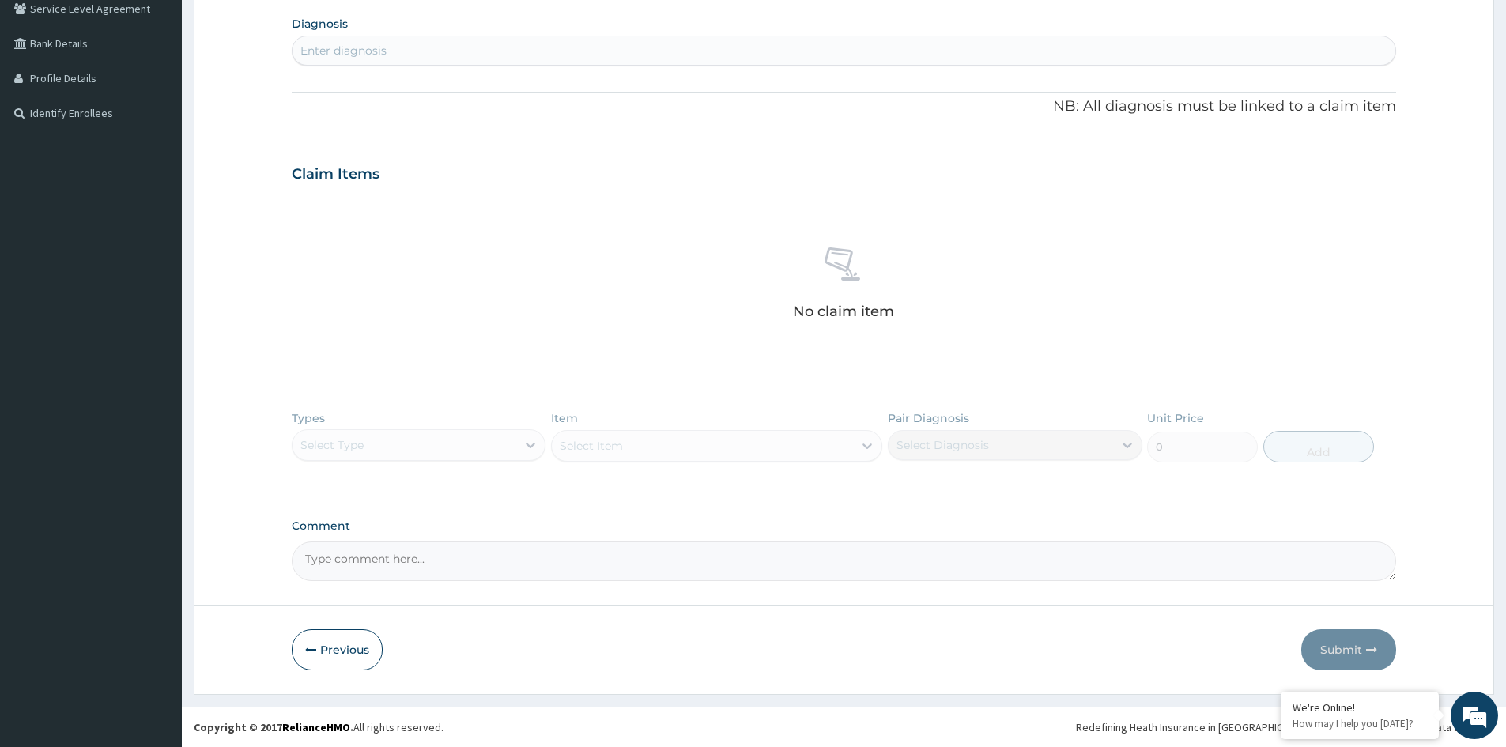
click at [336, 636] on button "Previous" at bounding box center [337, 649] width 91 height 41
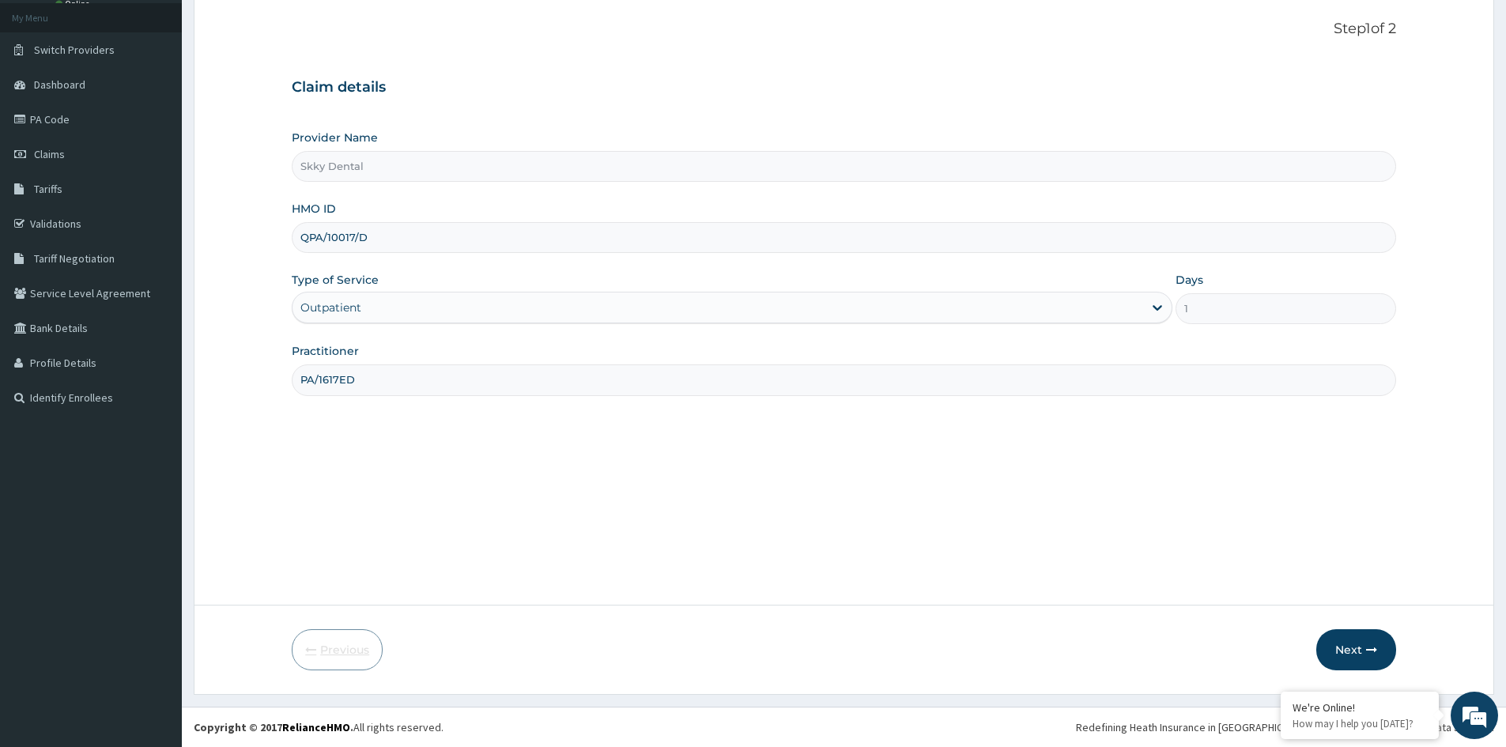
scroll to position [88, 0]
click at [376, 232] on input "QPA/10017/D" at bounding box center [844, 237] width 1105 height 31
type input "QPA/10017/D"
click at [398, 380] on input "PA/1617ED" at bounding box center [844, 379] width 1105 height 31
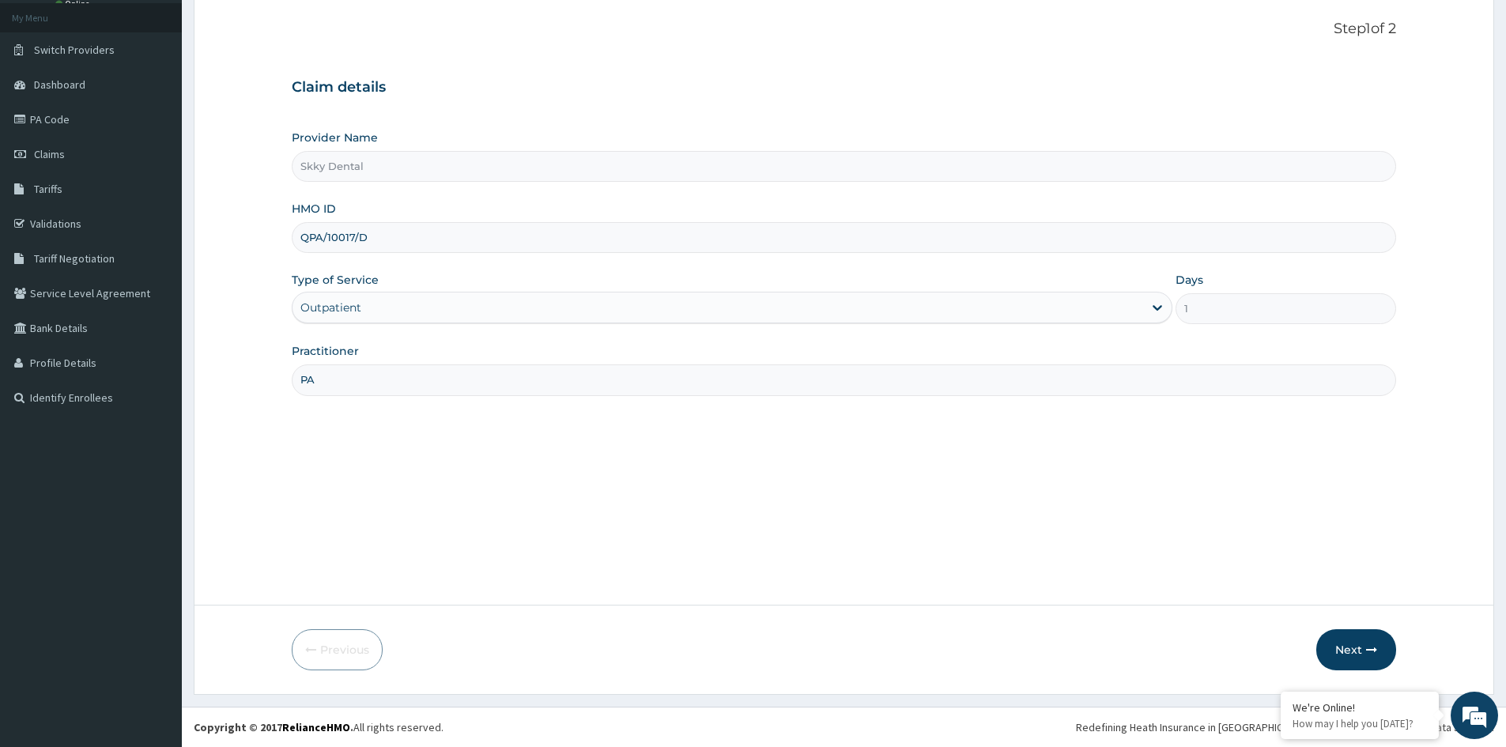
type input "P"
type input "DR ADANNA"
click at [1333, 652] on button "Next" at bounding box center [1356, 649] width 80 height 41
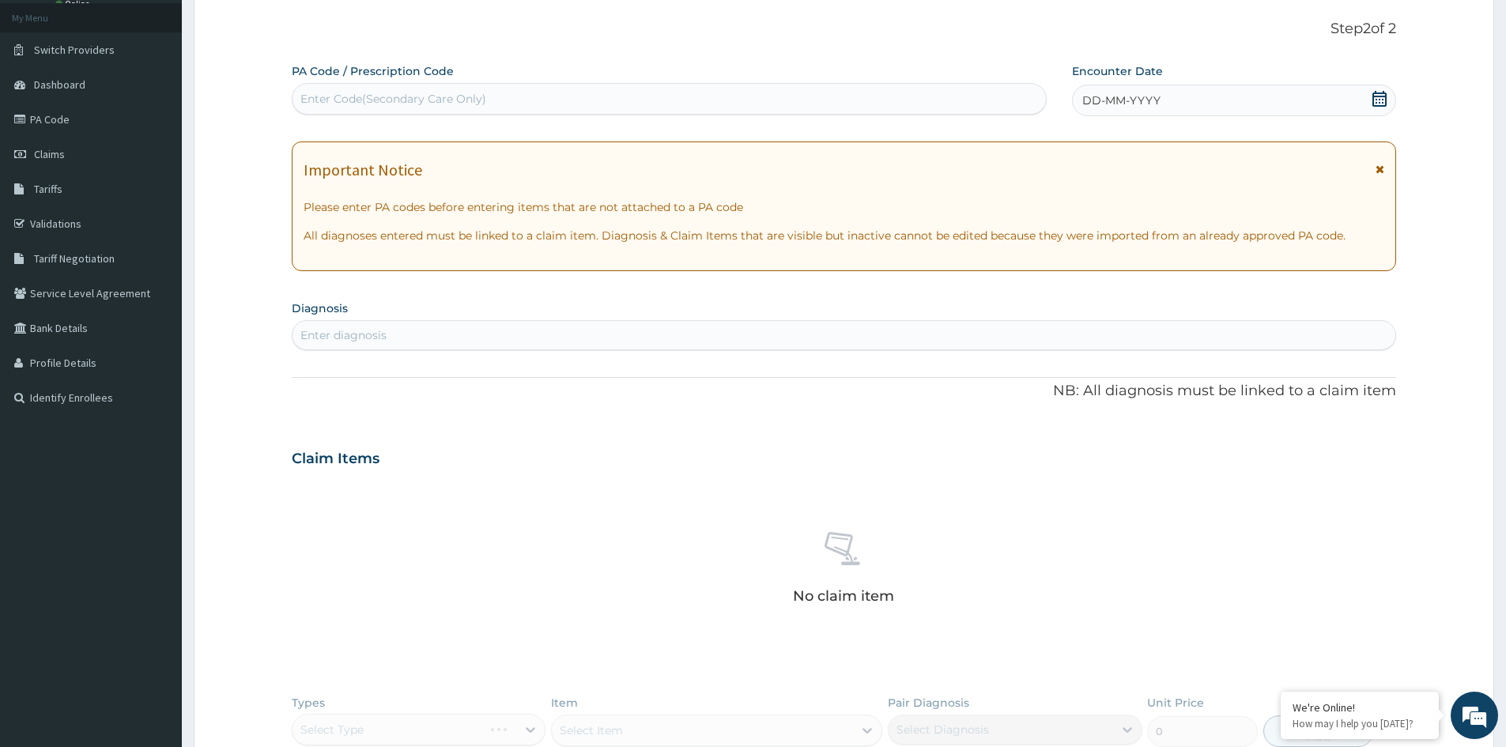
click at [1333, 652] on div "No claim item" at bounding box center [844, 571] width 1105 height 182
click at [589, 89] on div "Enter Code(Secondary Care Only)" at bounding box center [669, 98] width 753 height 25
type input "PA/1617ED"
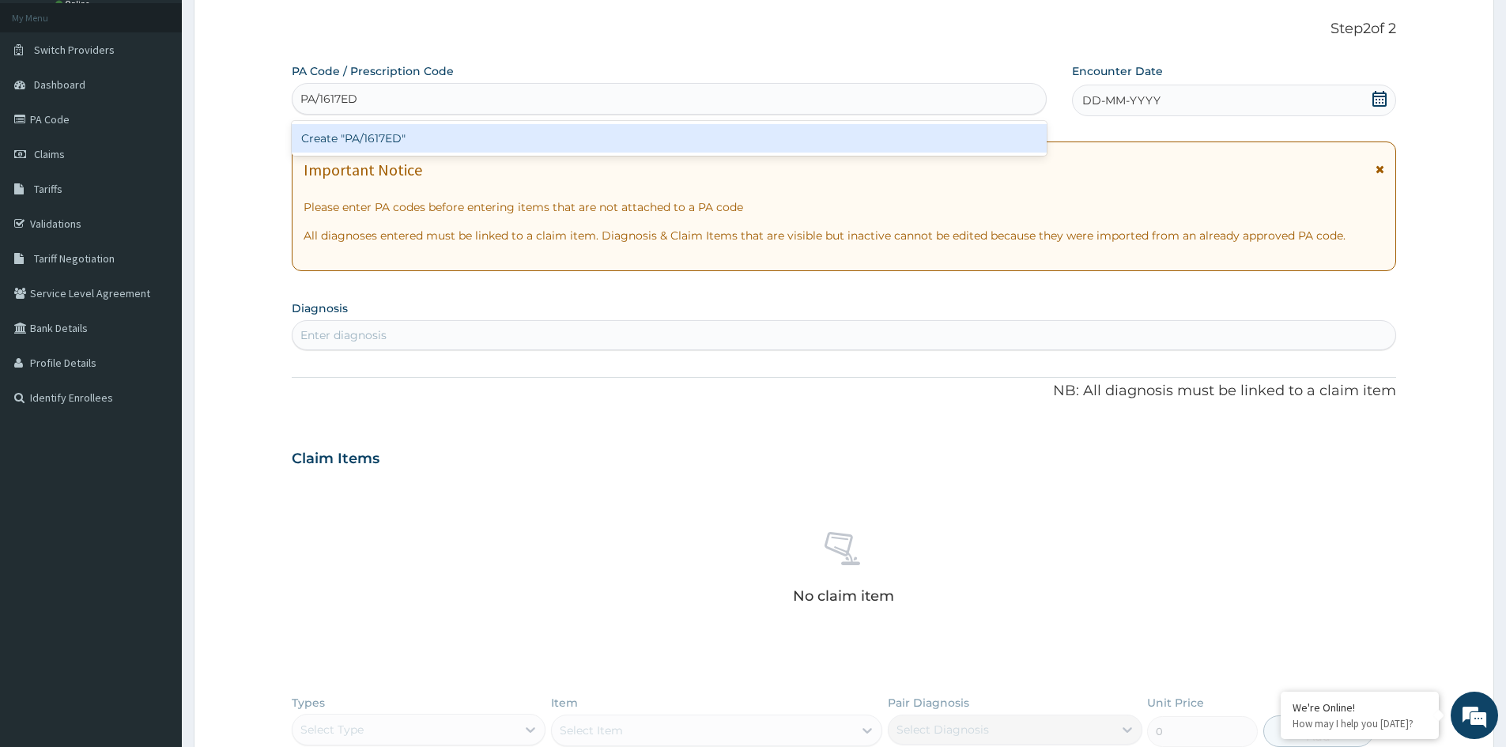
click at [595, 144] on div "Create "PA/1617ED"" at bounding box center [669, 138] width 755 height 28
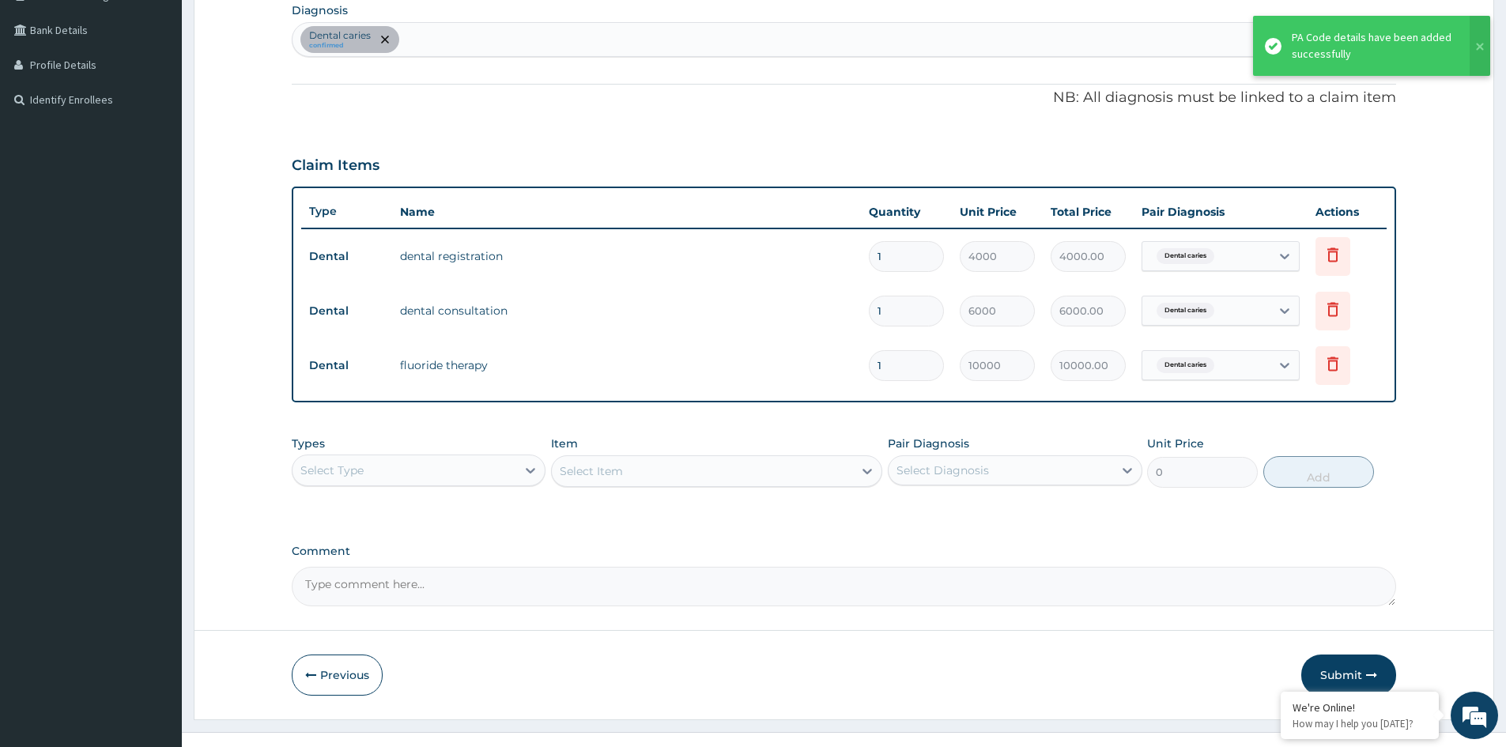
scroll to position [411, 0]
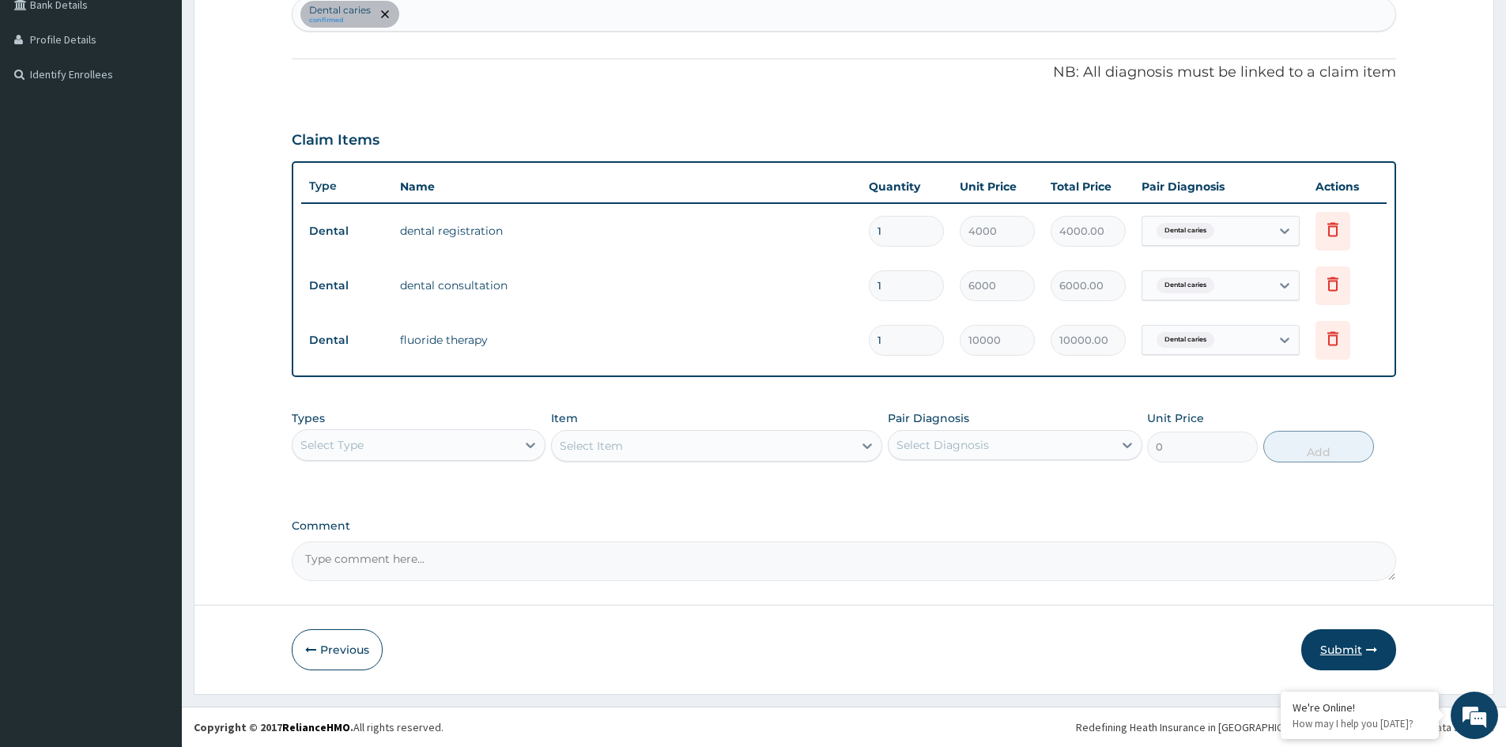
click at [1350, 657] on button "Submit" at bounding box center [1348, 649] width 95 height 41
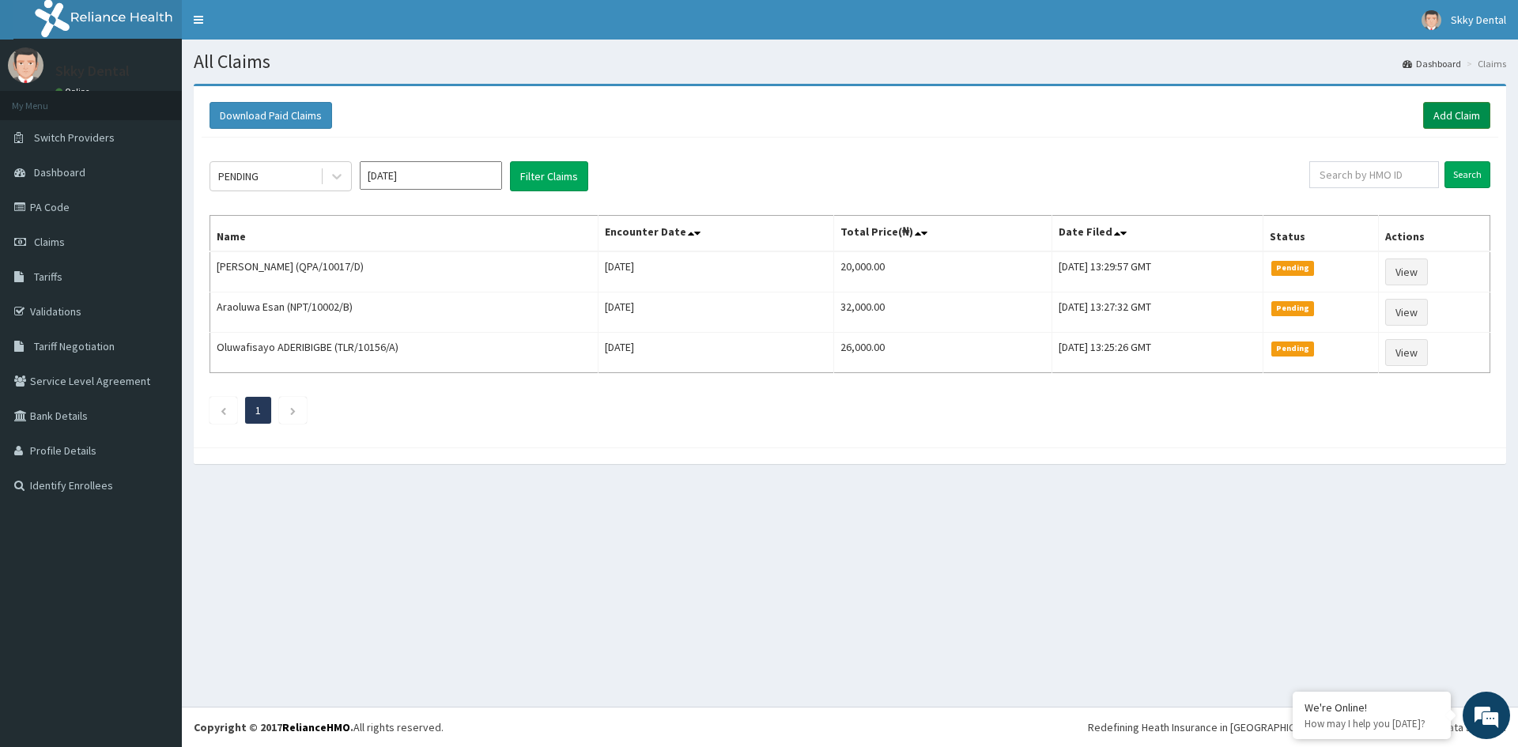
click at [1438, 111] on link "Add Claim" at bounding box center [1456, 115] width 67 height 27
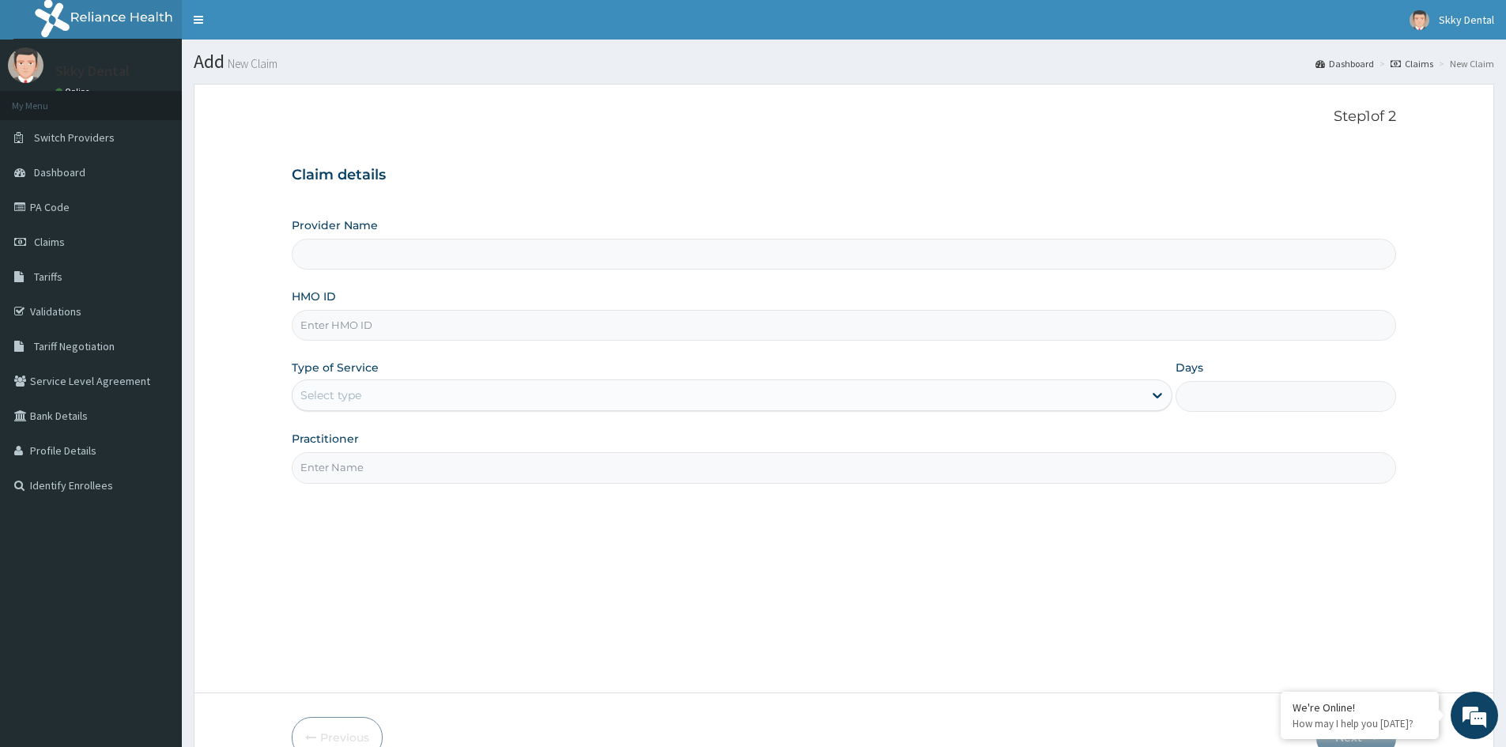
type input "Skky Dental"
click at [542, 319] on input "HMO ID" at bounding box center [844, 325] width 1105 height 31
type input "OPA/10017/C"
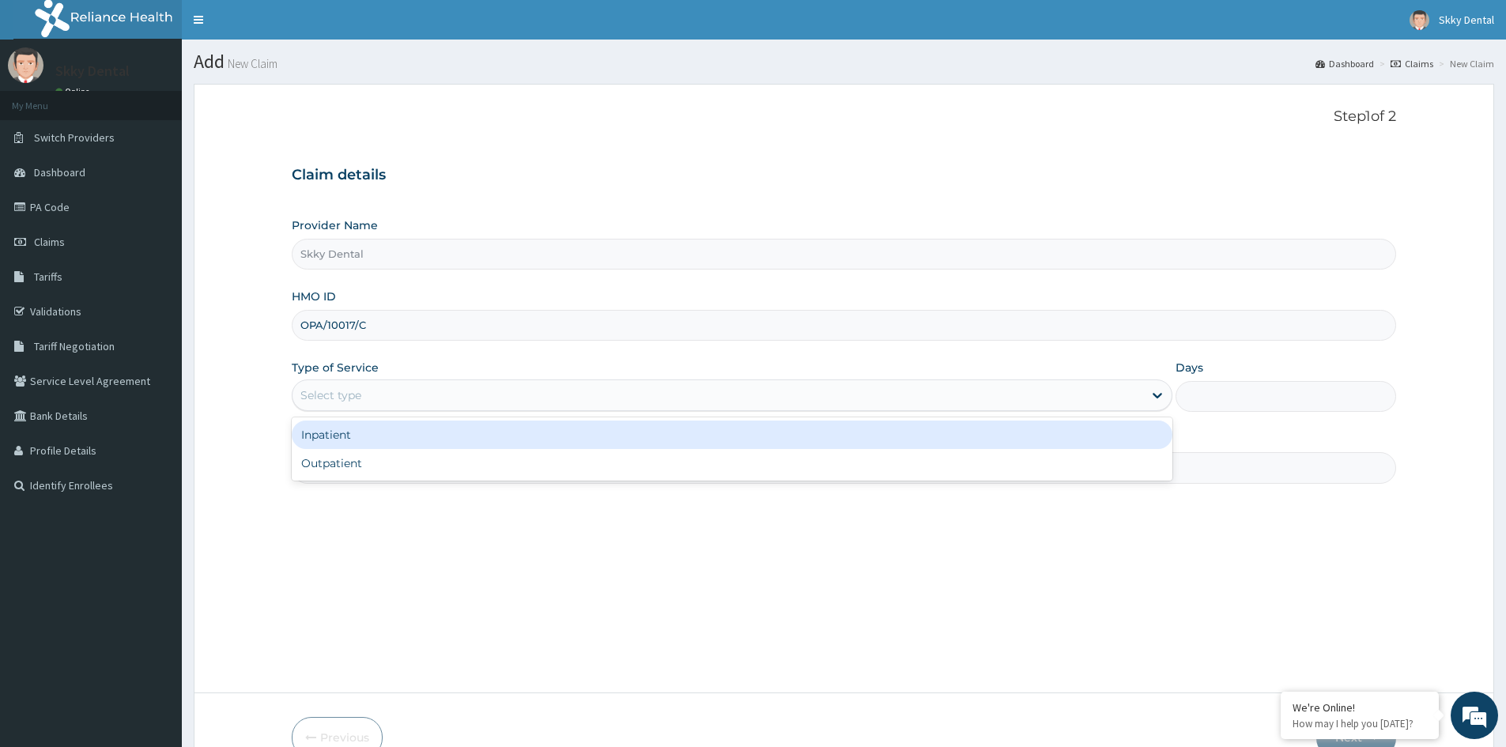
click at [500, 391] on div "Select type" at bounding box center [718, 395] width 851 height 25
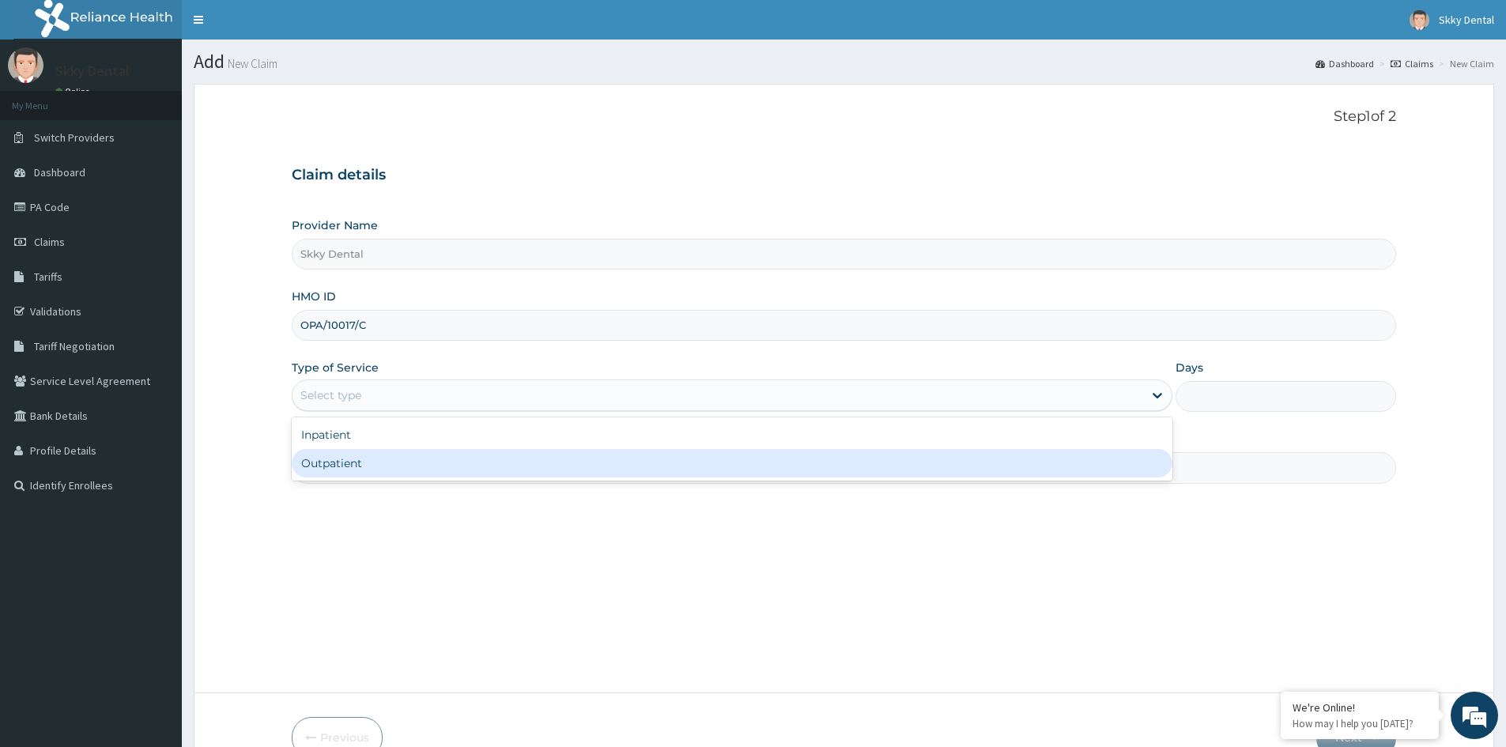
click at [501, 453] on div "Outpatient" at bounding box center [732, 463] width 881 height 28
type input "1"
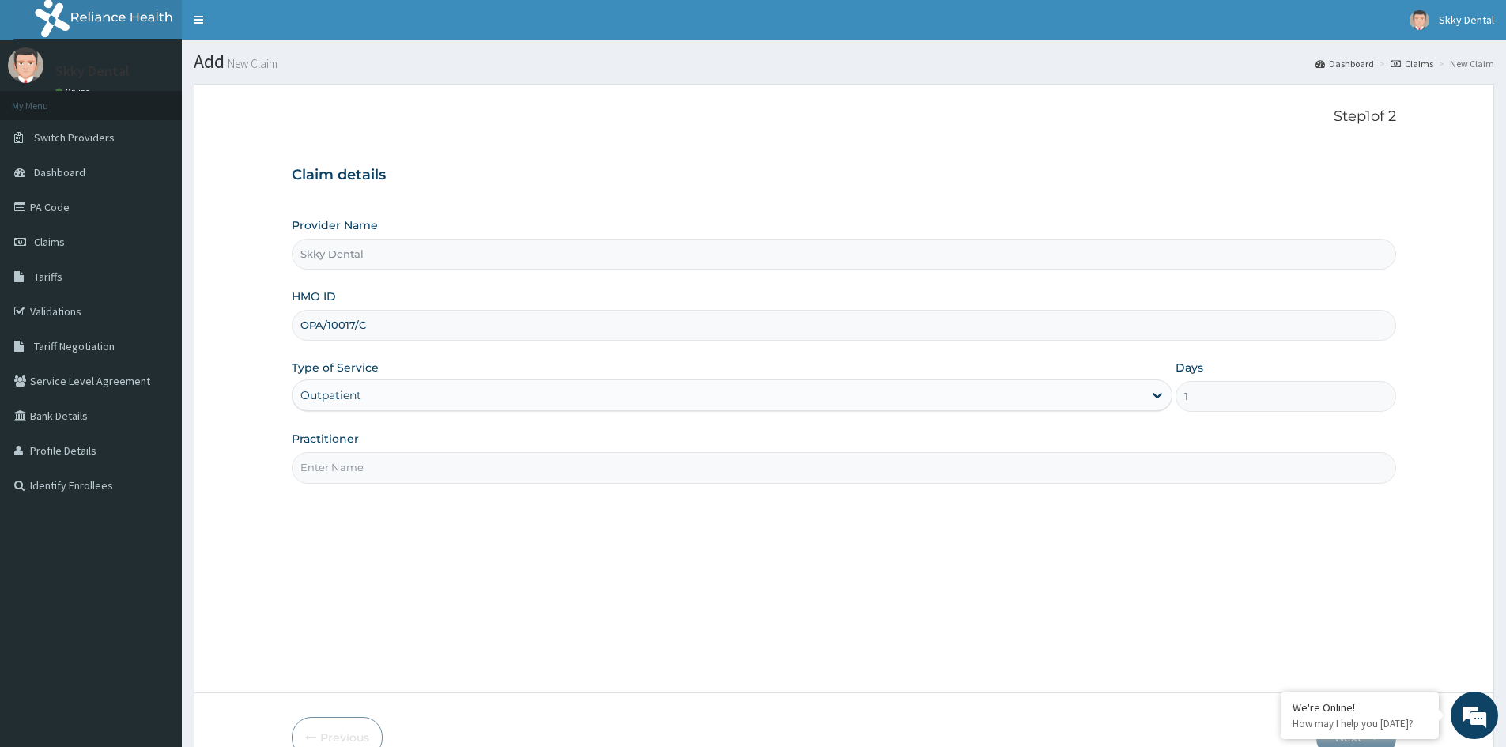
click at [431, 476] on input "Practitioner" at bounding box center [844, 467] width 1105 height 31
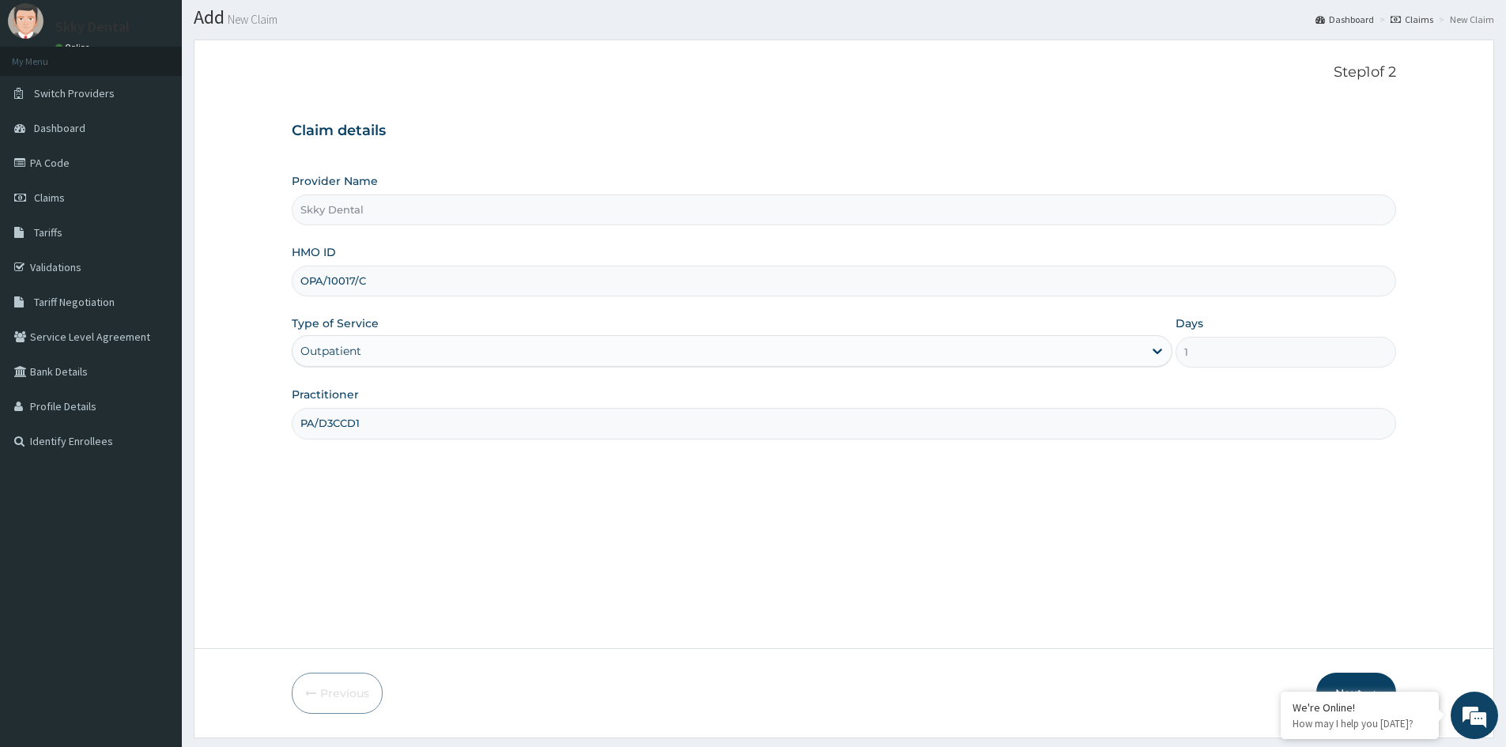
scroll to position [88, 0]
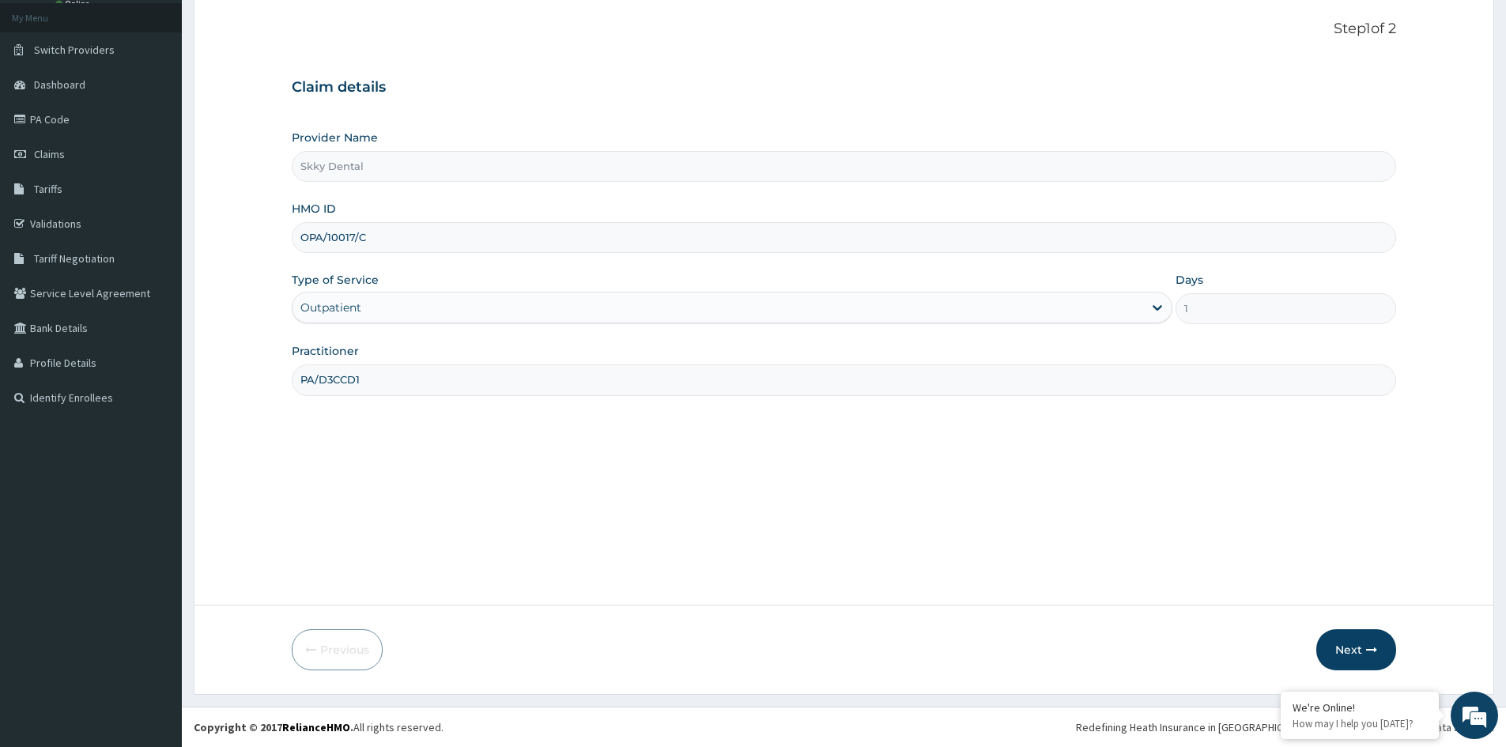
click at [484, 378] on input "PA/D3CCD1" at bounding box center [844, 379] width 1105 height 31
type input "P"
type input "DR KOMOLAFE"
click at [1378, 639] on button "Next" at bounding box center [1356, 649] width 80 height 41
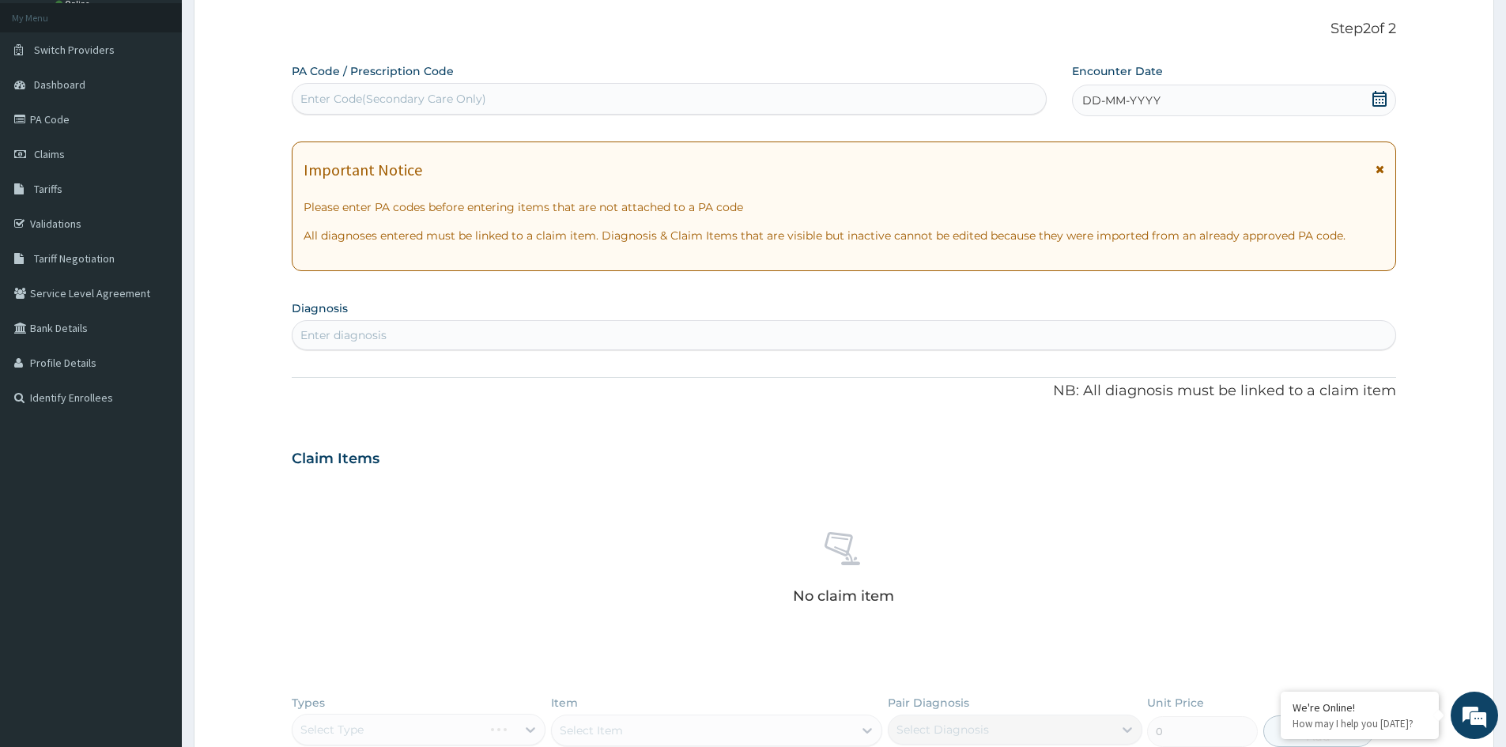
click at [474, 94] on div "Enter Code(Secondary Care Only)" at bounding box center [393, 99] width 186 height 16
type input "PA/D3CCD1"
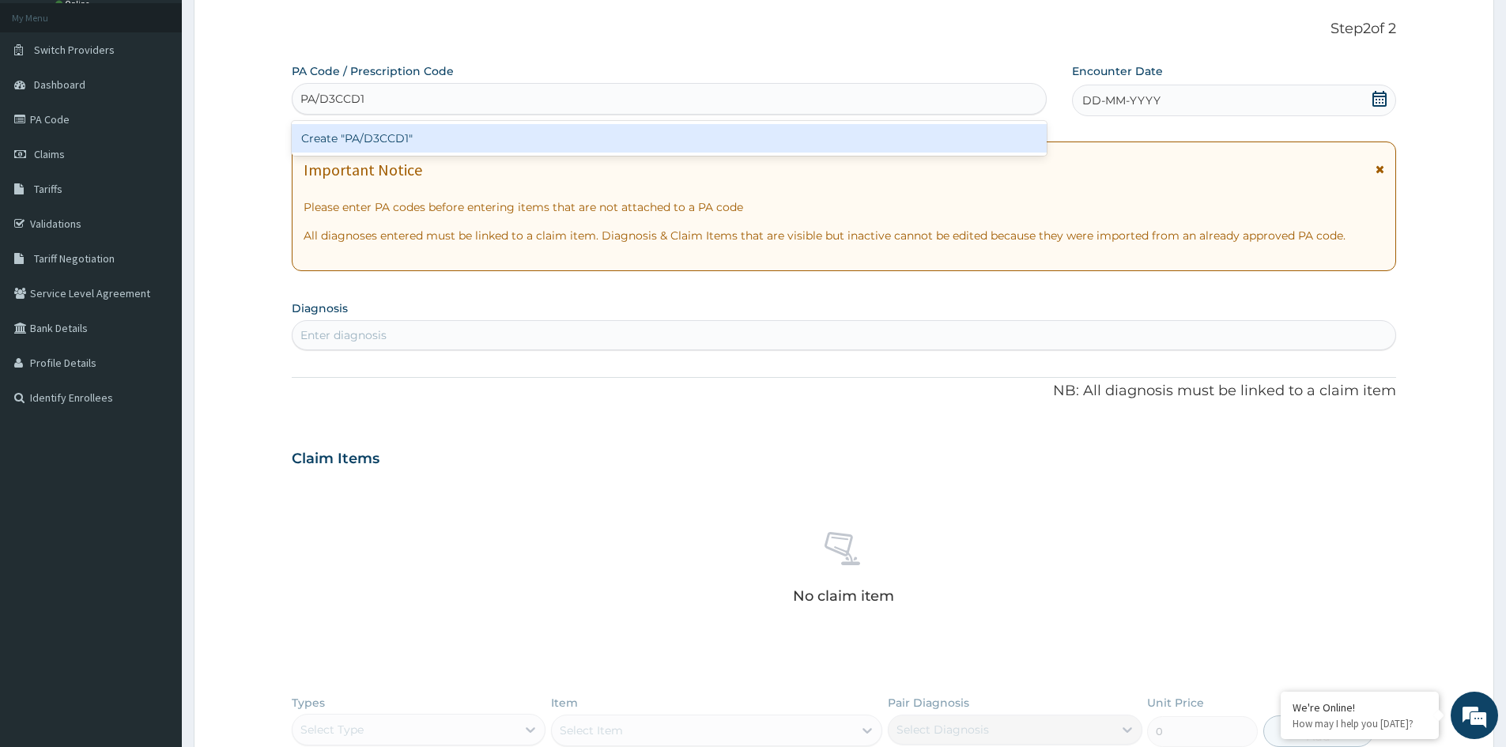
click at [507, 148] on div "Create "PA/D3CCD1"" at bounding box center [669, 138] width 755 height 28
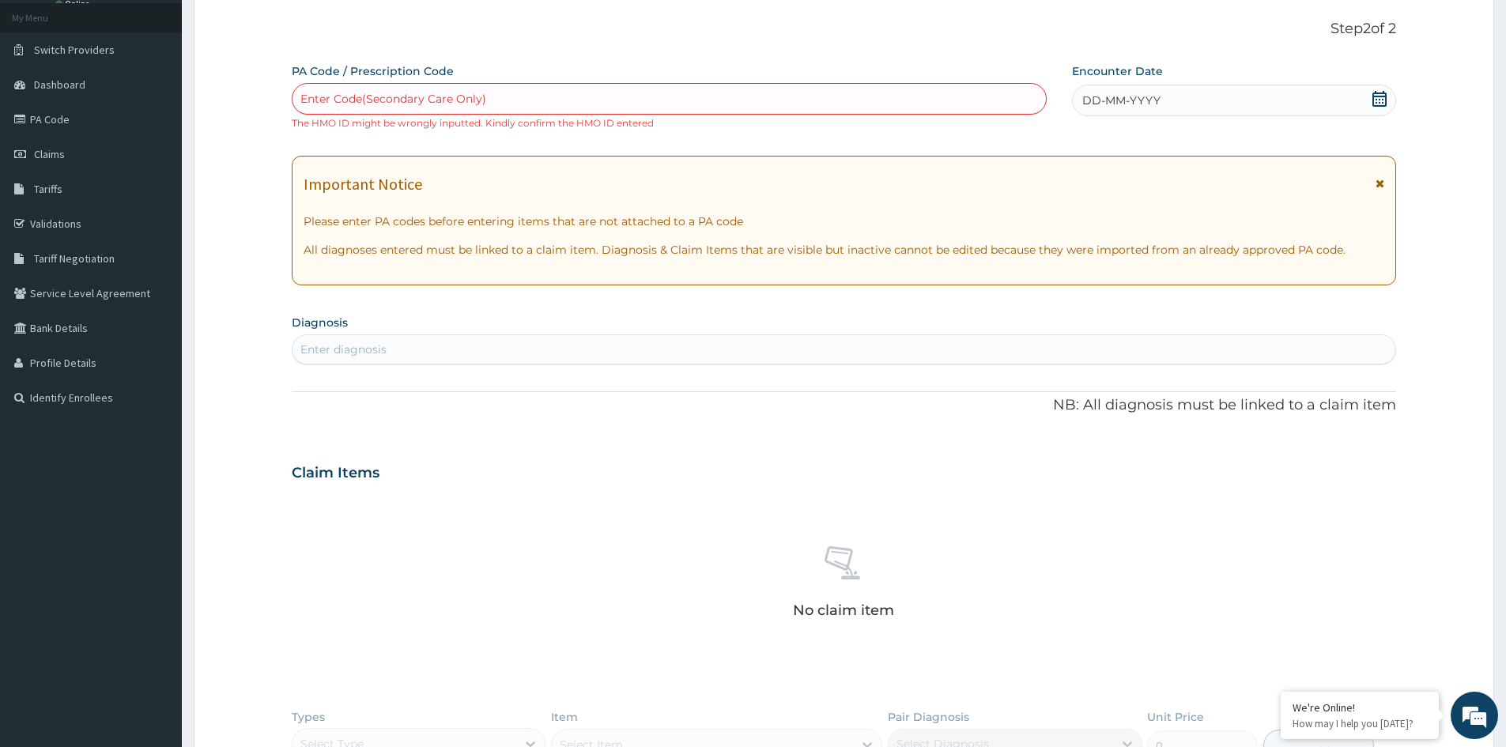
click at [603, 94] on div "Enter Code(Secondary Care Only)" at bounding box center [669, 98] width 753 height 25
type input "PA"
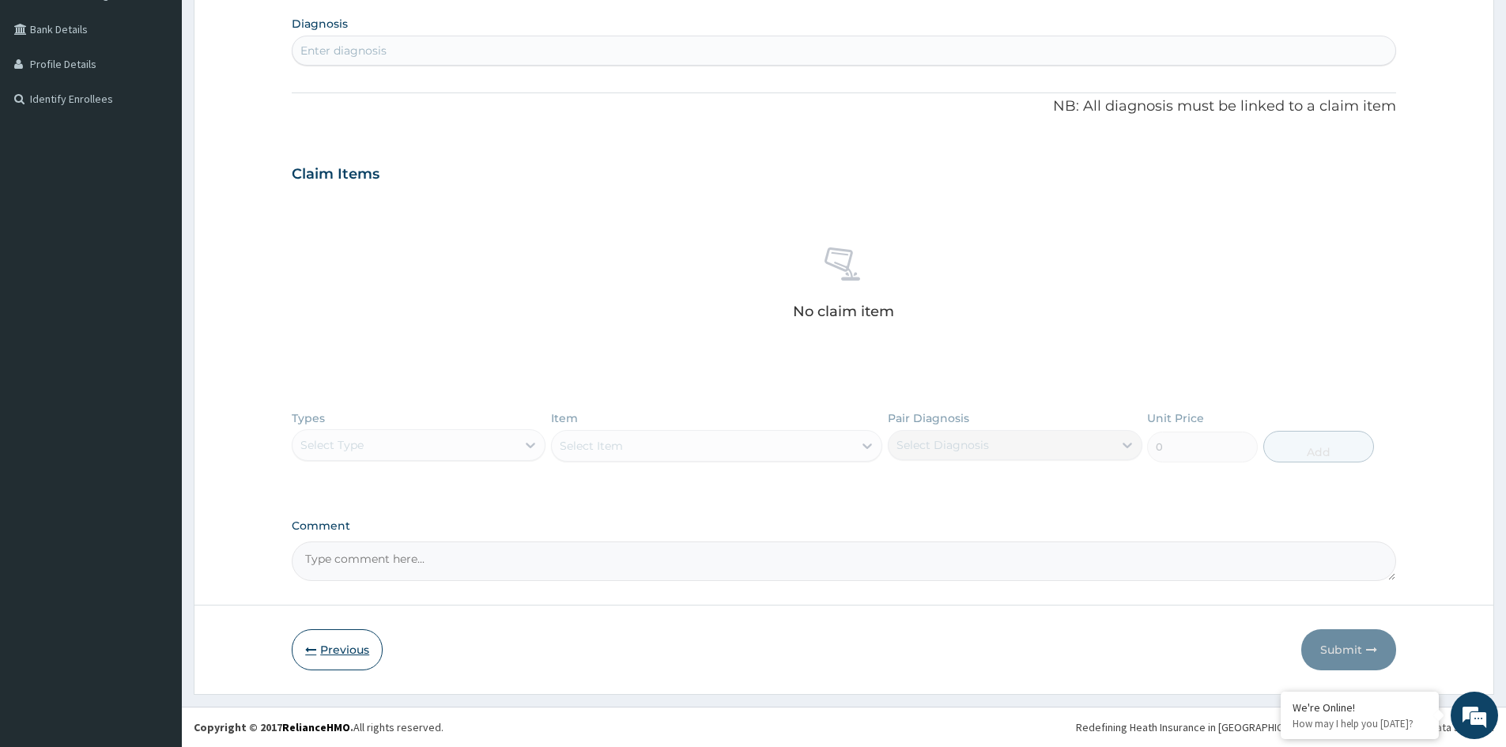
click at [347, 637] on button "Previous" at bounding box center [337, 649] width 91 height 41
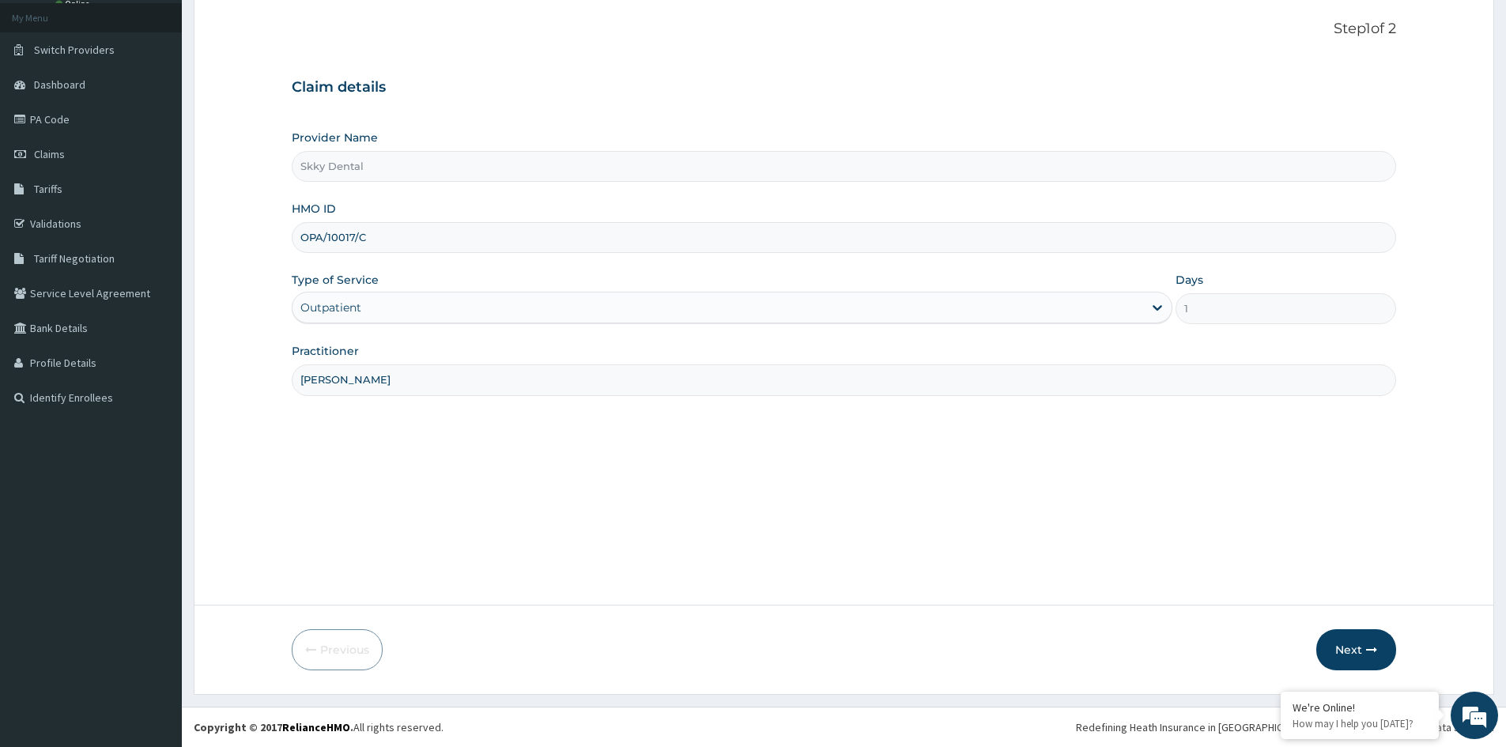
click at [446, 236] on input "OPA/10017/C" at bounding box center [844, 237] width 1105 height 31
click at [309, 234] on input "OPA/10017/C" at bounding box center [844, 237] width 1105 height 31
type input "QPA/10017/C"
click at [1352, 648] on button "Next" at bounding box center [1356, 649] width 80 height 41
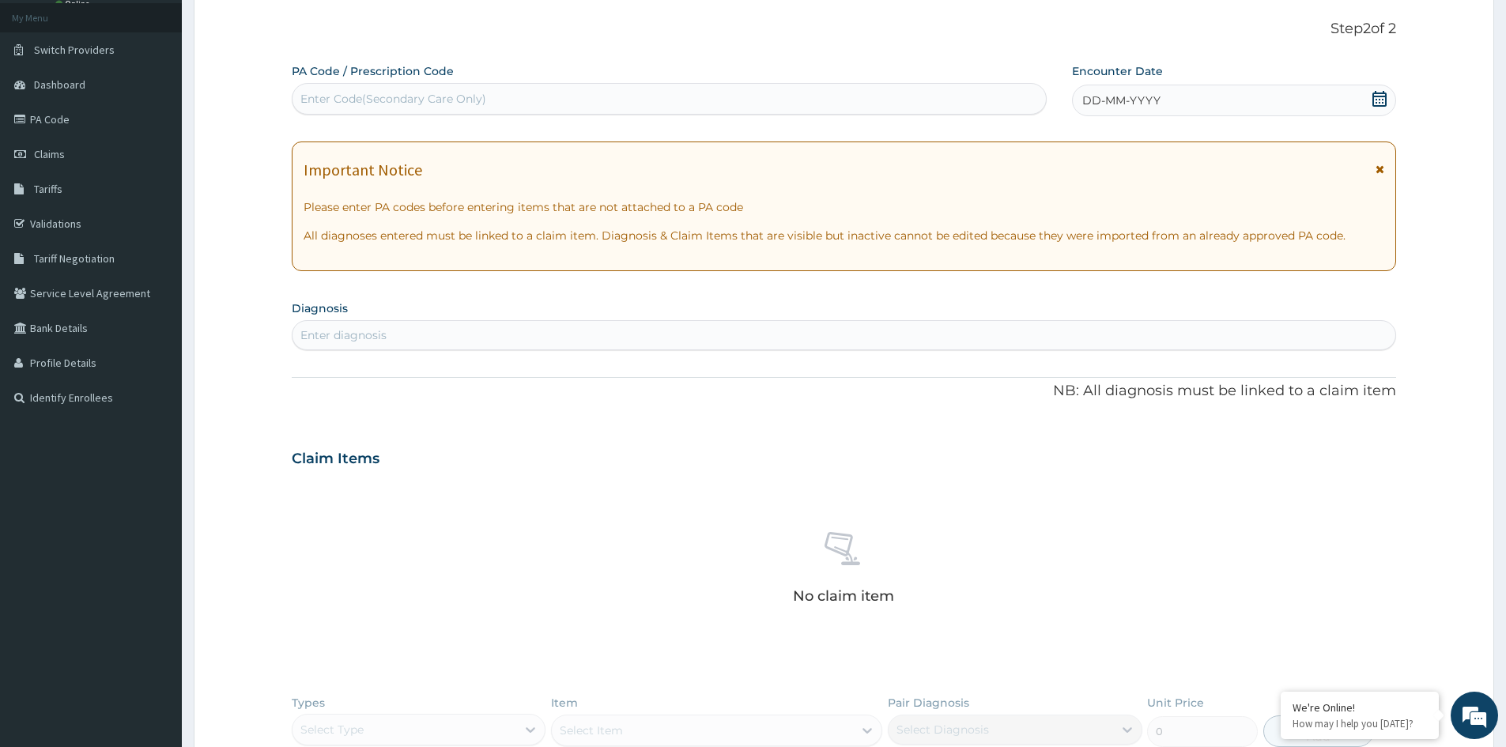
click at [619, 91] on div "Enter Code(Secondary Care Only)" at bounding box center [669, 98] width 753 height 25
type input "PA/D3CCD1"
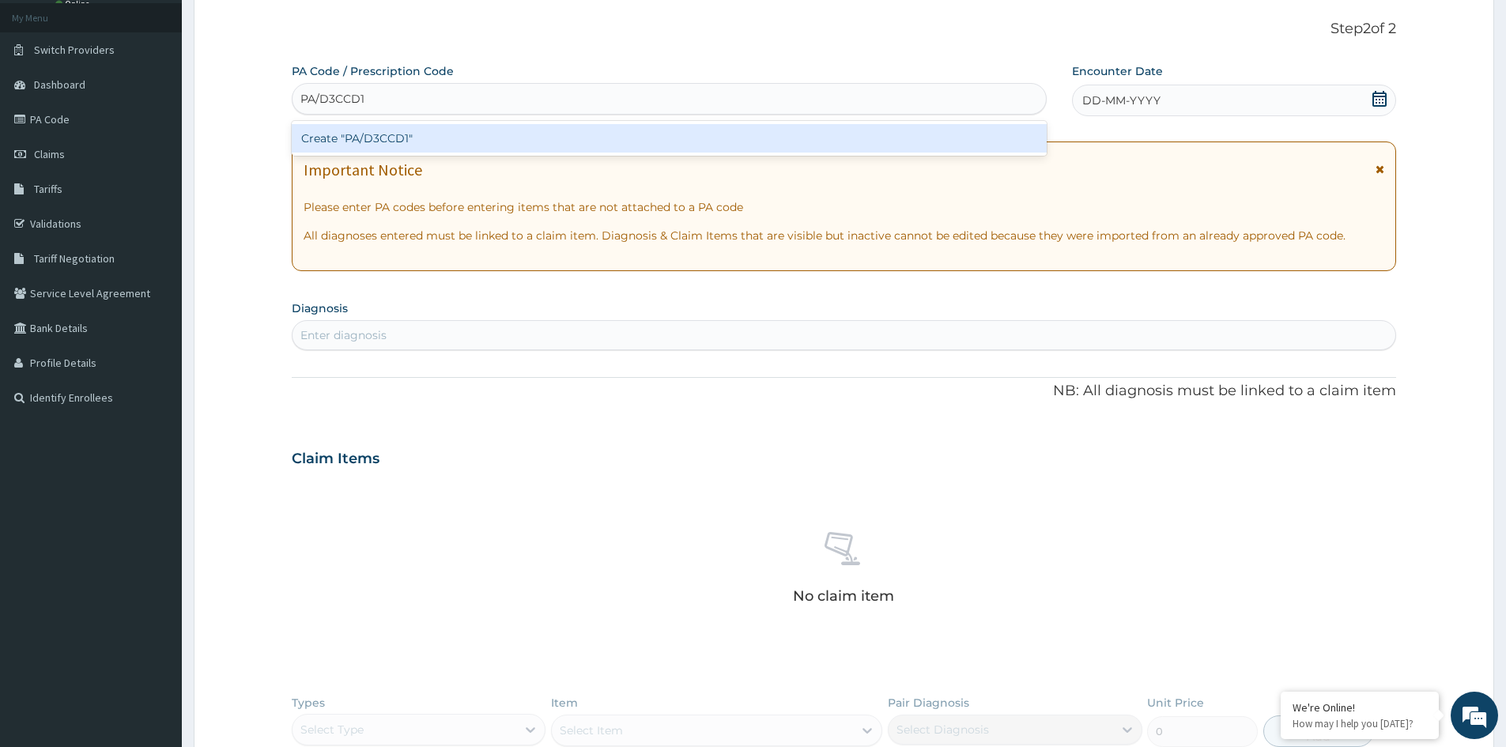
click at [633, 153] on div "Create "PA/D3CCD1"" at bounding box center [669, 138] width 755 height 28
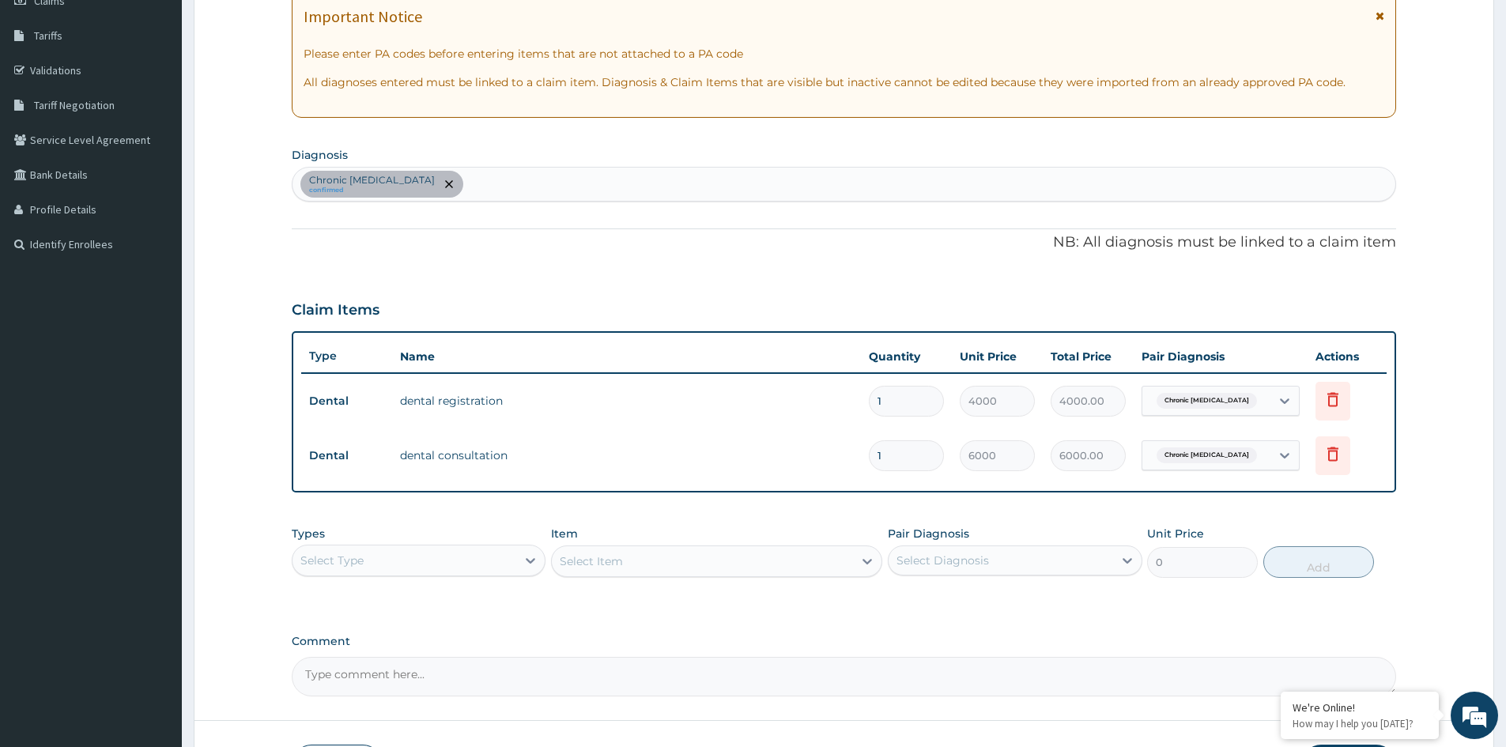
scroll to position [246, 0]
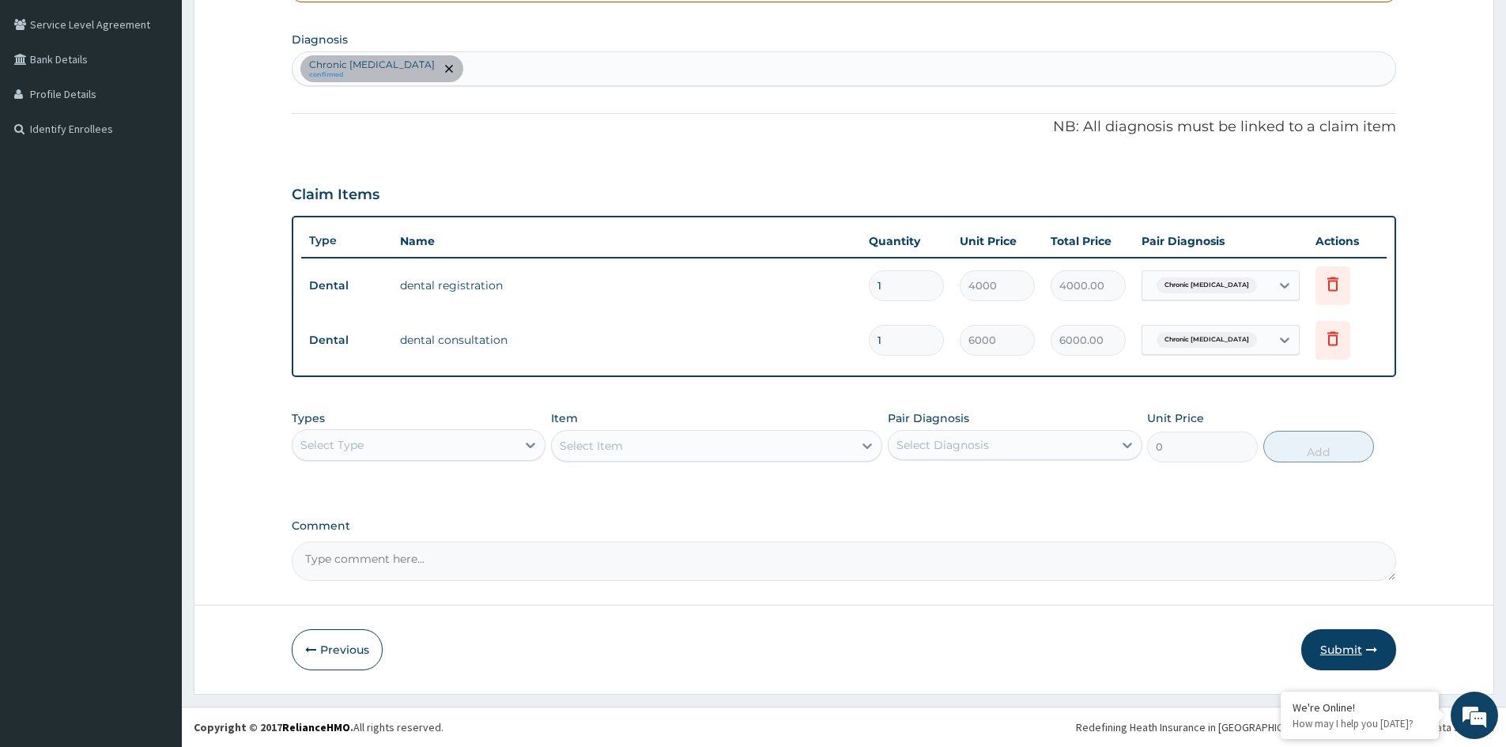
click at [1367, 644] on icon "button" at bounding box center [1371, 649] width 11 height 11
click at [1367, 644] on div "Step 2 of 2 PA Code / Prescription Code PA/D3CCD1 Encounter Date 11-10-2025 Imp…" at bounding box center [844, 210] width 1301 height 967
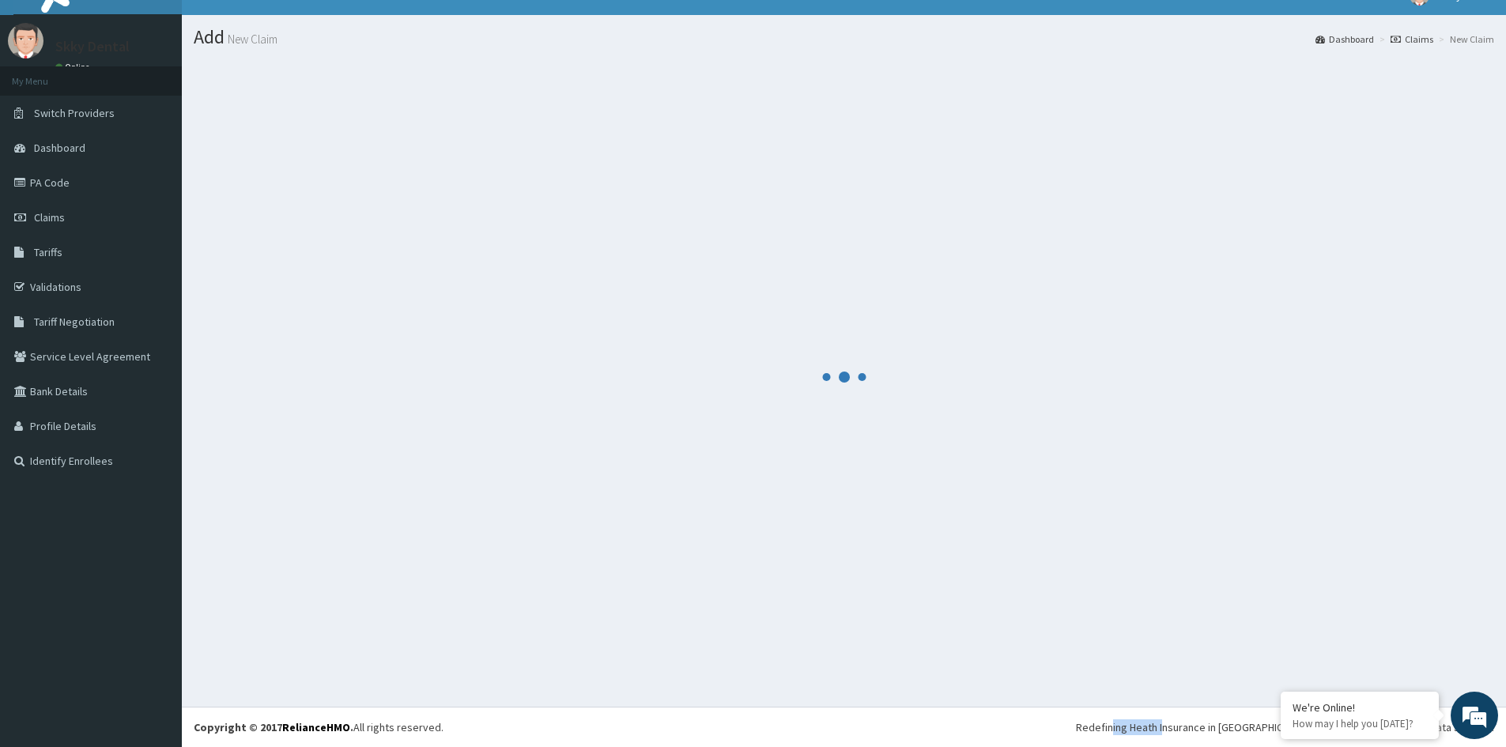
scroll to position [357, 0]
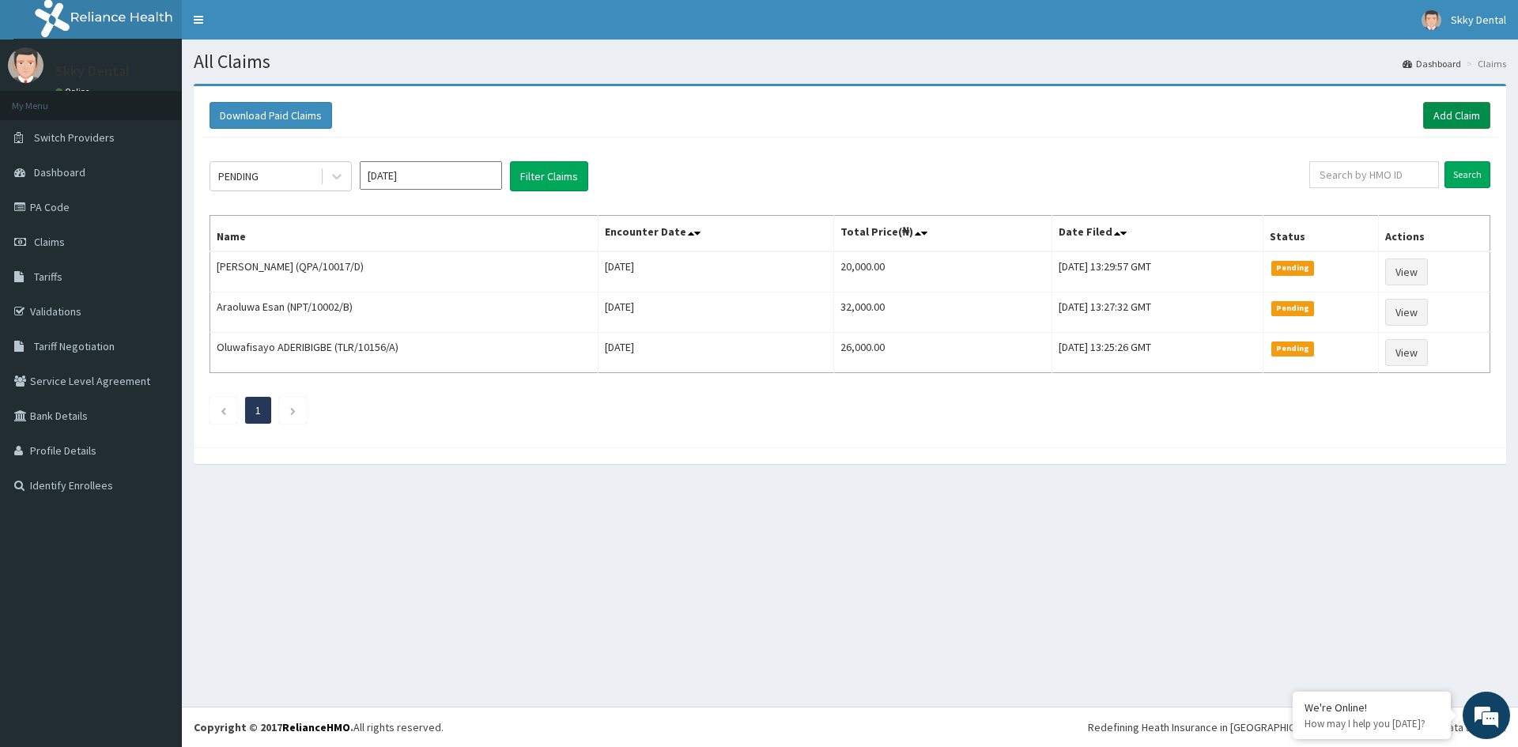
click at [1450, 116] on link "Add Claim" at bounding box center [1456, 115] width 67 height 27
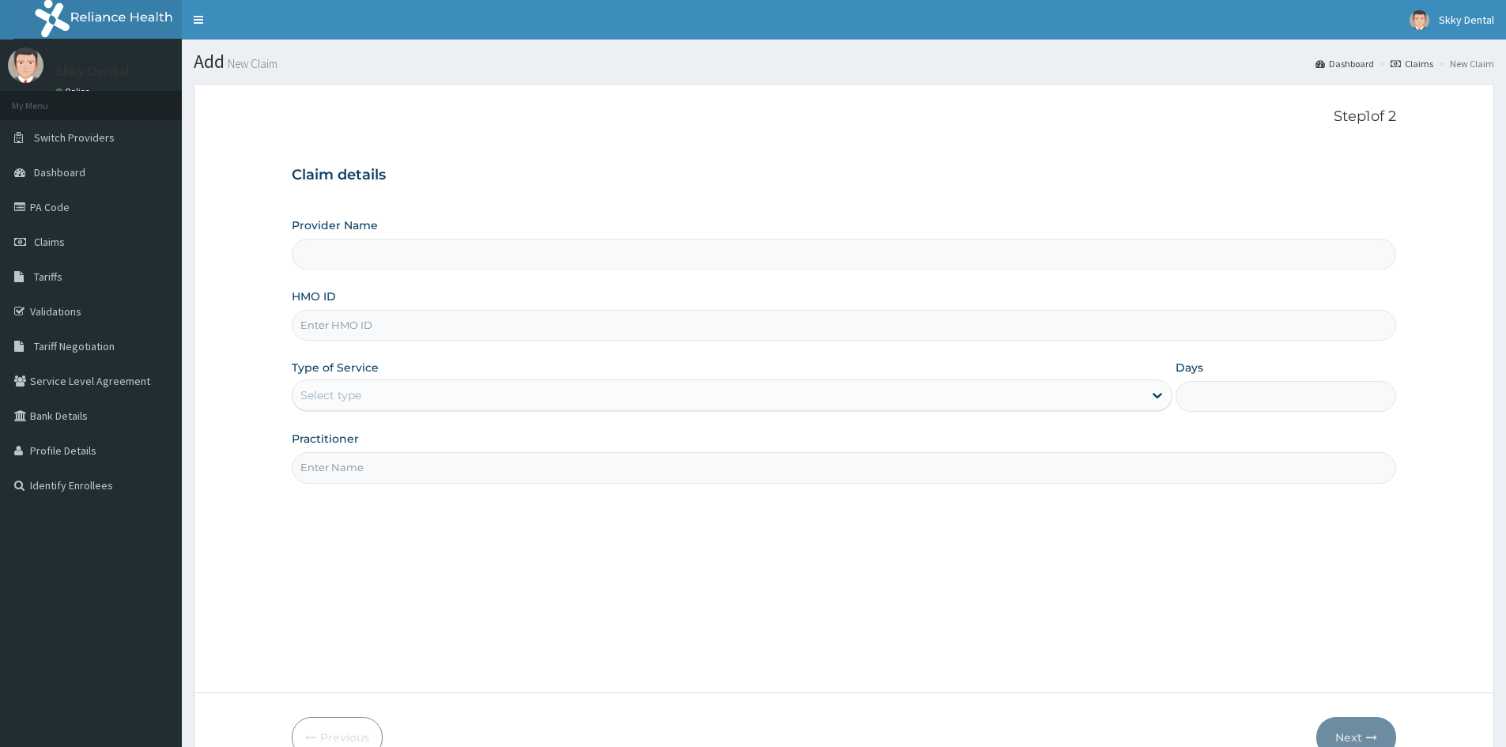
click at [383, 252] on input "Provider Name" at bounding box center [844, 254] width 1105 height 31
click at [364, 315] on input "HMO ID" at bounding box center [844, 325] width 1105 height 31
type input "Skky Dental"
type input "QPA/10017/C"
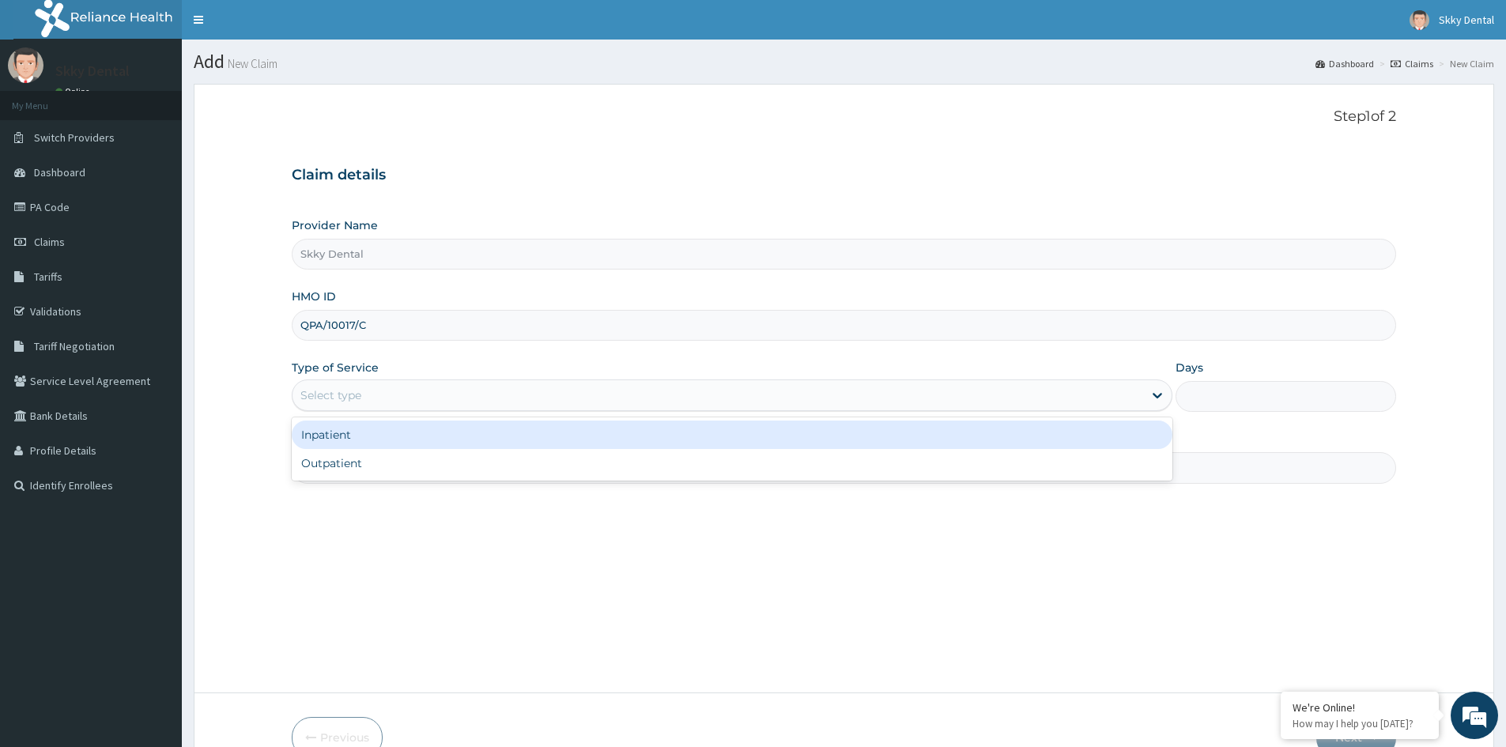
click at [432, 396] on div "Select type" at bounding box center [718, 395] width 851 height 25
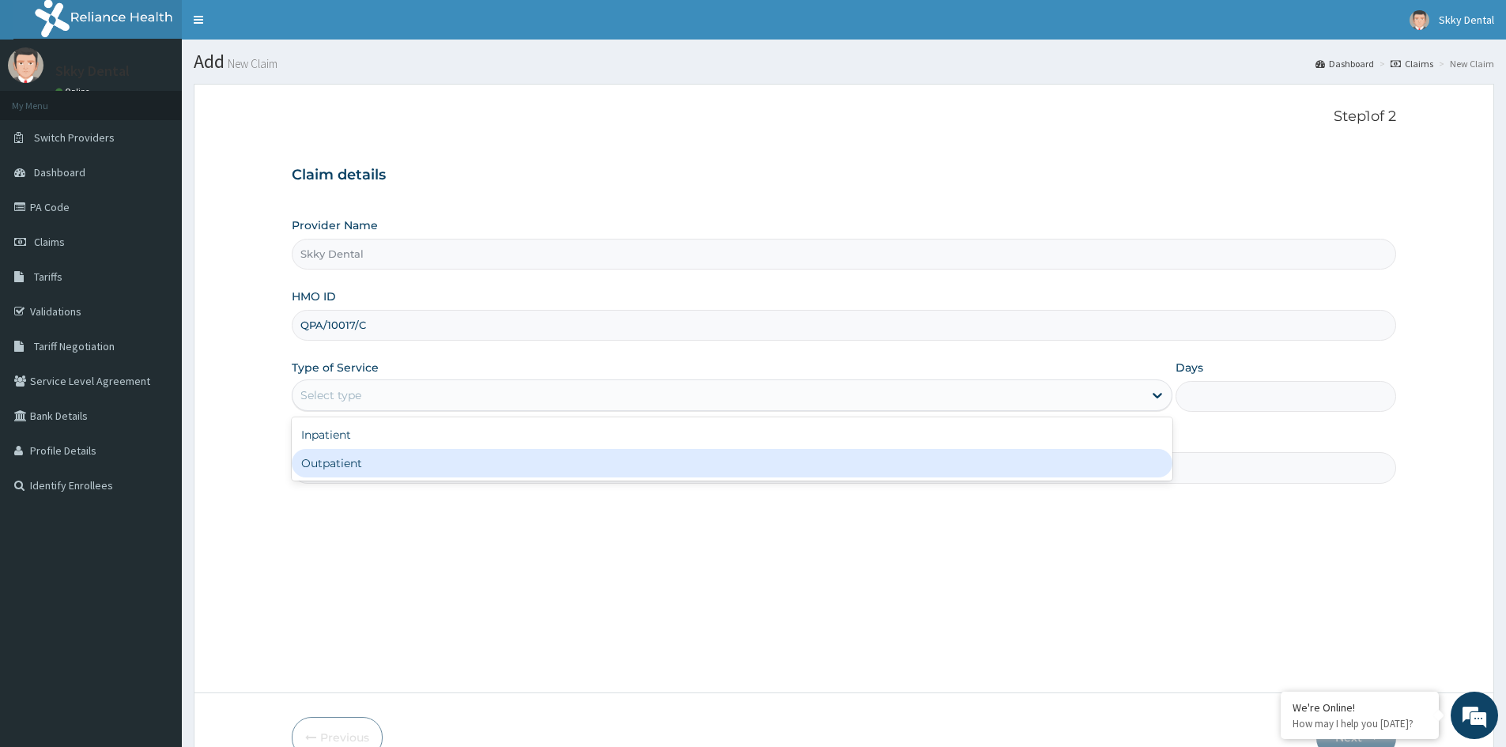
click at [453, 459] on div "Outpatient" at bounding box center [732, 463] width 881 height 28
type input "1"
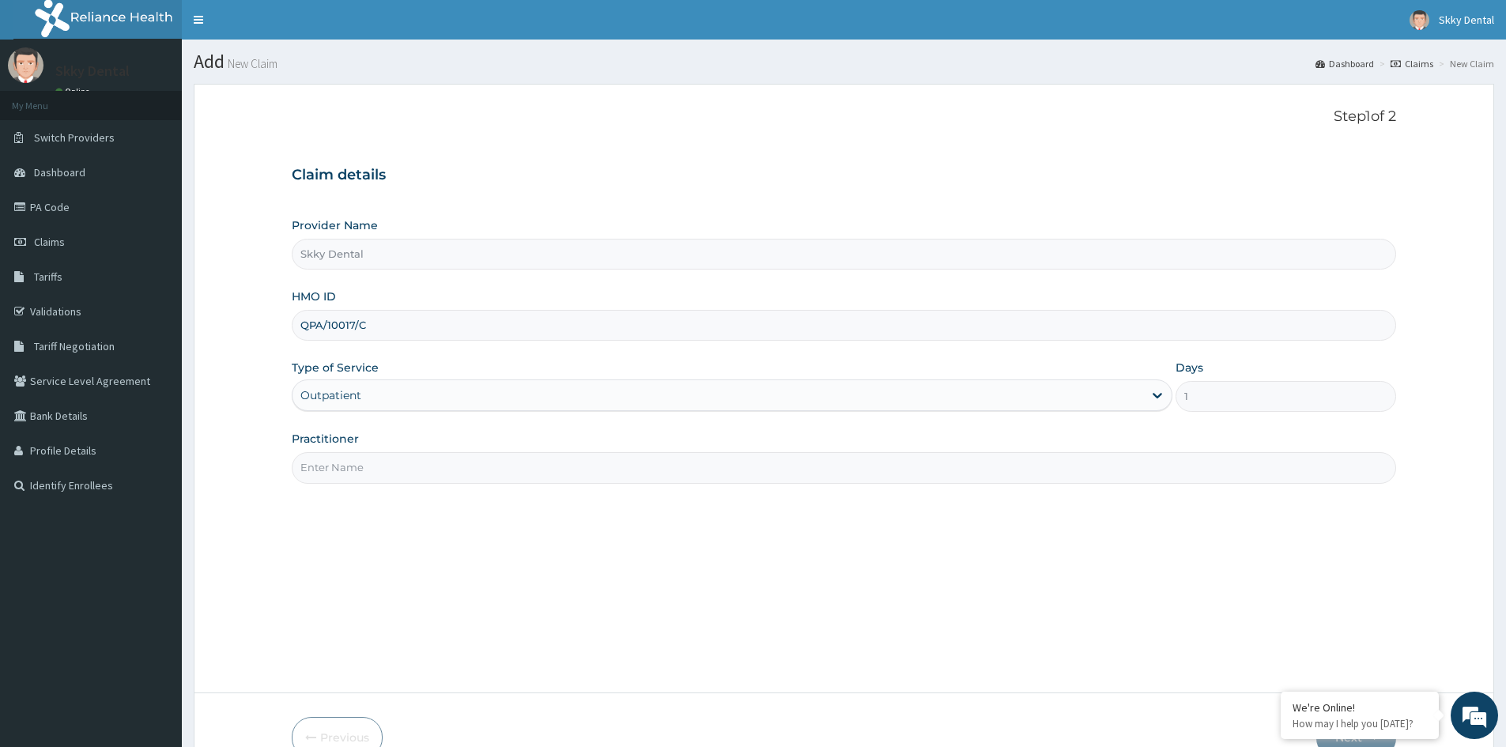
click at [447, 466] on input "Practitioner" at bounding box center [844, 467] width 1105 height 31
type input "[PERSON_NAME]"
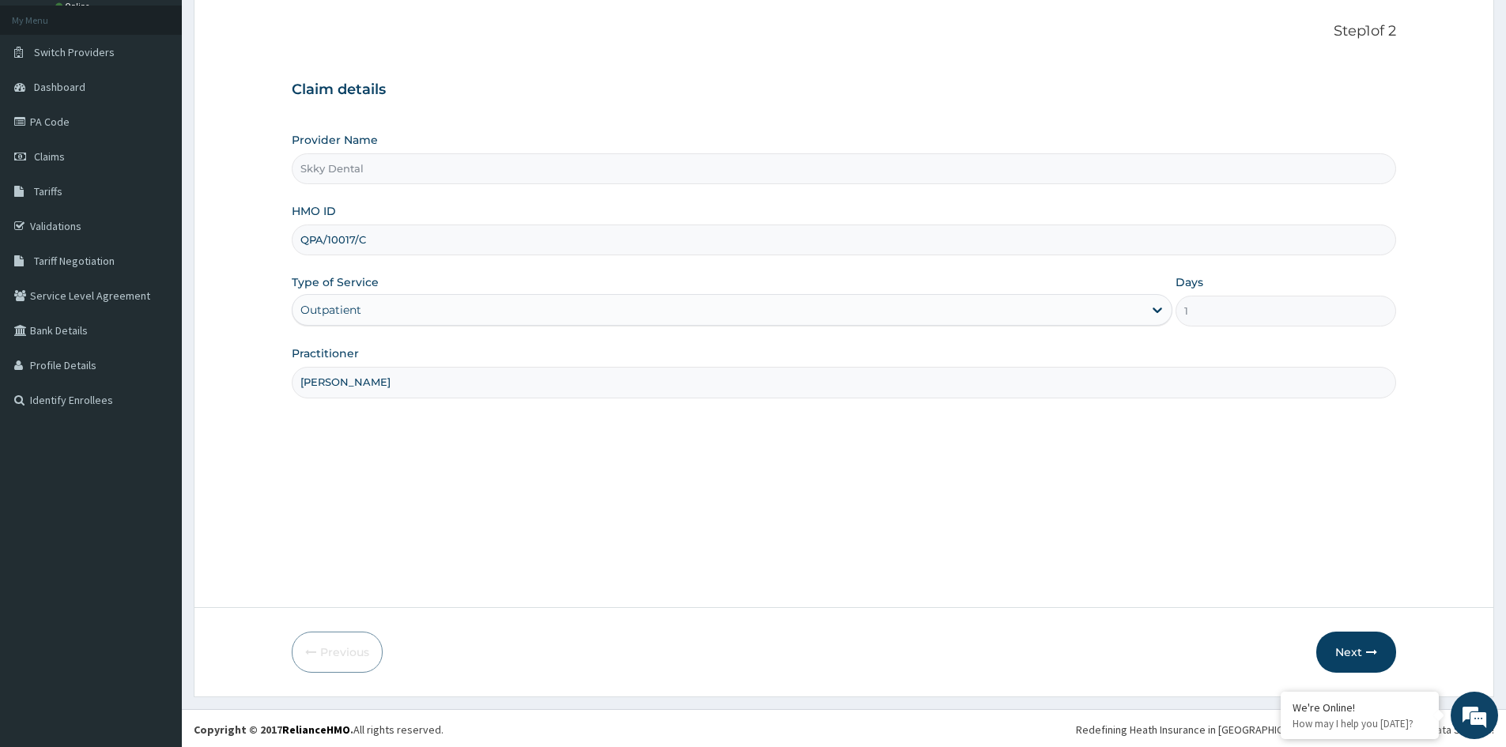
scroll to position [88, 0]
click at [1370, 635] on button "Next" at bounding box center [1356, 649] width 80 height 41
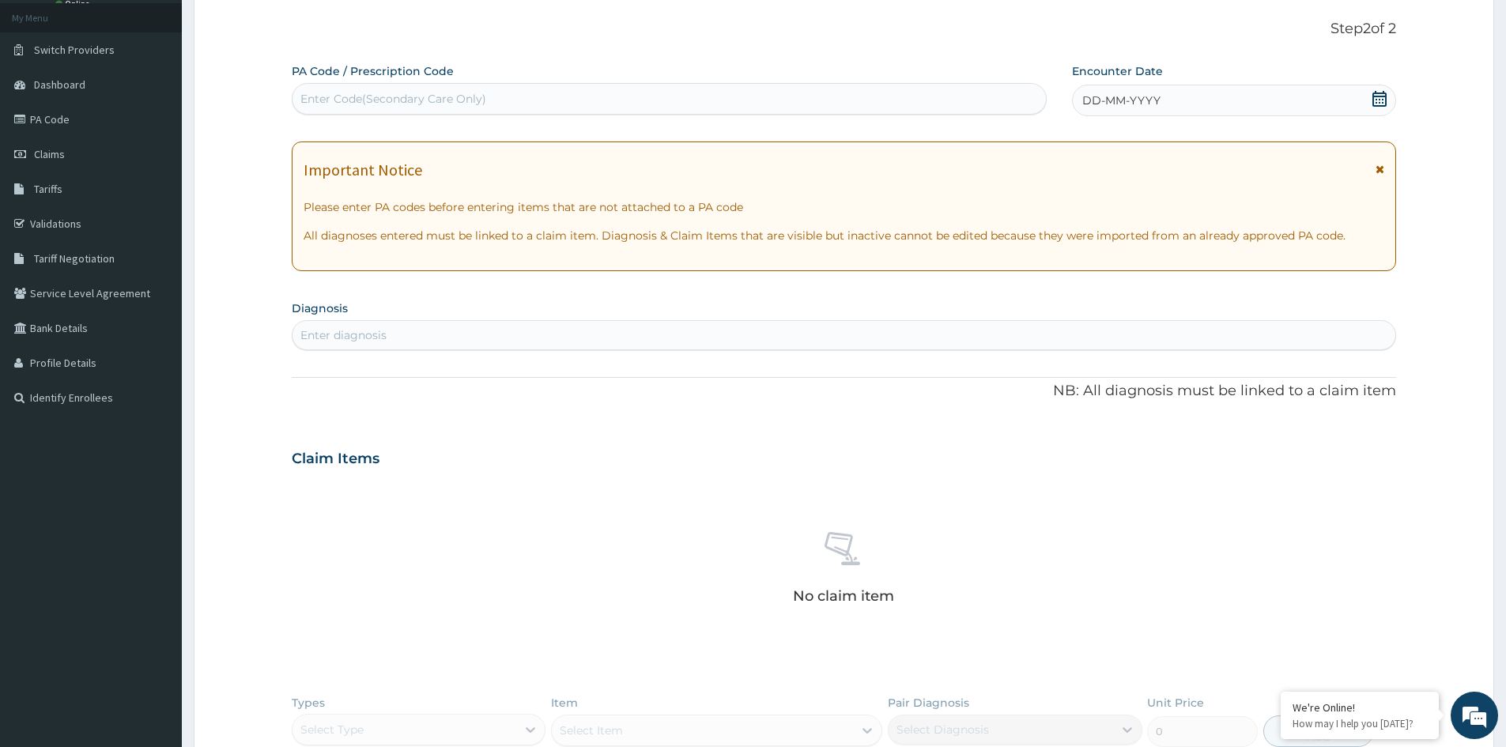
click at [473, 101] on div "Enter Code(Secondary Care Only)" at bounding box center [393, 99] width 186 height 16
type input "PA/D3CCD1"
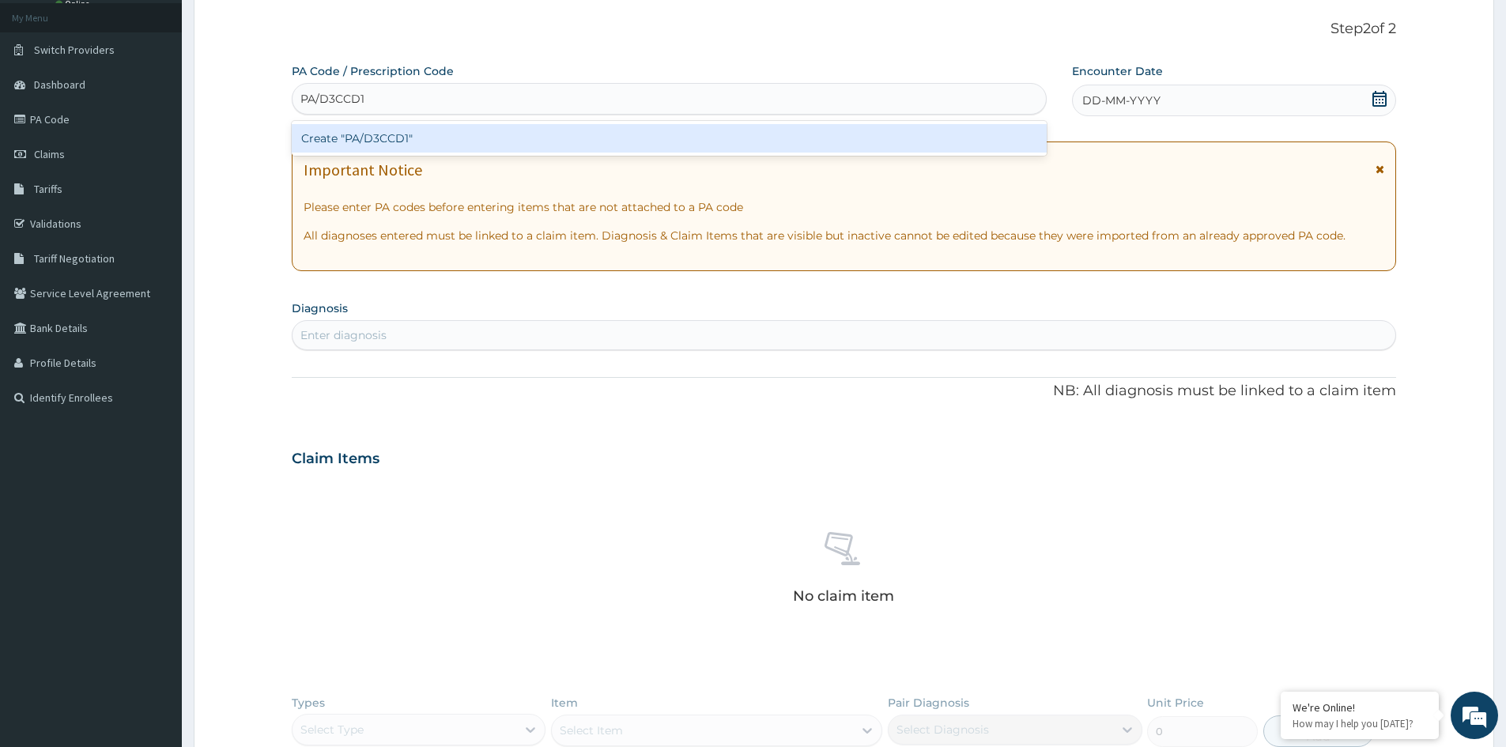
click at [481, 149] on div "Create "PA/D3CCD1"" at bounding box center [669, 138] width 755 height 28
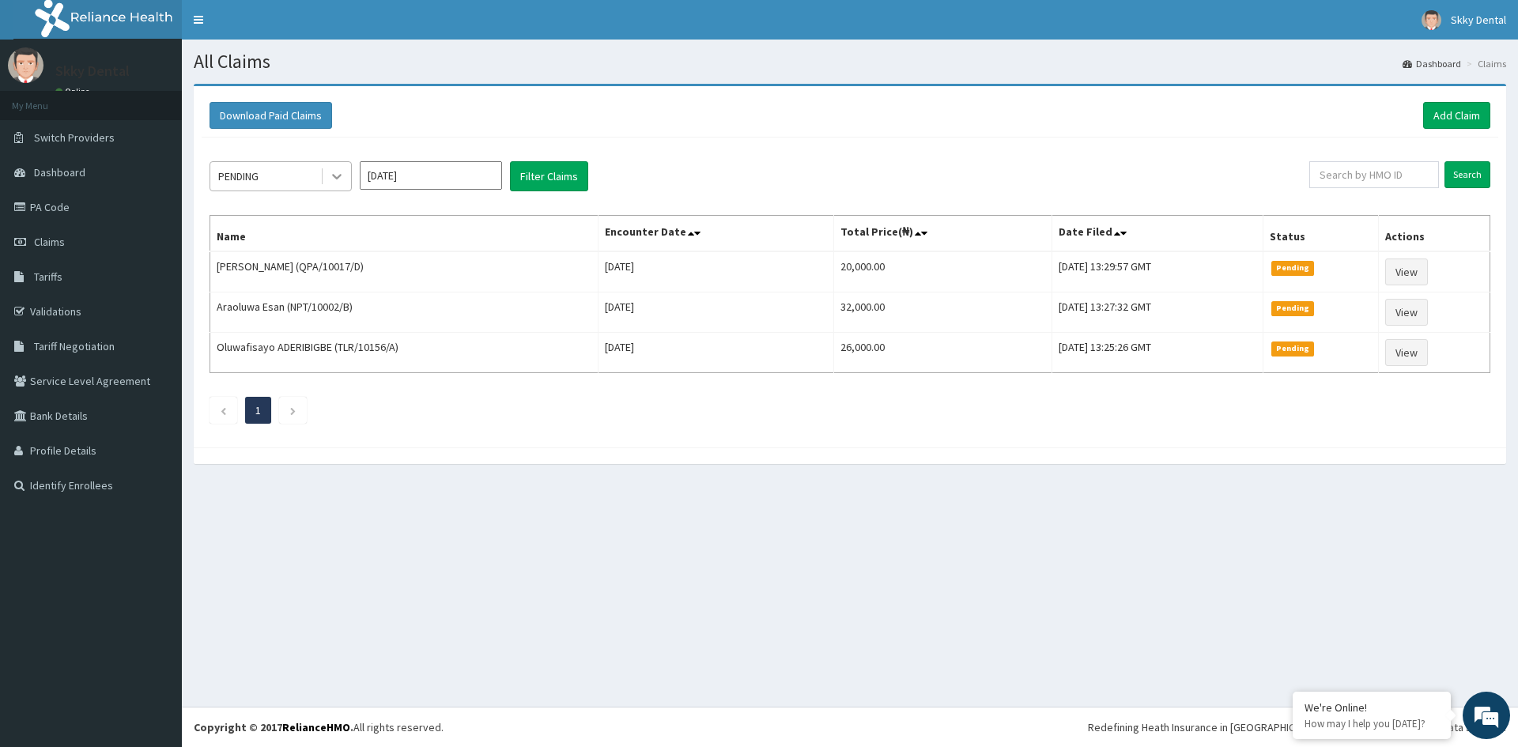
click at [332, 171] on icon at bounding box center [337, 176] width 16 height 16
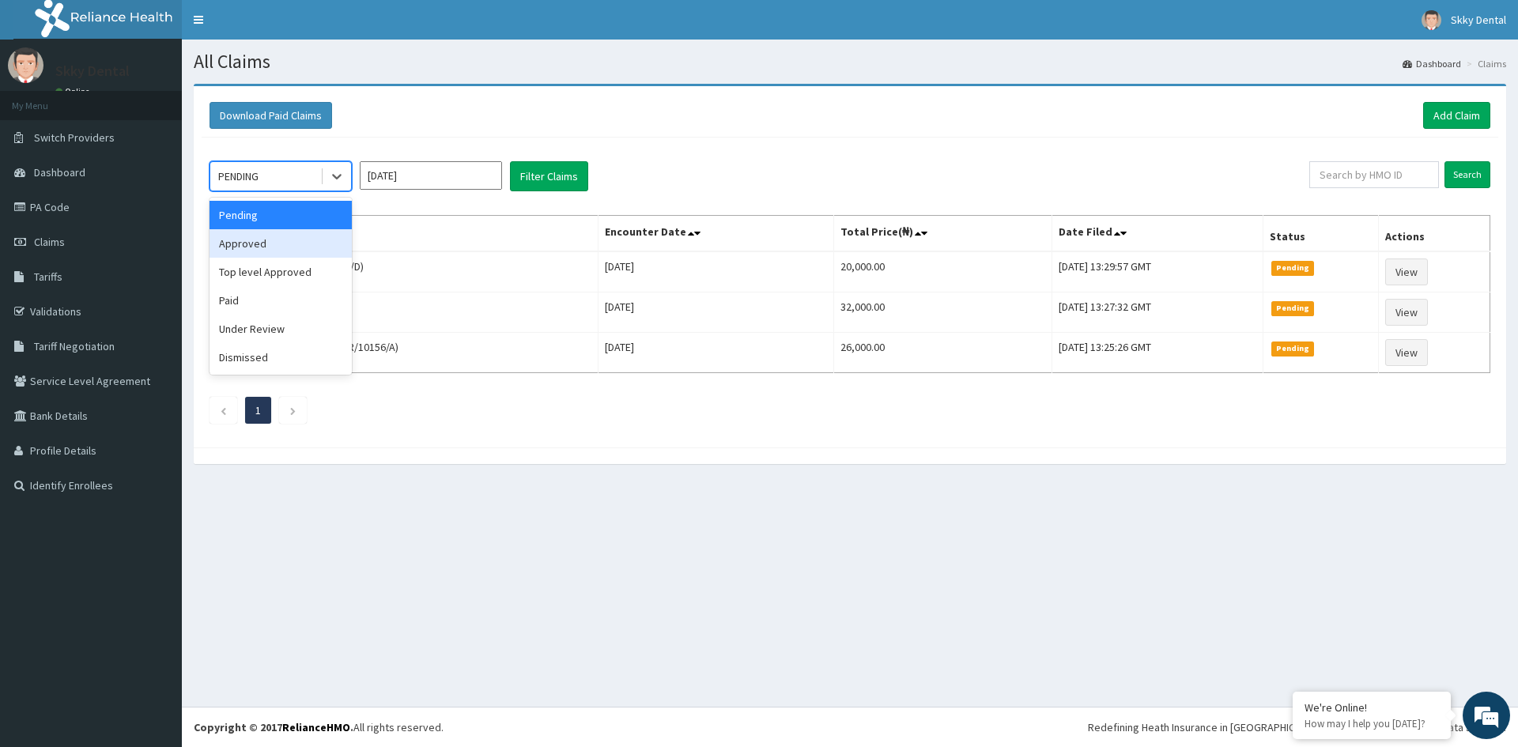
click at [266, 239] on div "Approved" at bounding box center [281, 243] width 142 height 28
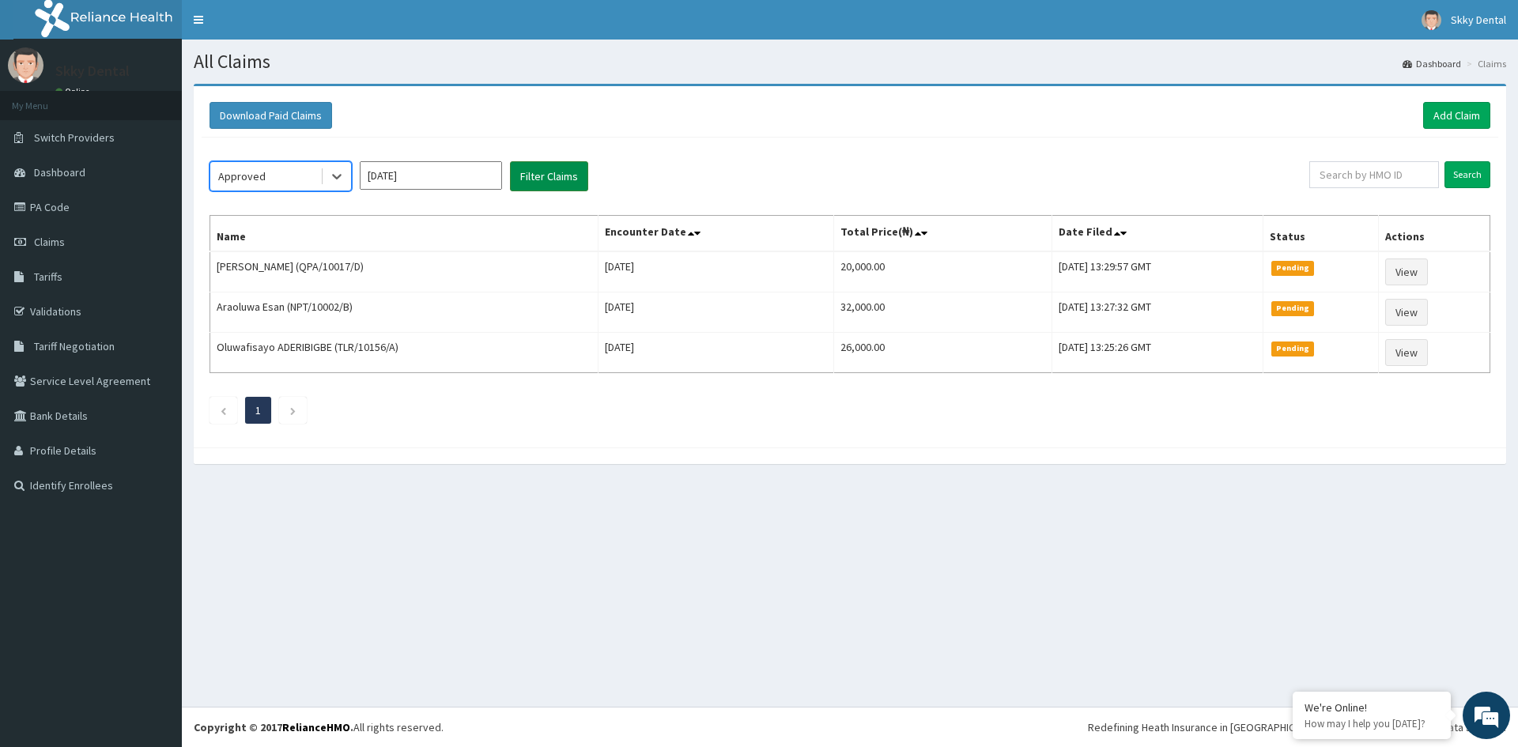
click at [538, 171] on button "Filter Claims" at bounding box center [549, 176] width 78 height 30
